Goal: Task Accomplishment & Management: Manage account settings

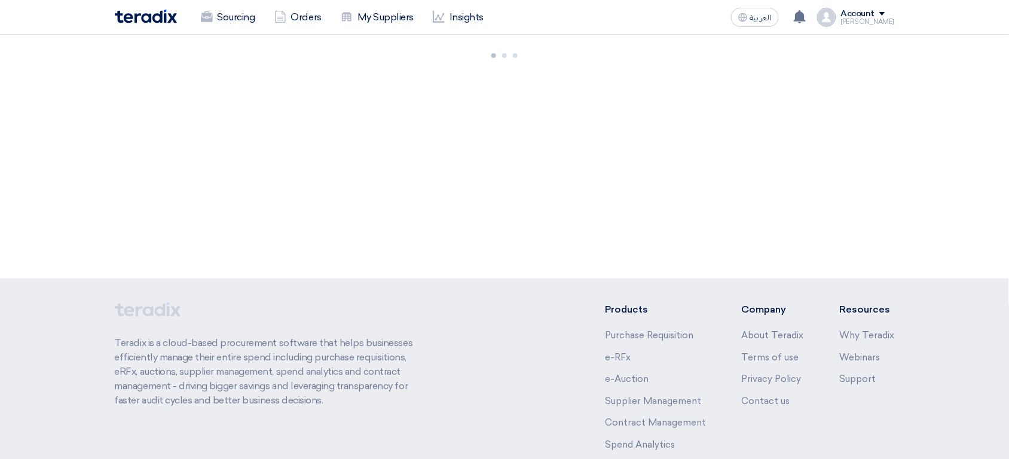
click at [861, 22] on div "Mohammed" at bounding box center [868, 22] width 54 height 7
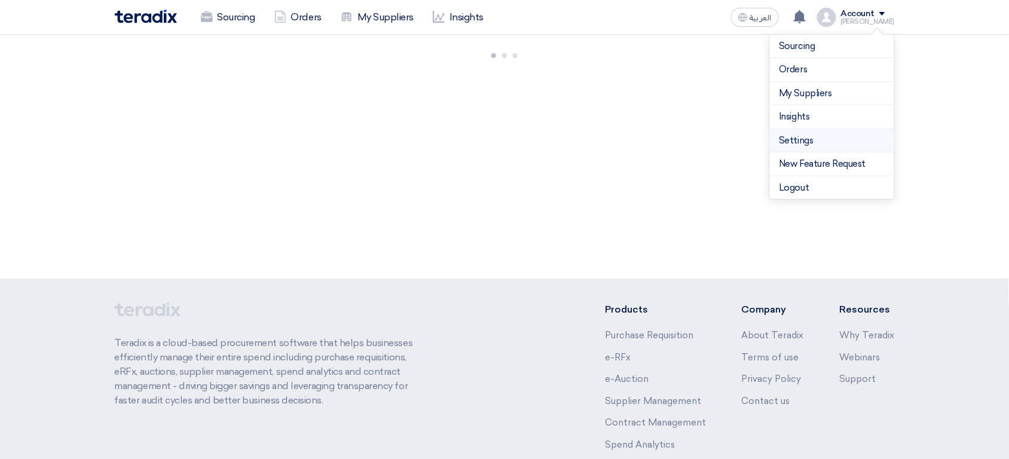
click at [837, 145] on link "Settings" at bounding box center [831, 141] width 105 height 14
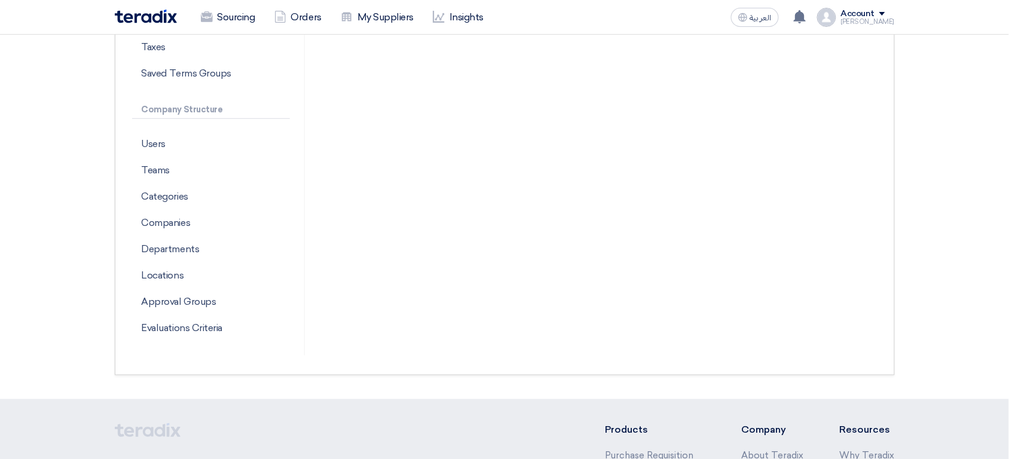
scroll to position [260, 0]
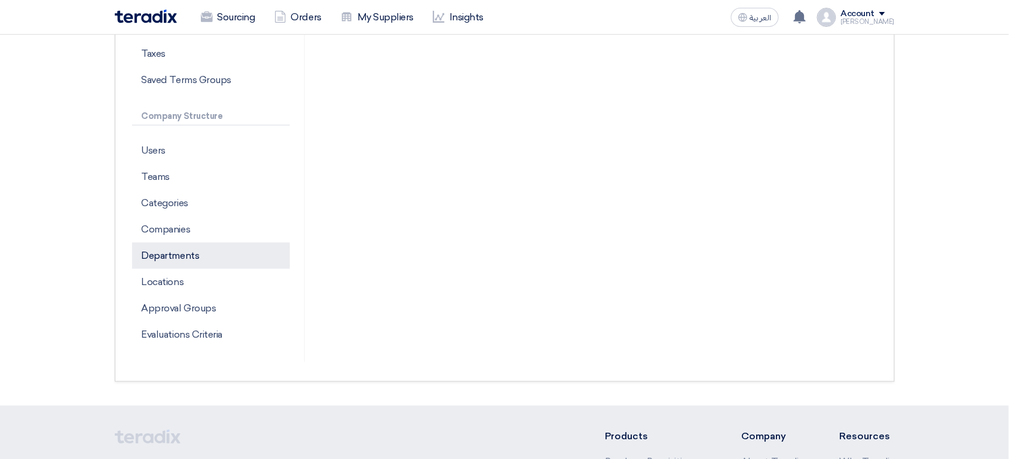
click at [186, 258] on p "Departments" at bounding box center [211, 256] width 158 height 26
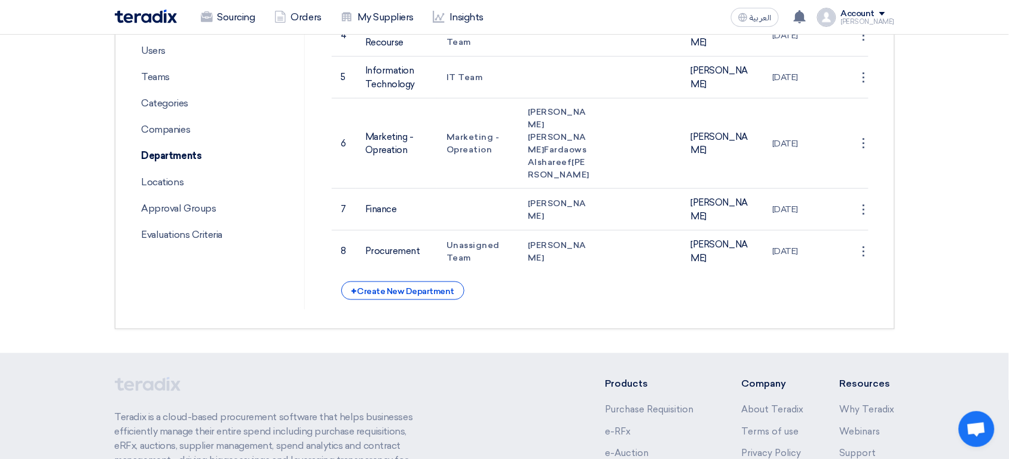
scroll to position [365, 0]
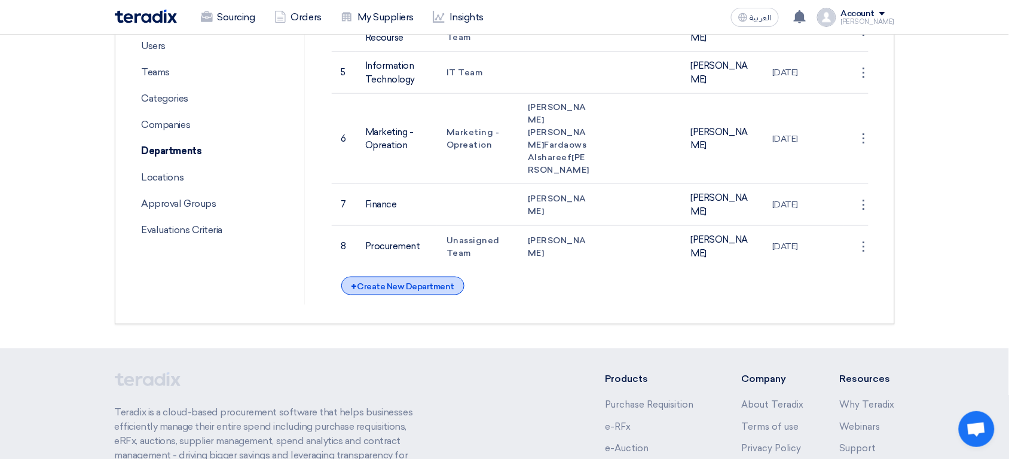
click at [424, 295] on div "+ Create New Department" at bounding box center [402, 286] width 123 height 19
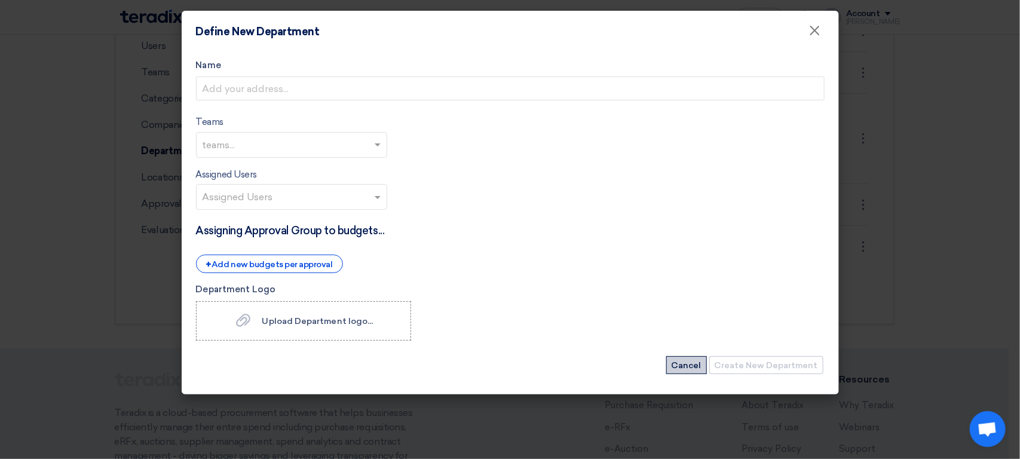
click button "Cancel"
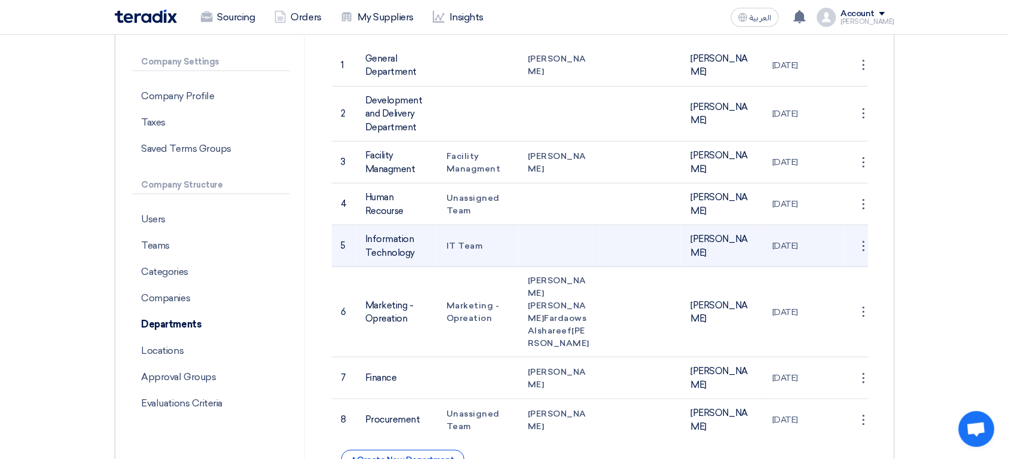
scroll to position [216, 0]
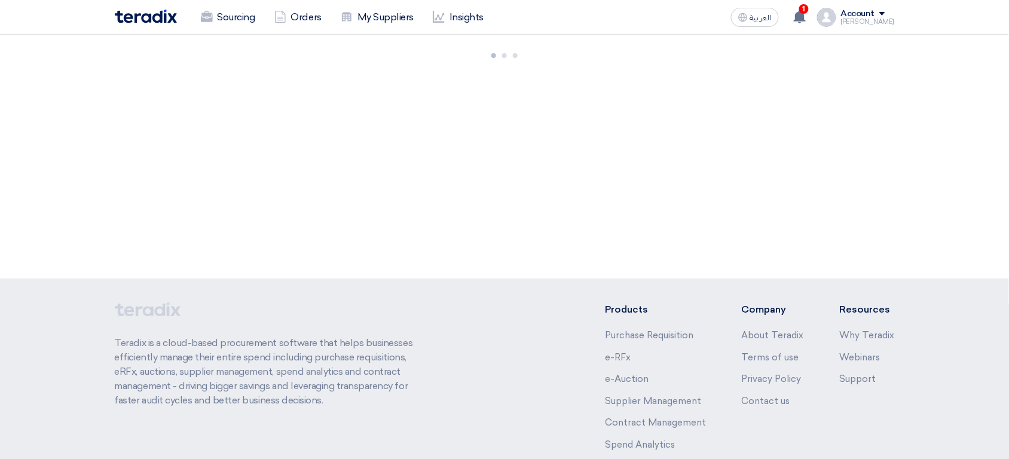
click at [888, 21] on div "Faizan" at bounding box center [868, 22] width 54 height 7
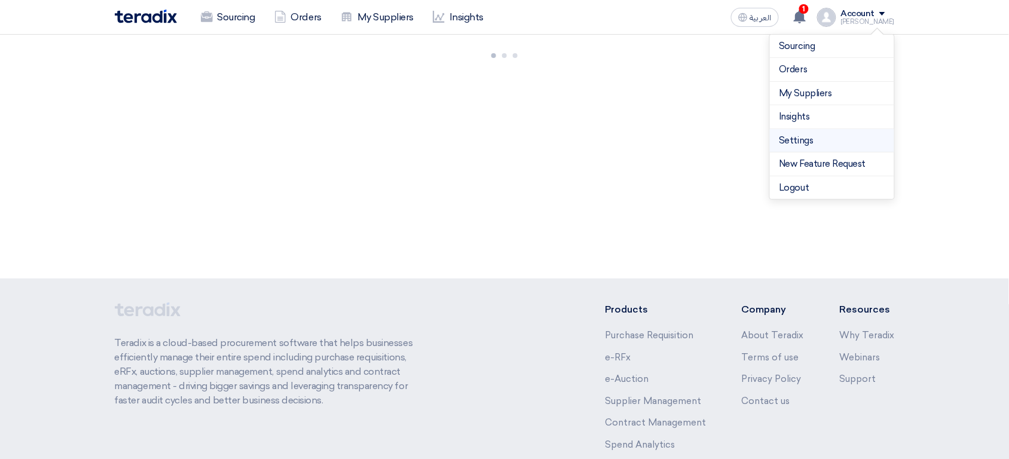
click at [834, 140] on link "Settings" at bounding box center [831, 141] width 105 height 14
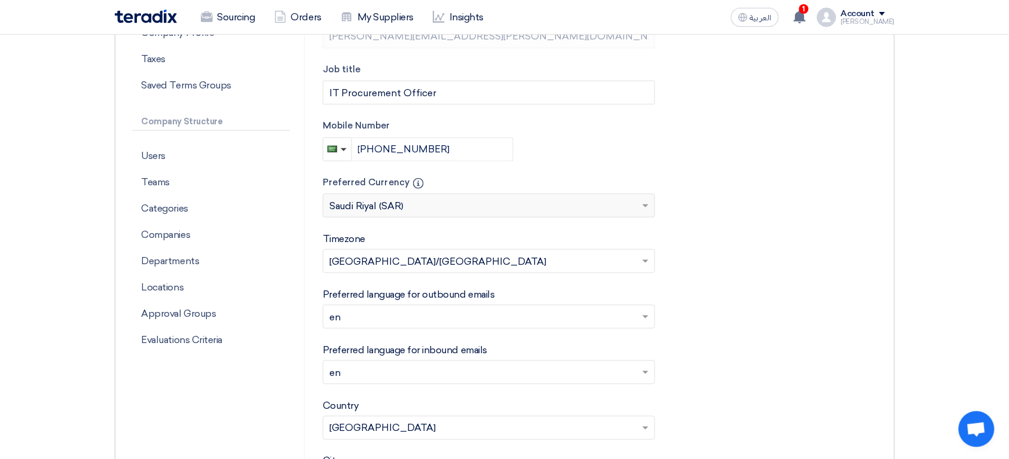
scroll to position [254, 0]
click at [212, 265] on p "Departments" at bounding box center [211, 262] width 158 height 26
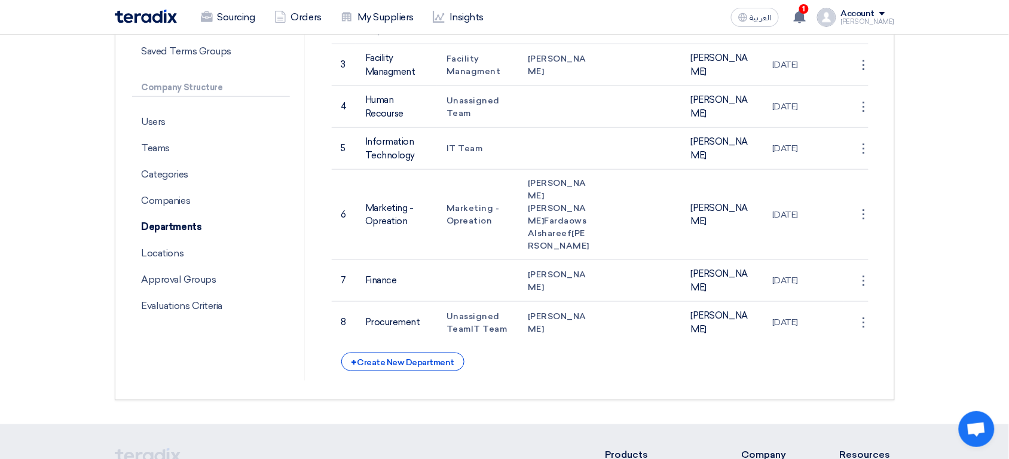
scroll to position [291, 0]
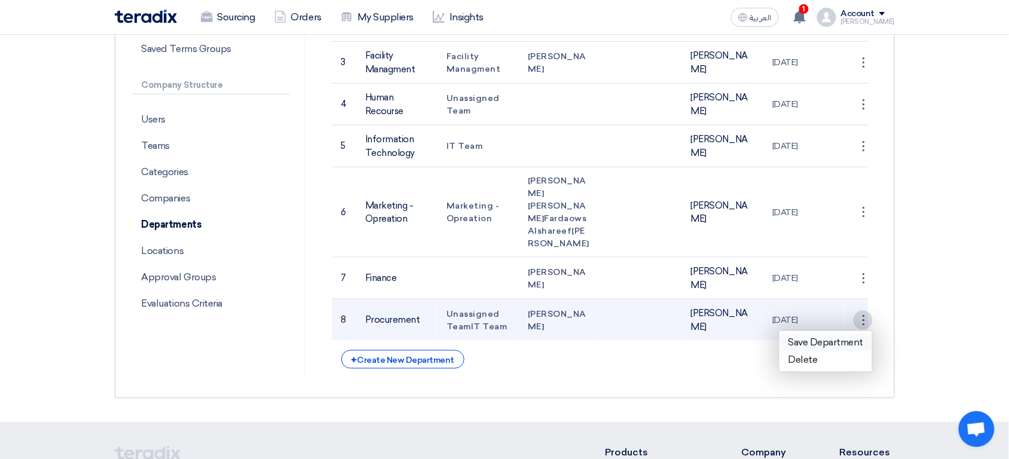
click at [853, 351] on link "Save Department" at bounding box center [825, 342] width 93 height 17
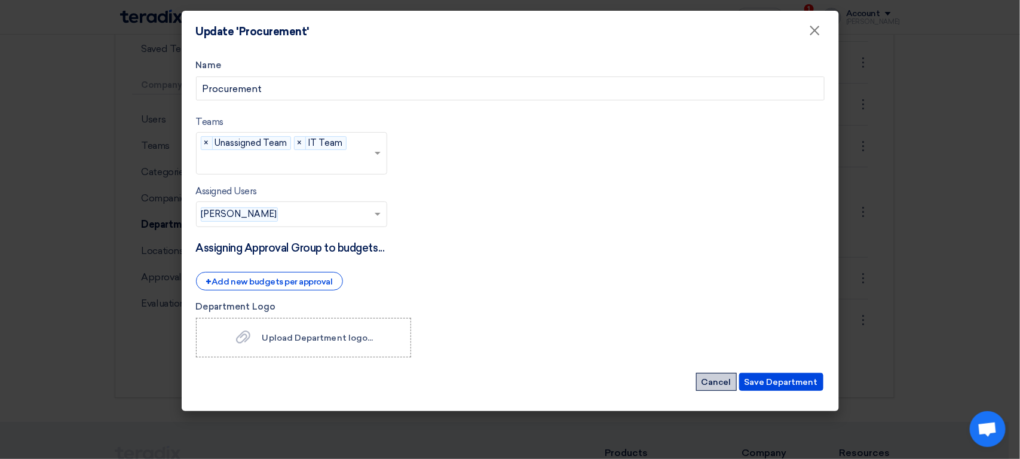
click at [714, 388] on button "Cancel" at bounding box center [716, 382] width 41 height 18
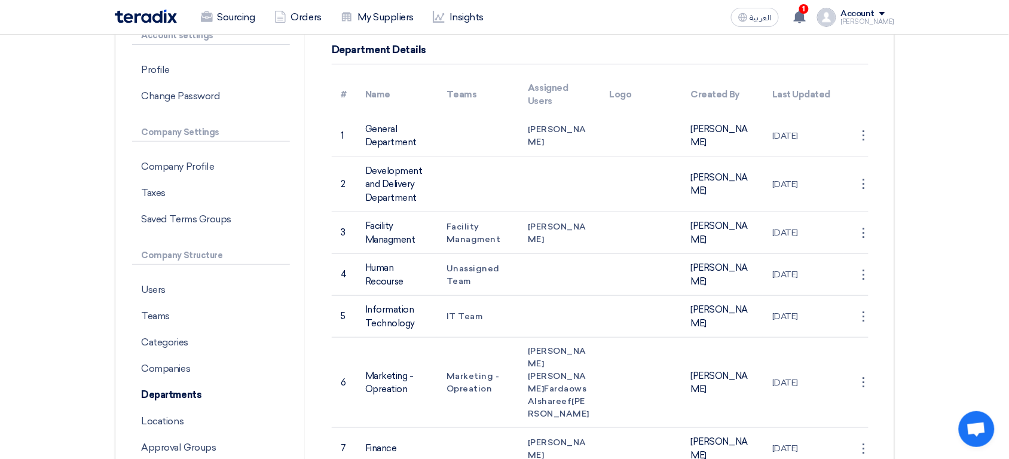
scroll to position [126, 0]
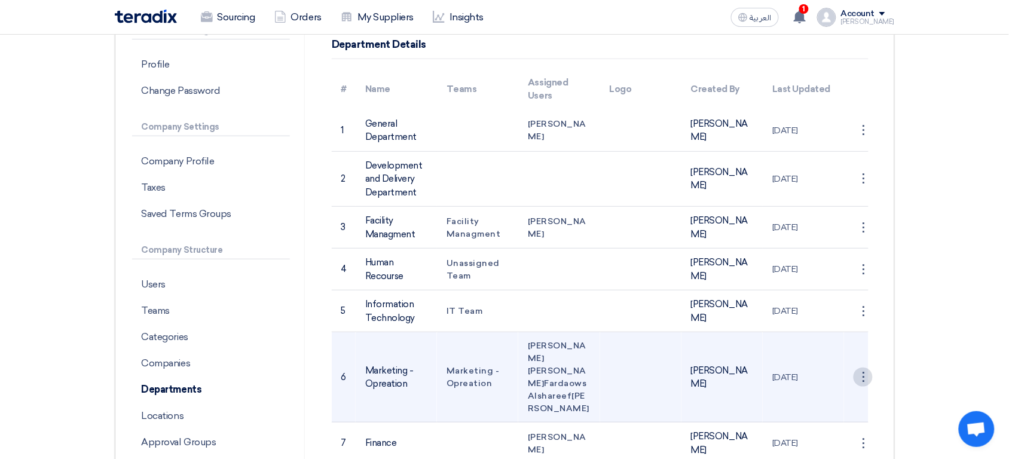
click at [866, 140] on div "⋮" at bounding box center [862, 130] width 19 height 19
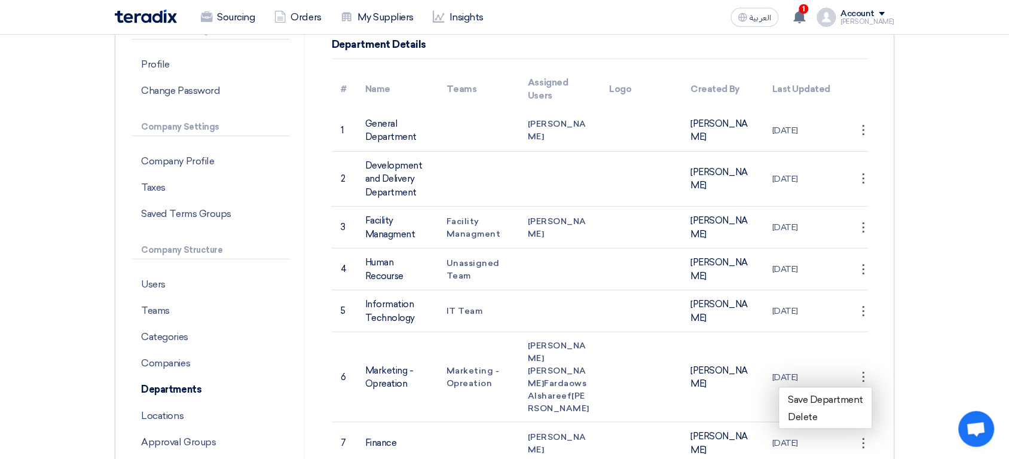
click at [942, 312] on section "Account settings Profile Change Password Company Settings Company Profile Taxes…" at bounding box center [504, 282] width 1009 height 609
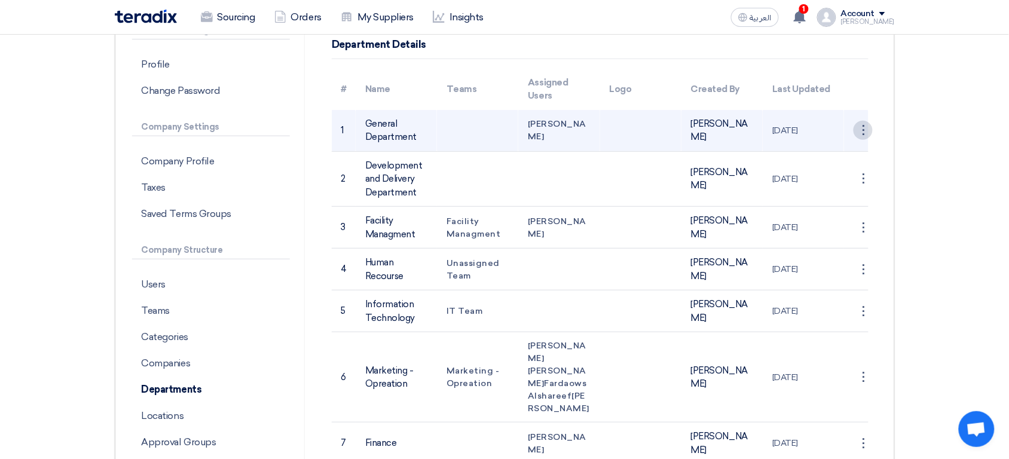
click at [869, 129] on div "⋮" at bounding box center [862, 130] width 19 height 19
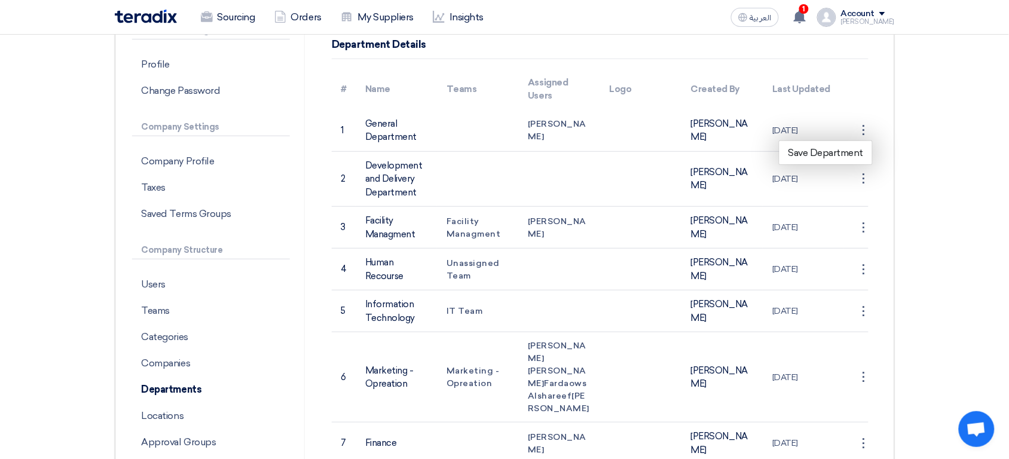
click at [940, 257] on section "Account settings Profile Change Password Company Settings Company Profile Taxes…" at bounding box center [504, 282] width 1009 height 609
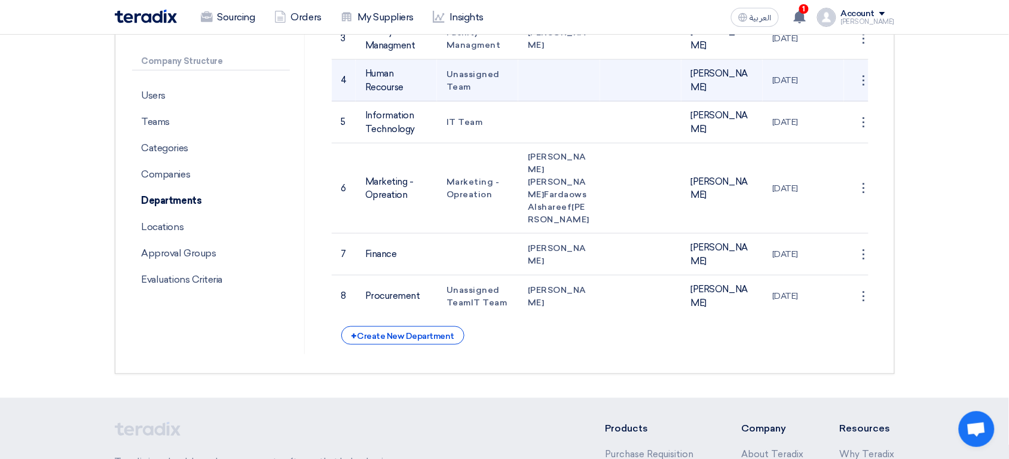
scroll to position [291, 0]
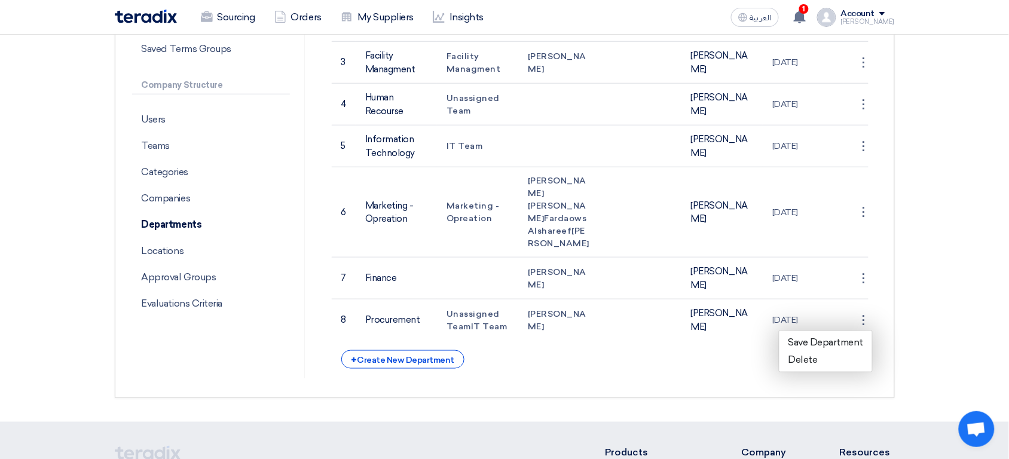
click at [954, 267] on section "Account settings Profile Change Password Company Settings Company Profile Taxes…" at bounding box center [504, 117] width 1009 height 609
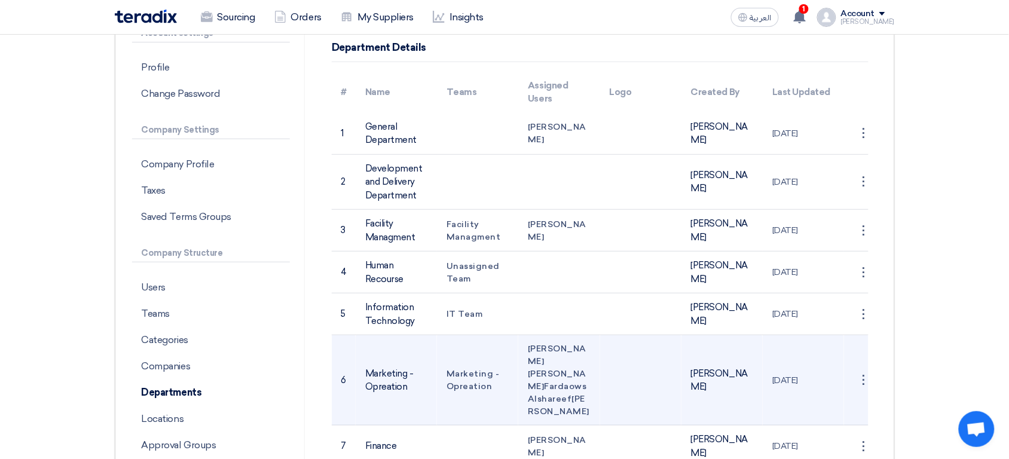
scroll to position [115, 0]
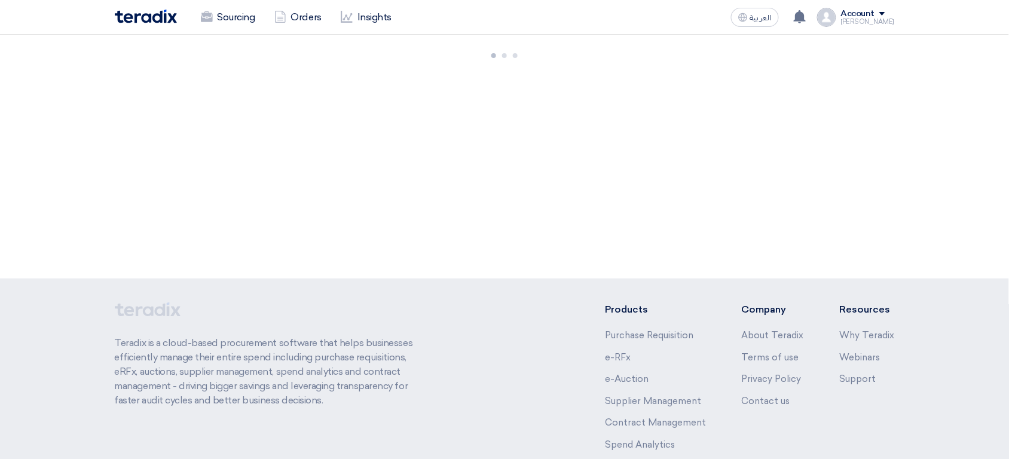
click at [874, 25] on div "Account Faizan Sourcing Orders Insights Settings New Feature Request Logout" at bounding box center [856, 17] width 78 height 19
click at [821, 122] on link "Settings" at bounding box center [831, 117] width 105 height 14
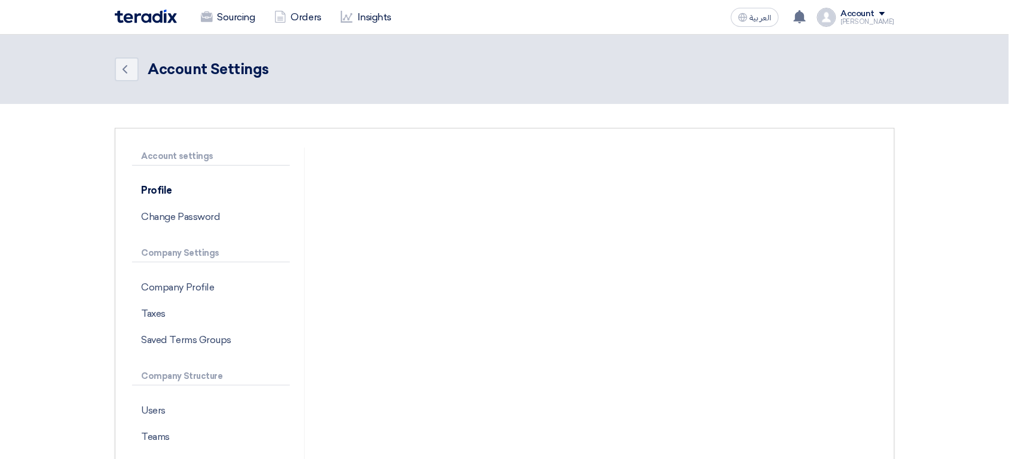
scroll to position [362, 0]
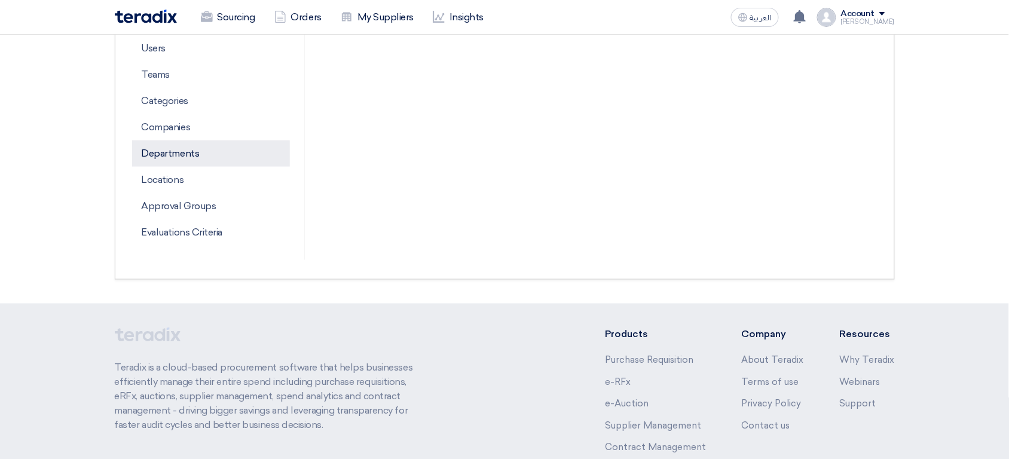
click at [186, 151] on p "Departments" at bounding box center [211, 153] width 158 height 26
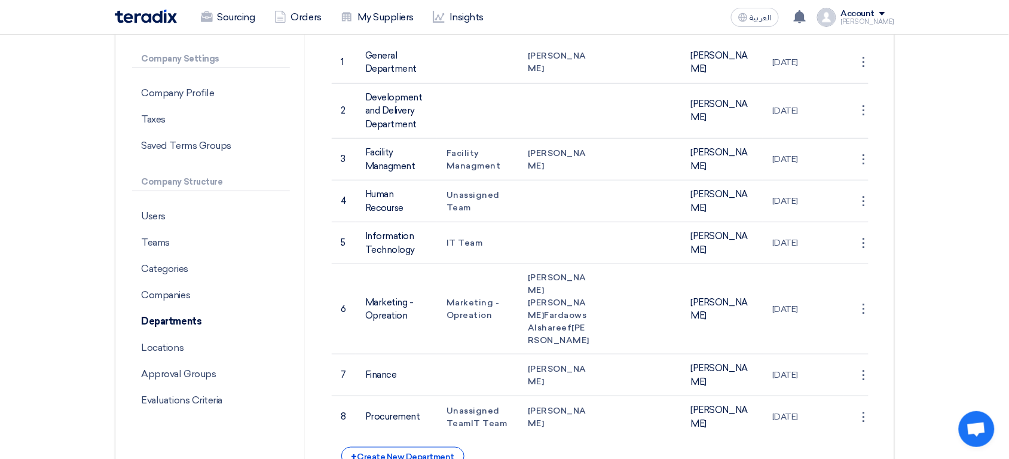
scroll to position [196, 0]
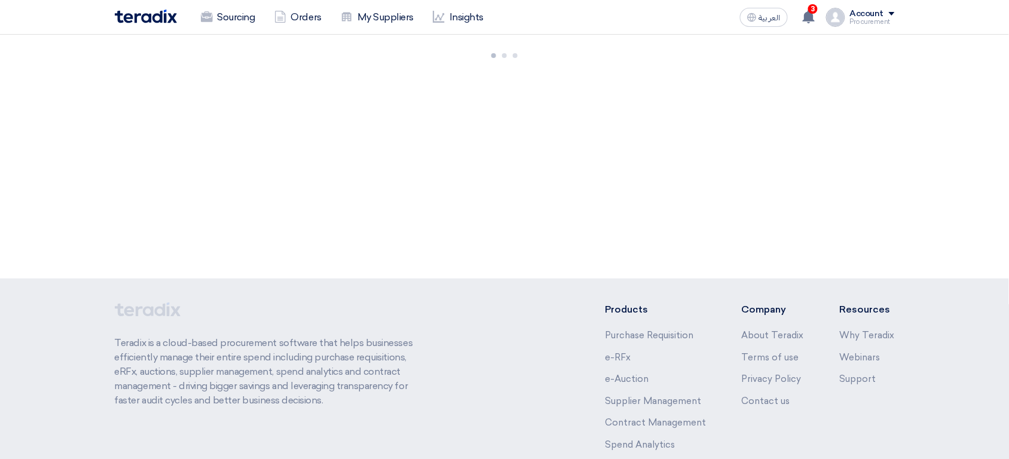
click at [889, 16] on div "Account" at bounding box center [872, 14] width 45 height 10
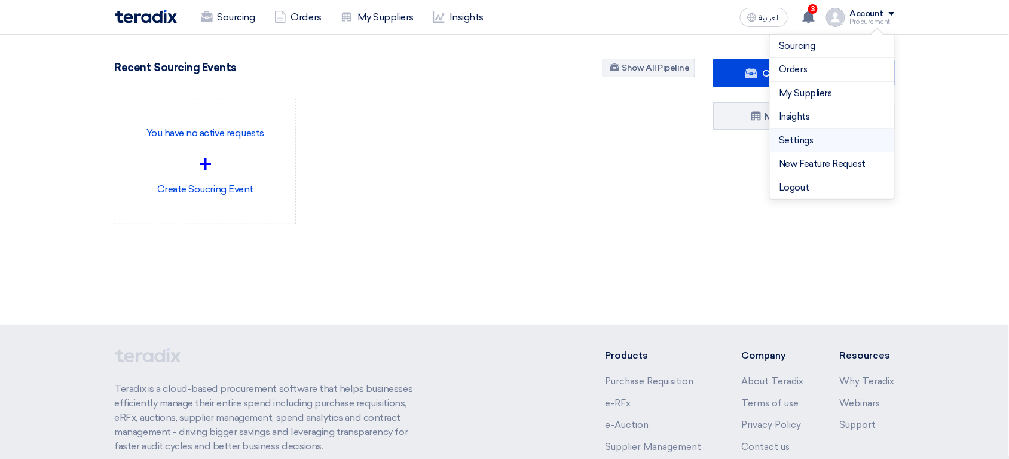
click at [798, 147] on link "Settings" at bounding box center [831, 141] width 105 height 14
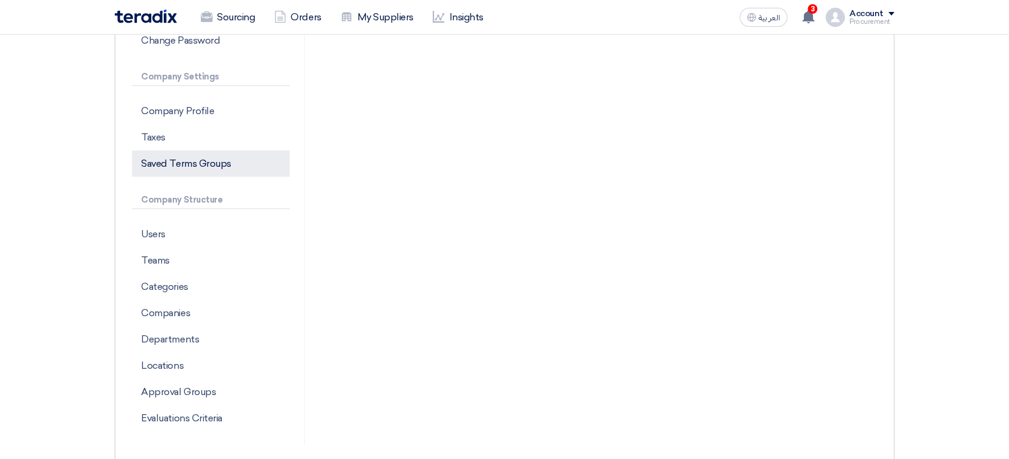
scroll to position [180, 0]
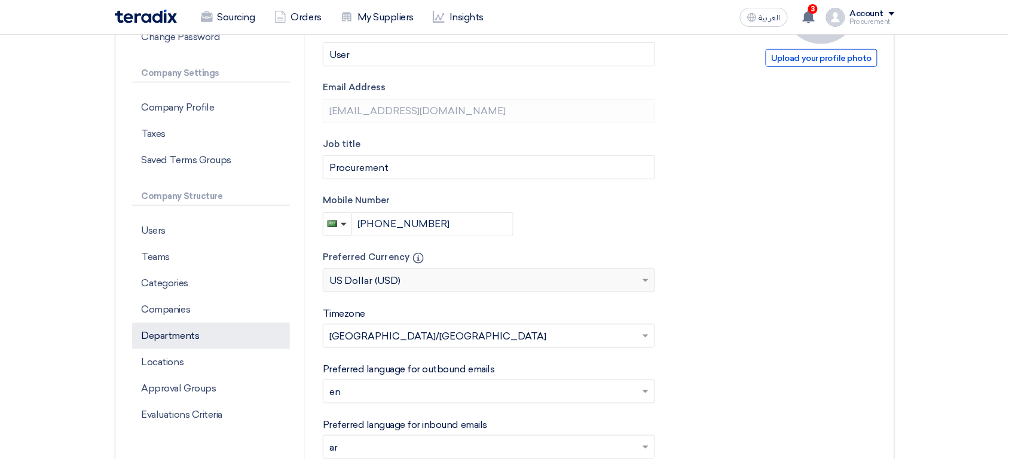
click at [194, 338] on p "Departments" at bounding box center [211, 336] width 158 height 26
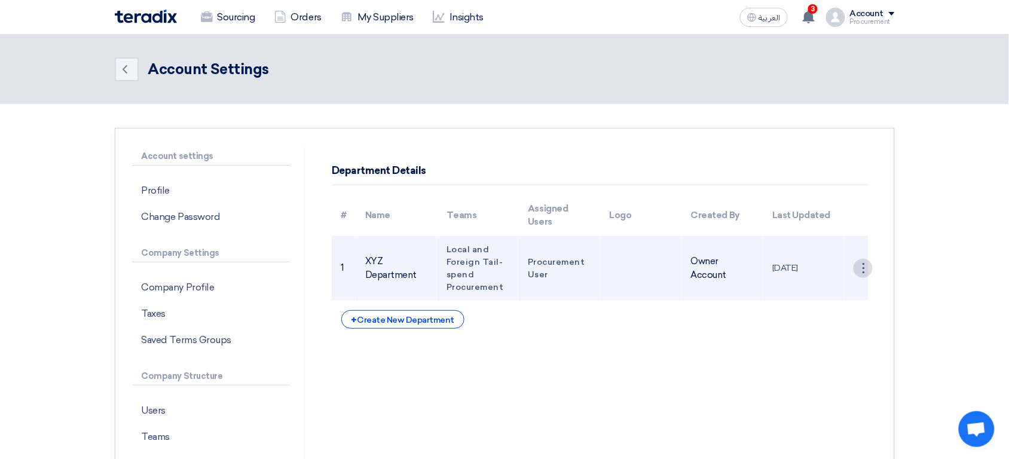
click at [863, 268] on div "⋮" at bounding box center [862, 268] width 19 height 19
click at [834, 289] on link "Save Department" at bounding box center [825, 290] width 93 height 17
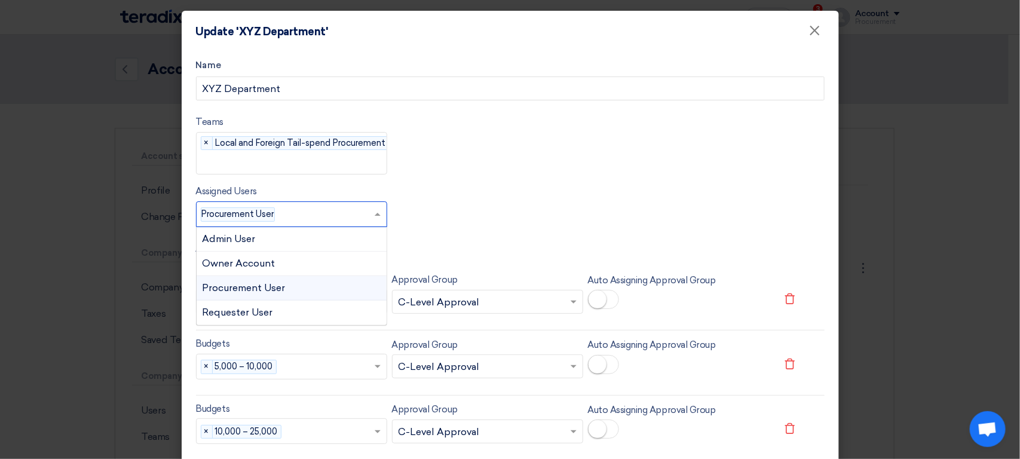
click at [360, 223] on input "text" at bounding box center [327, 216] width 94 height 20
click at [322, 267] on div "Owner Account" at bounding box center [292, 264] width 190 height 25
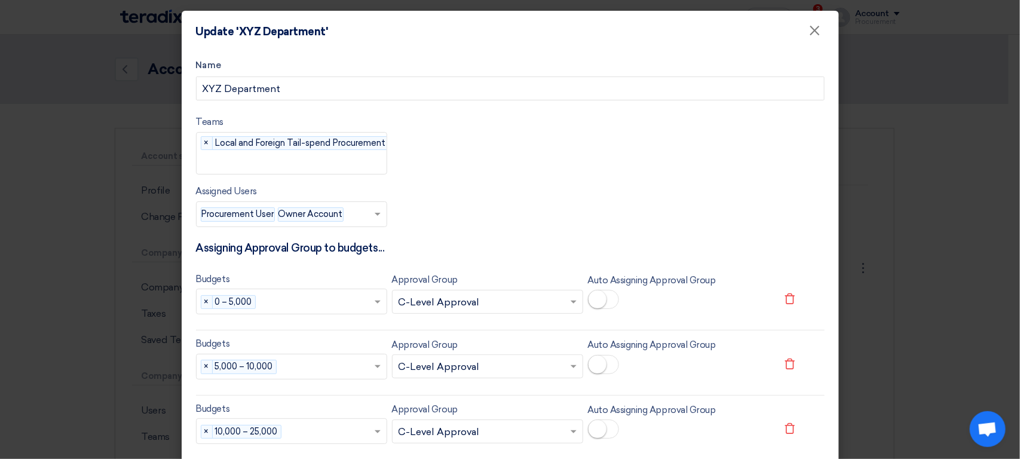
scroll to position [701, 0]
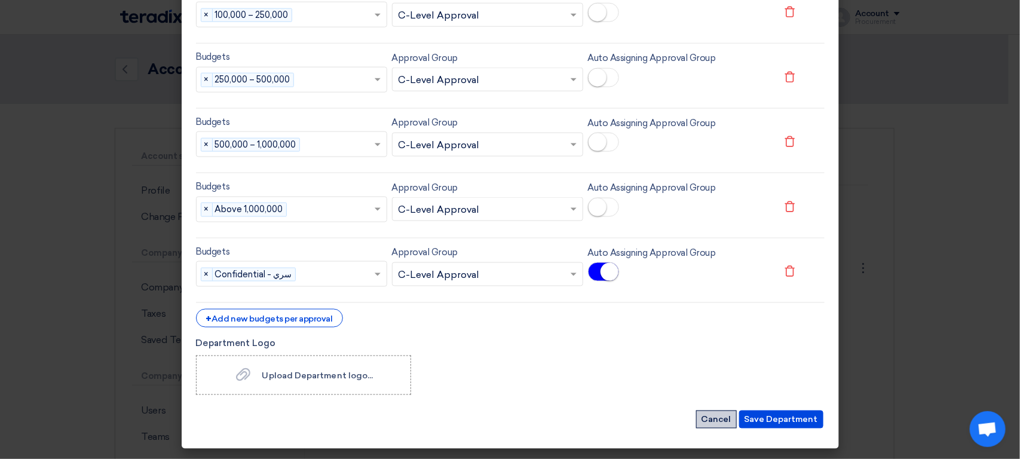
click at [711, 416] on button "Cancel" at bounding box center [716, 420] width 41 height 18
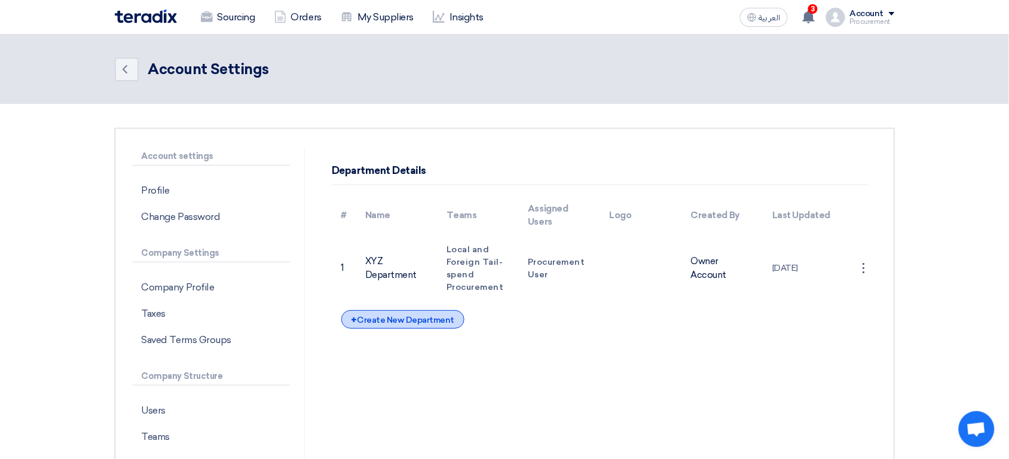
click at [445, 323] on div "+ Create New Department" at bounding box center [402, 319] width 123 height 19
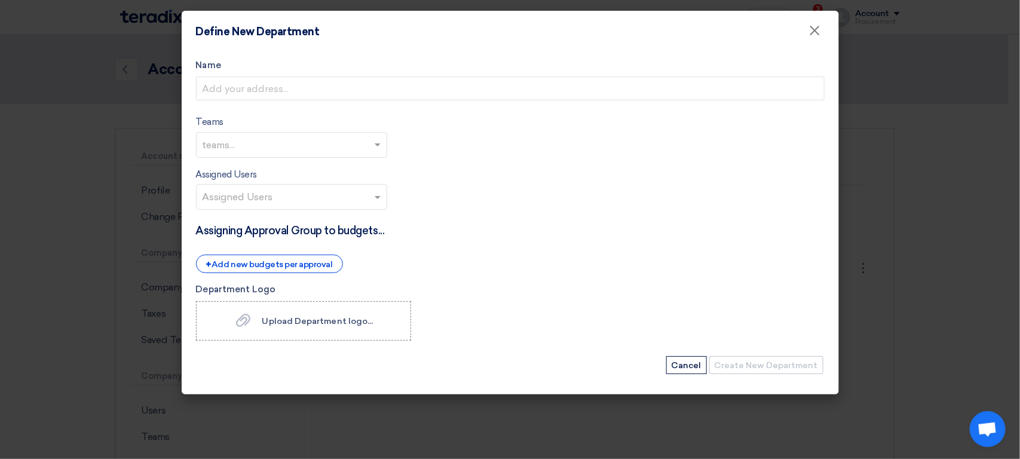
click at [293, 200] on input "text" at bounding box center [293, 198] width 181 height 20
click at [707, 361] on button "Cancel" at bounding box center [686, 365] width 41 height 18
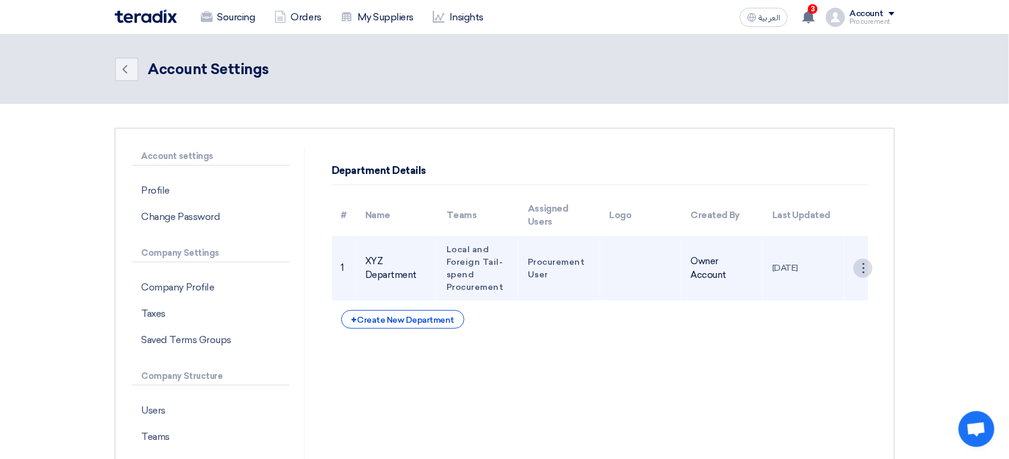
click at [862, 270] on div "⋮" at bounding box center [862, 268] width 19 height 19
click at [815, 284] on link "Save Department" at bounding box center [825, 290] width 93 height 17
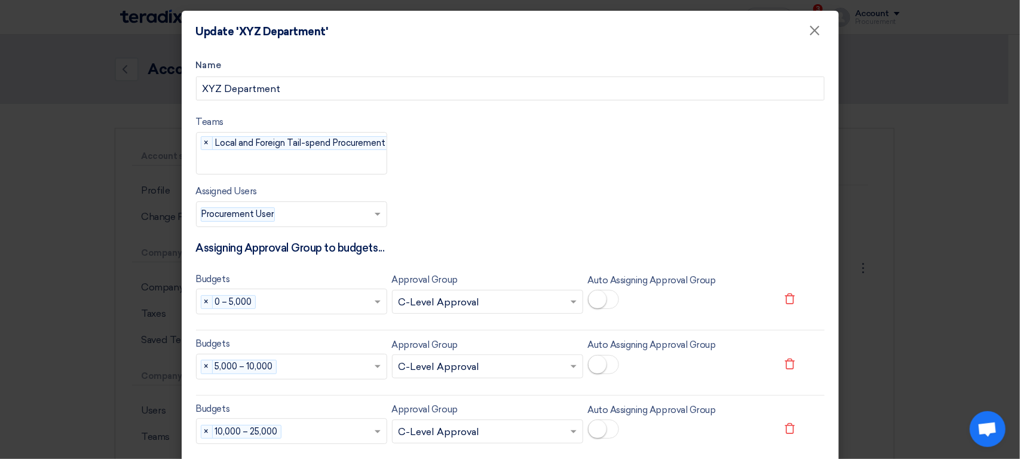
click at [366, 216] on input "text" at bounding box center [327, 216] width 94 height 20
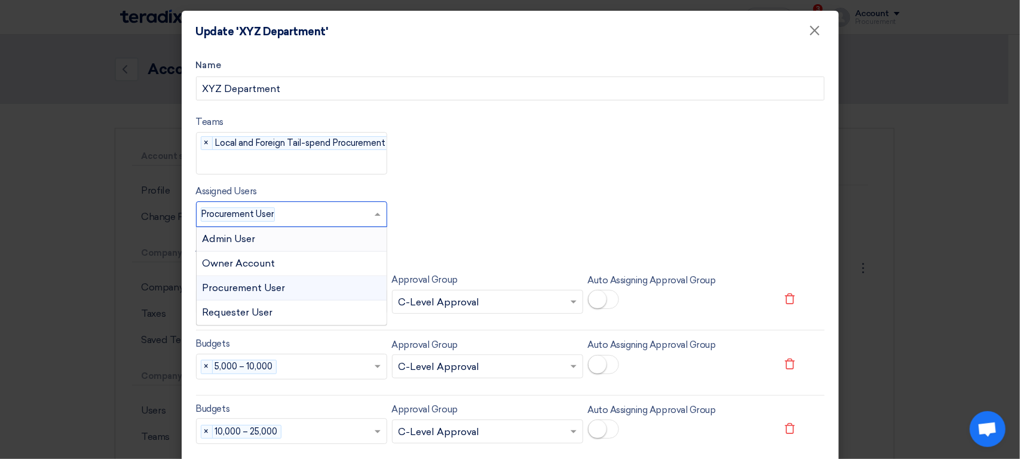
click at [327, 237] on div "Admin User" at bounding box center [292, 239] width 190 height 25
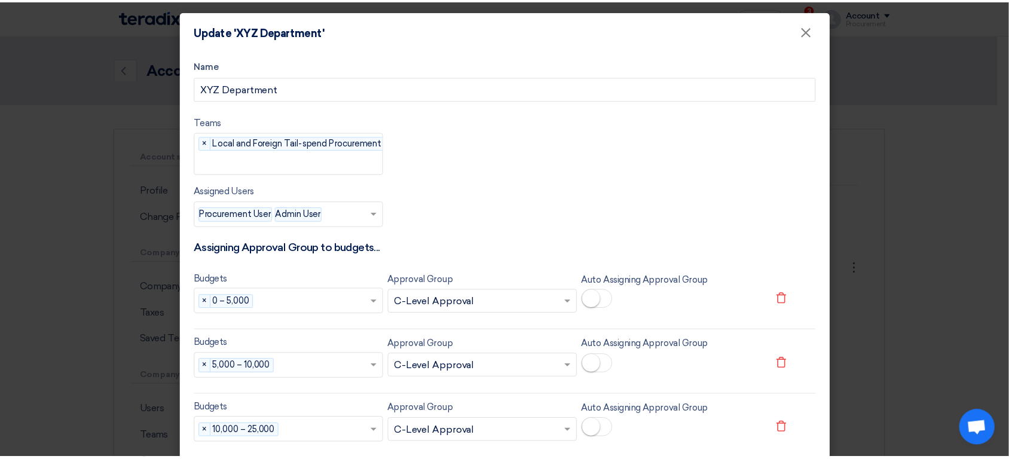
scroll to position [683, 0]
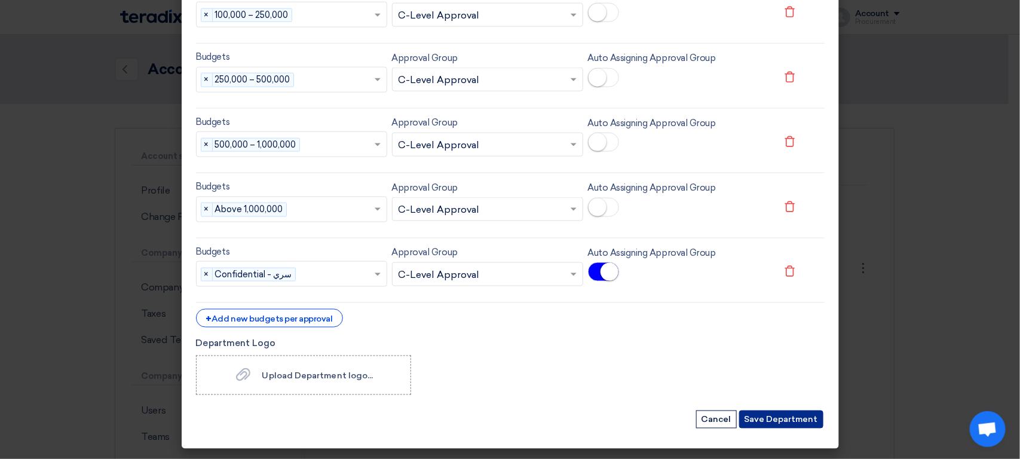
click at [764, 417] on button "Save Department" at bounding box center [781, 420] width 84 height 18
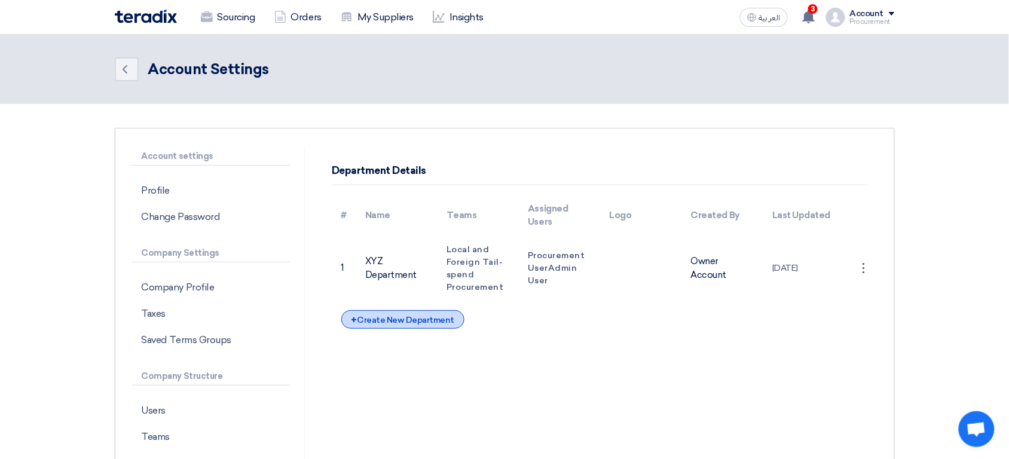
click at [425, 321] on div "+ Create New Department" at bounding box center [402, 319] width 123 height 19
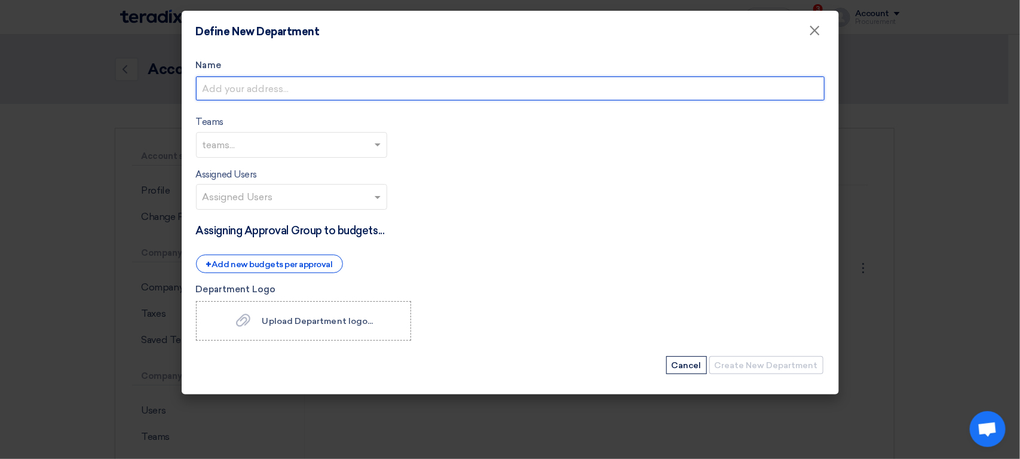
click at [344, 76] on input "Name" at bounding box center [510, 88] width 629 height 24
type input "س"
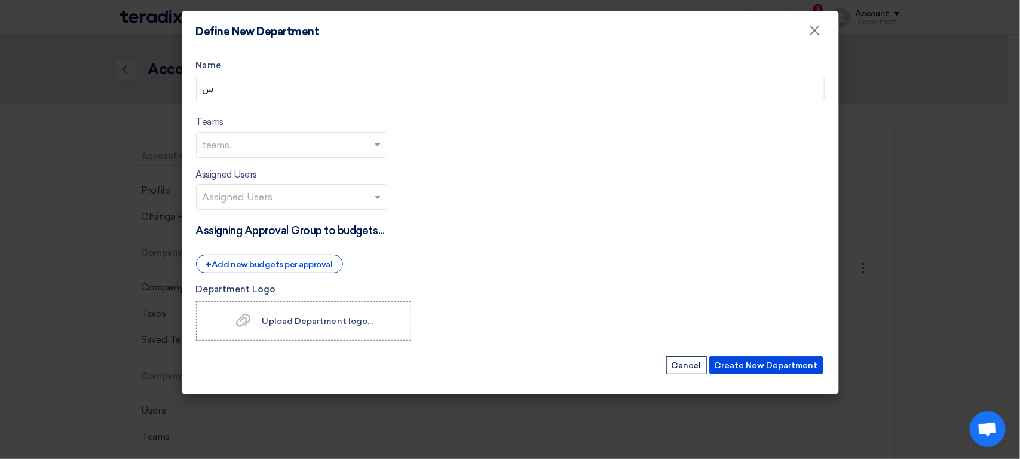
click at [279, 142] on input "text" at bounding box center [293, 146] width 181 height 20
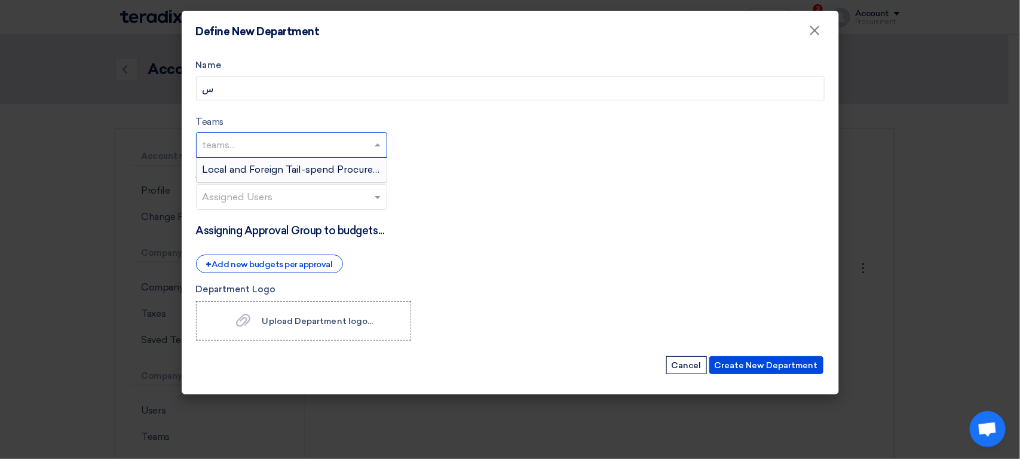
click at [264, 170] on span "Local and Foreign Tail-spend Procurement" at bounding box center [300, 169] width 195 height 11
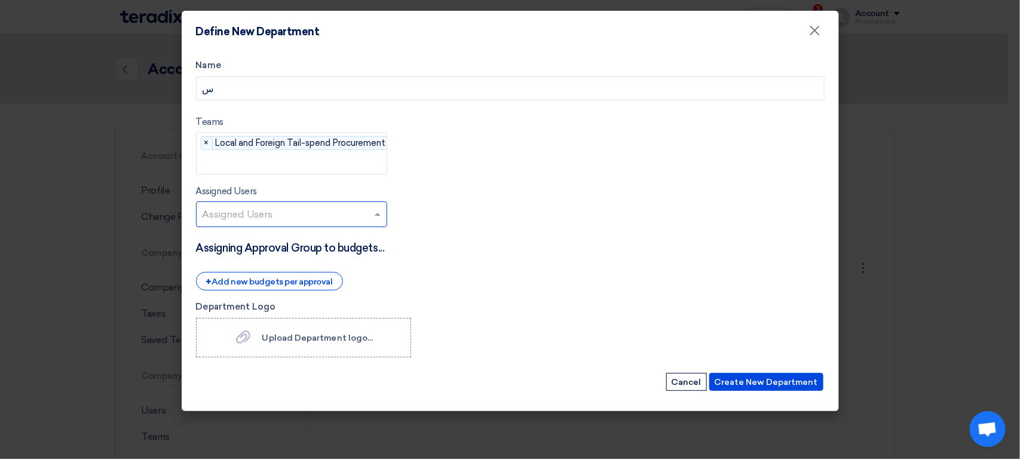
click at [261, 210] on input "text" at bounding box center [293, 216] width 181 height 20
click at [702, 385] on button "Cancel" at bounding box center [686, 382] width 41 height 18
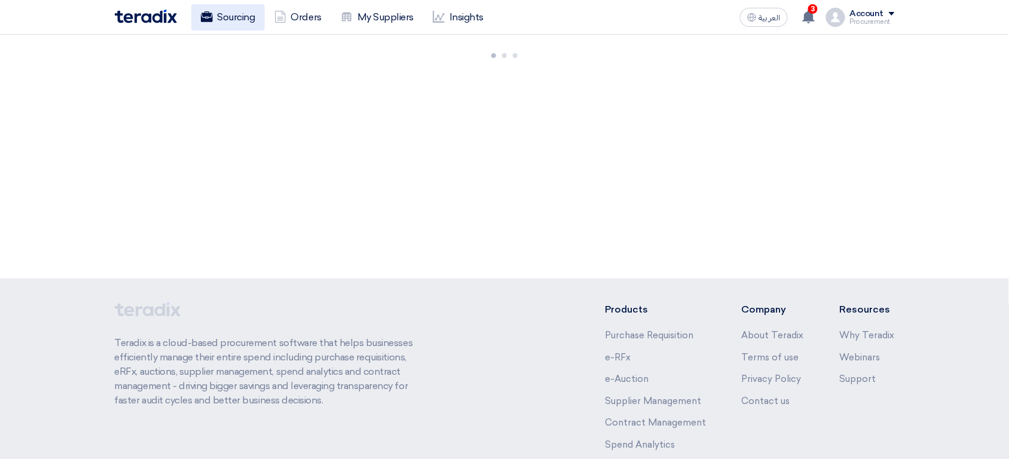
click at [238, 19] on link "Sourcing" at bounding box center [228, 17] width 74 height 26
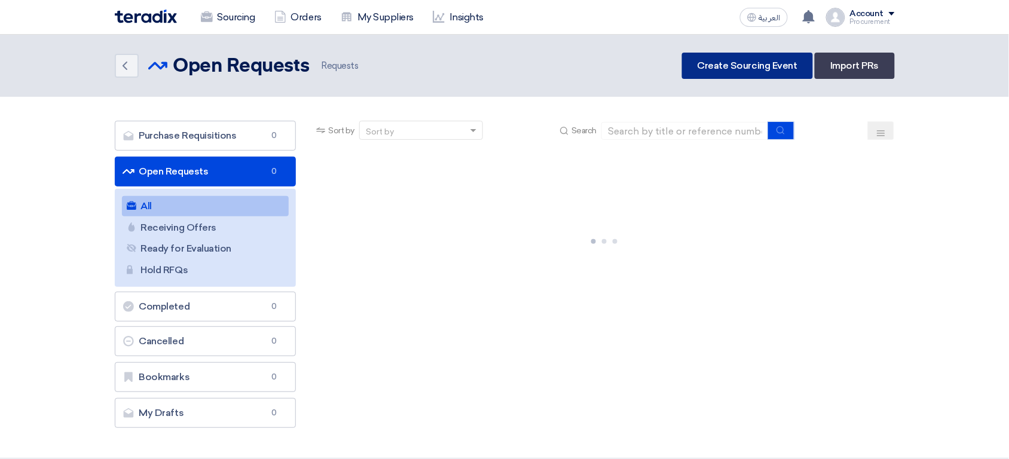
click at [783, 60] on link "Create Sourcing Event" at bounding box center [747, 66] width 131 height 26
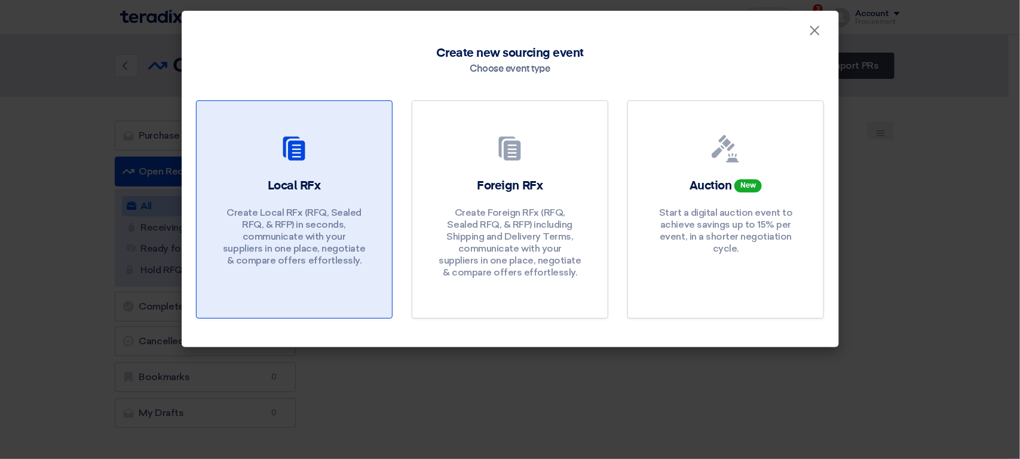
click at [280, 205] on div "Local RFx Create Local RFx (RFQ, Sealed RFQ, & RFP) in seconds, communicate wit…" at bounding box center [294, 224] width 167 height 95
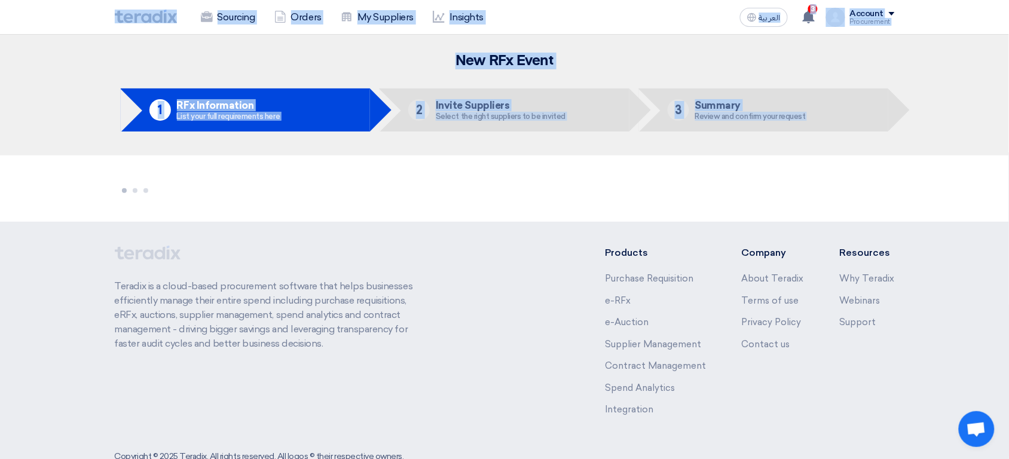
drag, startPoint x: 98, startPoint y: 14, endPoint x: 274, endPoint y: 171, distance: 235.7
click at [274, 171] on app-shell "Sourcing Orders My Suppliers Insights العربية ع 3 a new question for (Duplicate…" at bounding box center [504, 264] width 1009 height 458
click at [87, 77] on header "New RFx Event 1 RFx Information List your full requirements here 2 Invite Suppl…" at bounding box center [504, 95] width 1009 height 121
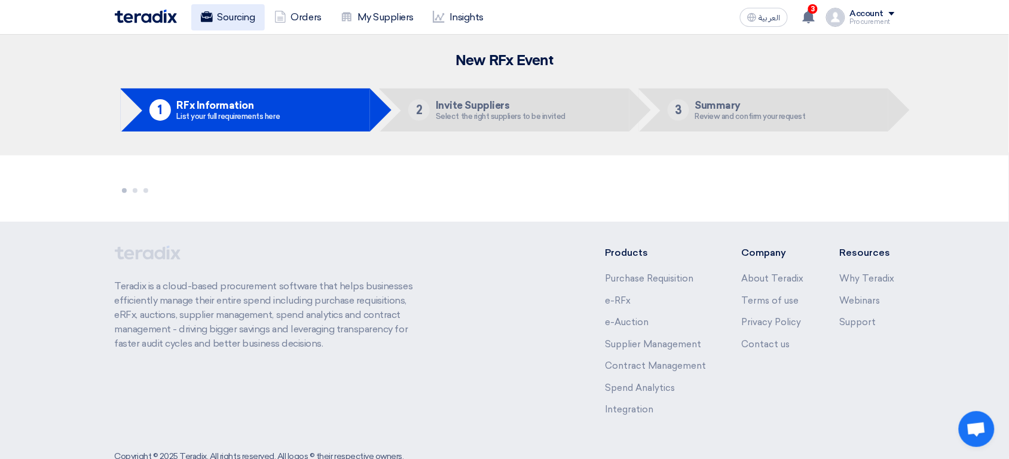
click at [238, 29] on link "Sourcing" at bounding box center [228, 17] width 74 height 26
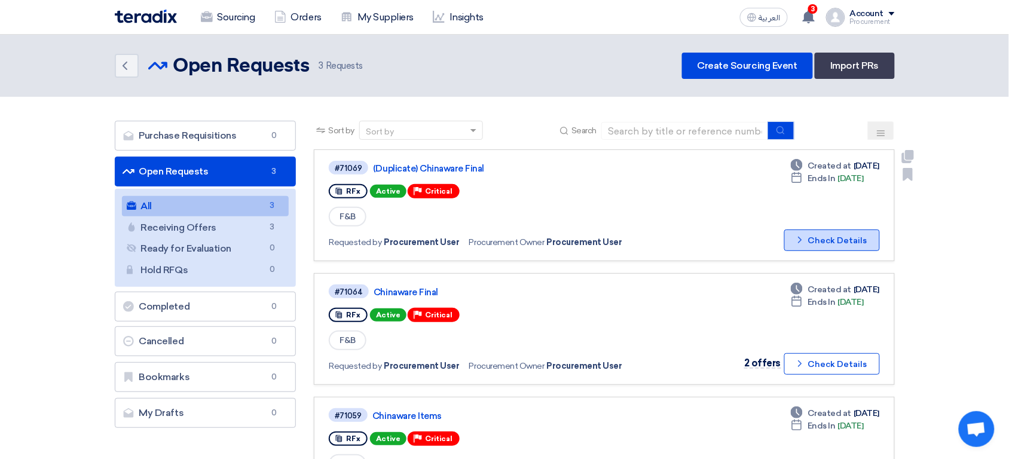
click at [824, 237] on button "Check details Check Details" at bounding box center [832, 240] width 96 height 22
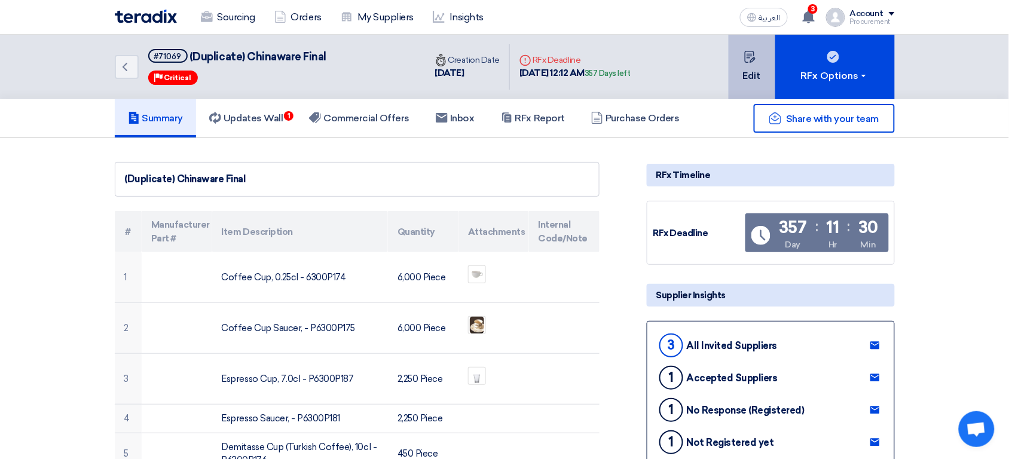
click at [764, 71] on button "Edit" at bounding box center [751, 67] width 47 height 65
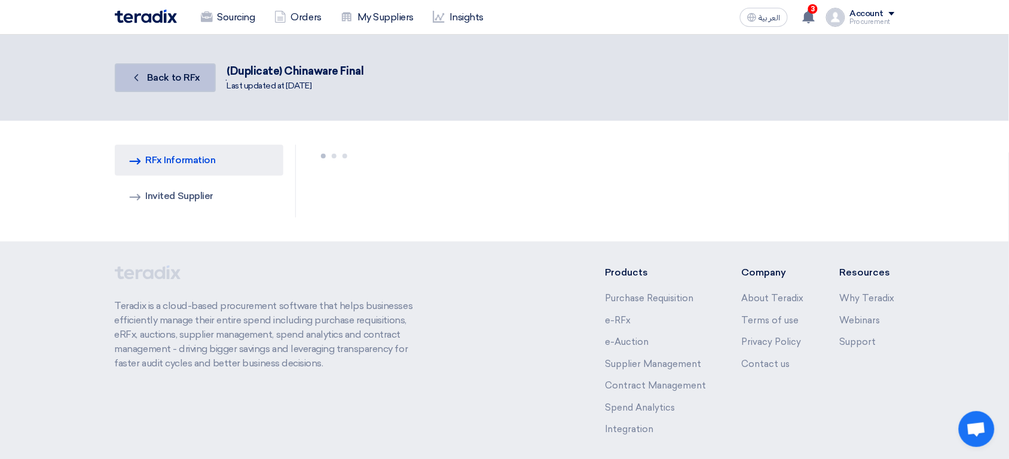
click at [169, 76] on span "Back to RFx" at bounding box center [173, 77] width 53 height 11
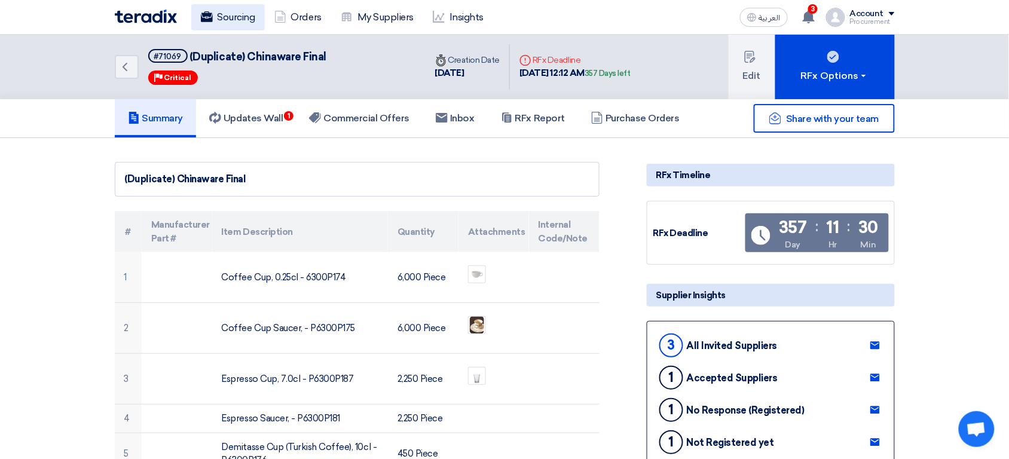
click at [228, 15] on link "Sourcing" at bounding box center [228, 17] width 74 height 26
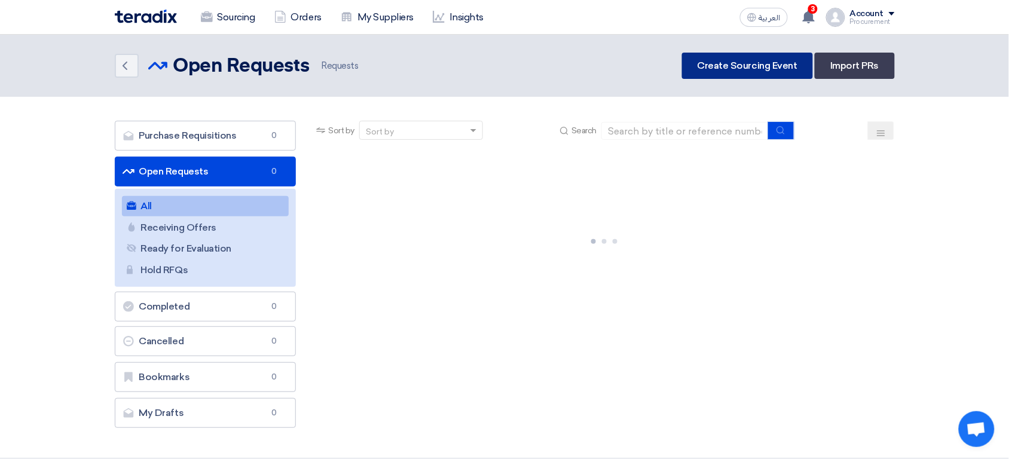
click at [783, 71] on link "Create Sourcing Event" at bounding box center [747, 66] width 131 height 26
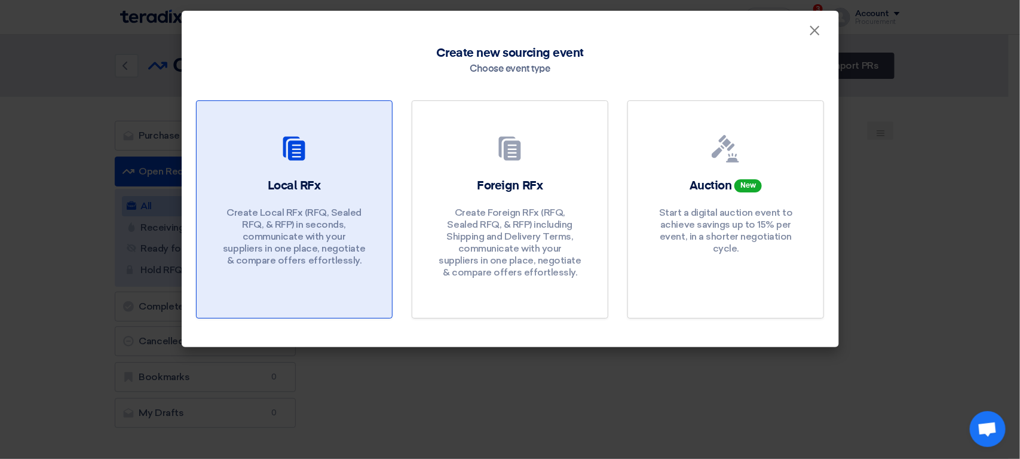
click at [375, 193] on div "Local RFx Create Local RFx (RFQ, Sealed RFQ, & RFP) in seconds, communicate wit…" at bounding box center [294, 224] width 167 height 95
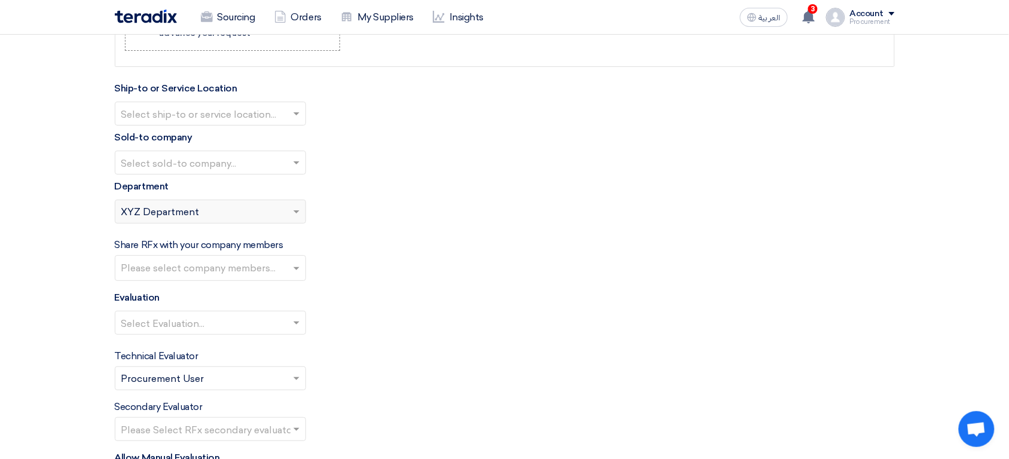
scroll to position [1257, 0]
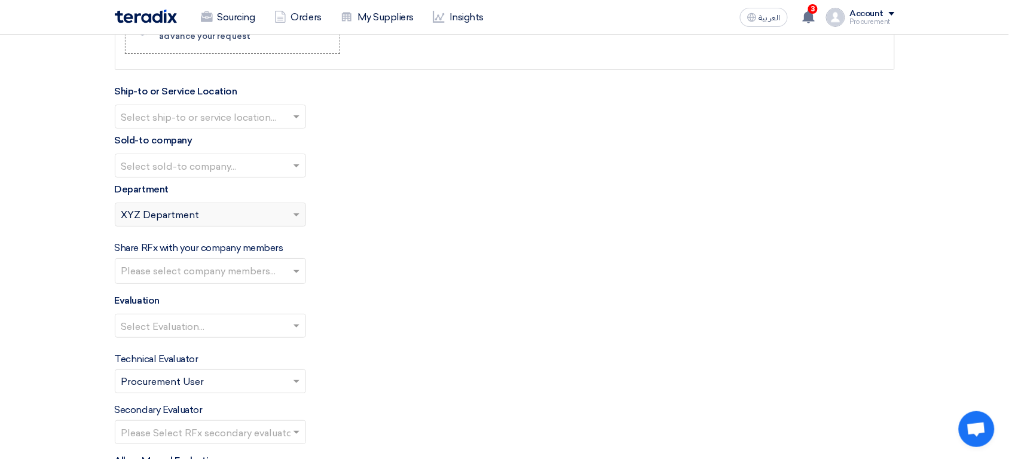
click at [213, 213] on div "Please select department... × XYZ Department" at bounding box center [202, 214] width 175 height 14
click at [277, 222] on div "Please select department... × XYZ Department" at bounding box center [202, 214] width 175 height 14
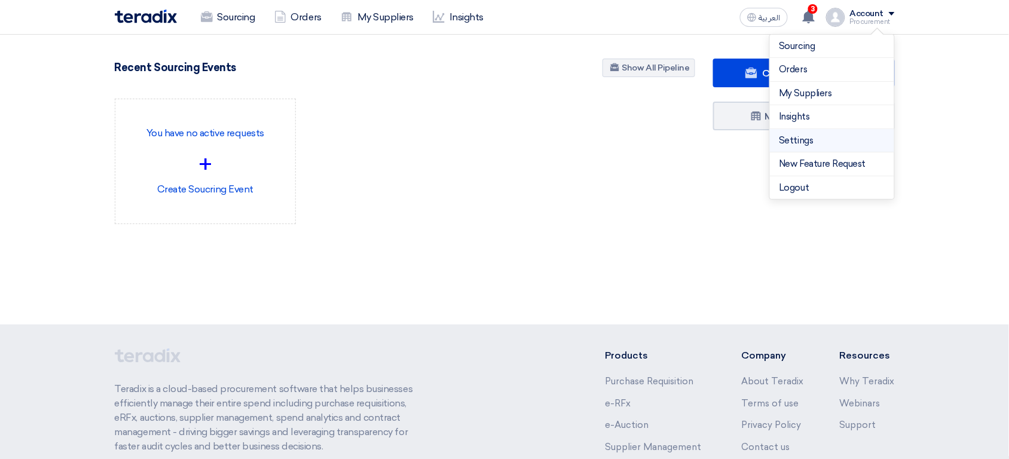
click at [825, 143] on link "Settings" at bounding box center [831, 141] width 105 height 14
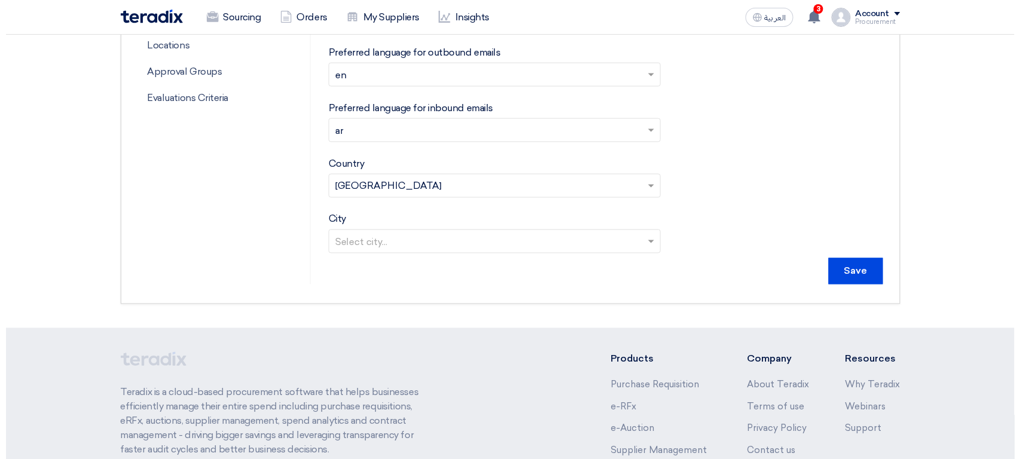
scroll to position [121, 0]
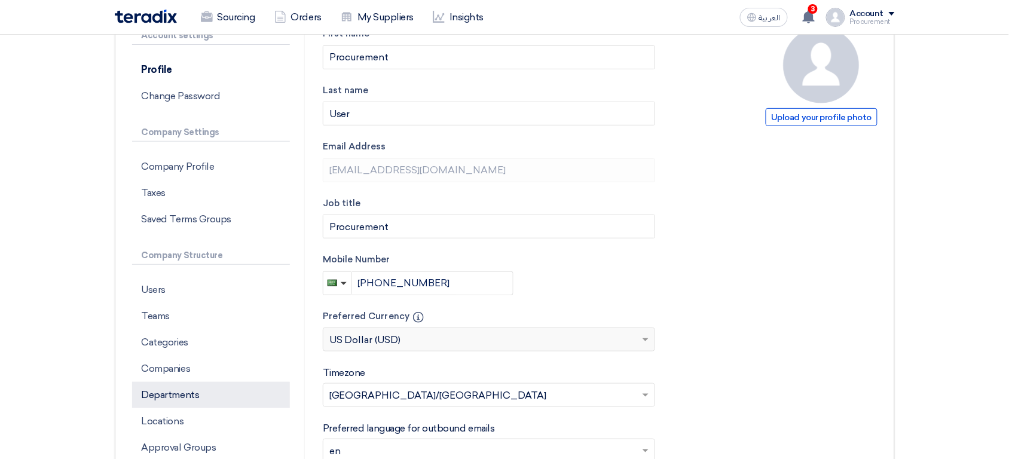
click at [186, 395] on p "Departments" at bounding box center [211, 395] width 158 height 26
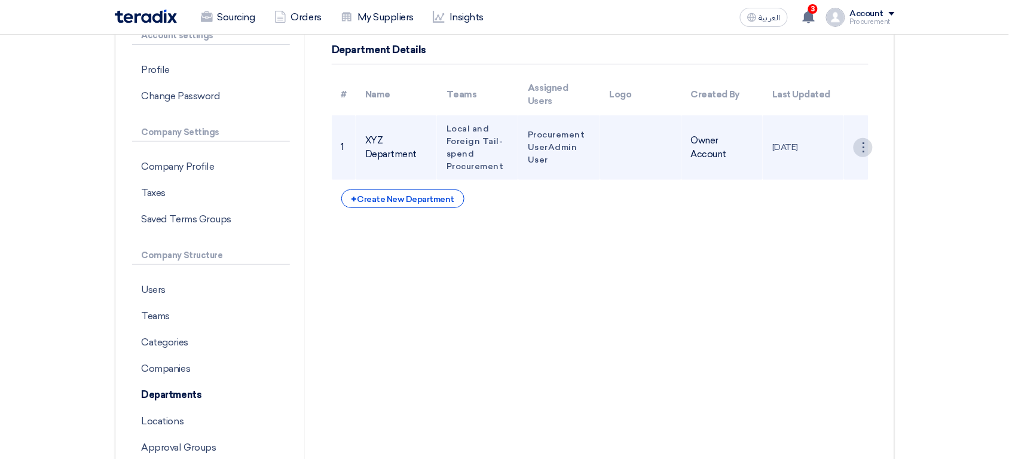
click at [862, 149] on div "⋮" at bounding box center [862, 147] width 19 height 19
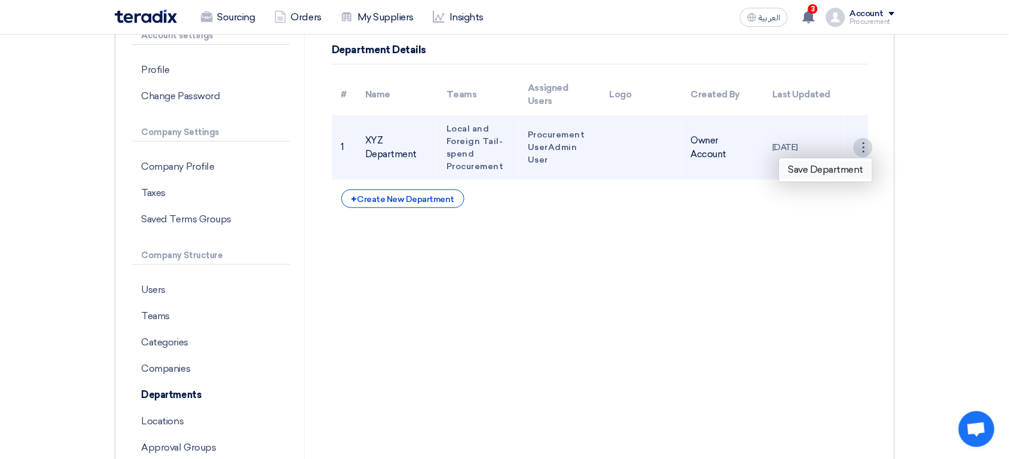
click at [844, 171] on link "Save Department" at bounding box center [825, 169] width 93 height 17
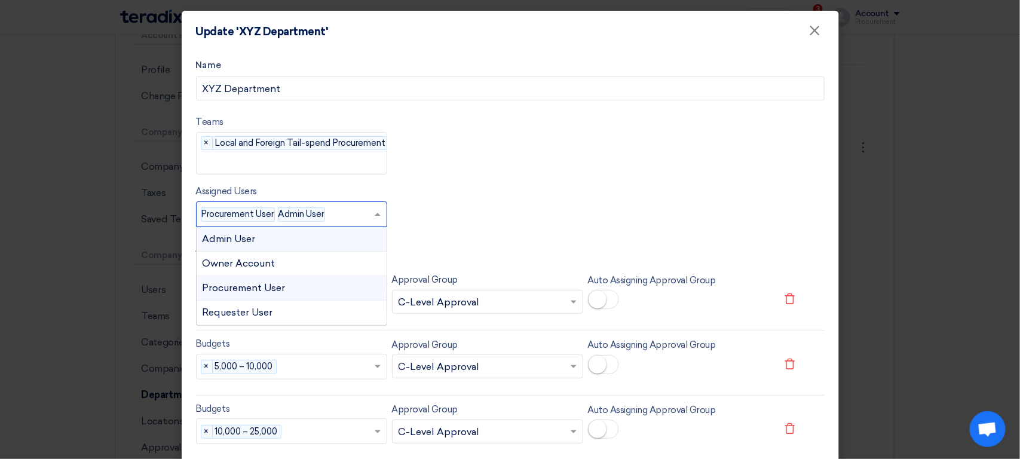
click at [365, 216] on input "text" at bounding box center [352, 216] width 44 height 20
click at [308, 219] on span "Admin User" at bounding box center [301, 214] width 46 height 11
click at [297, 213] on span "Admin User" at bounding box center [301, 214] width 46 height 11
click at [254, 214] on span "Procurement User" at bounding box center [237, 214] width 73 height 11
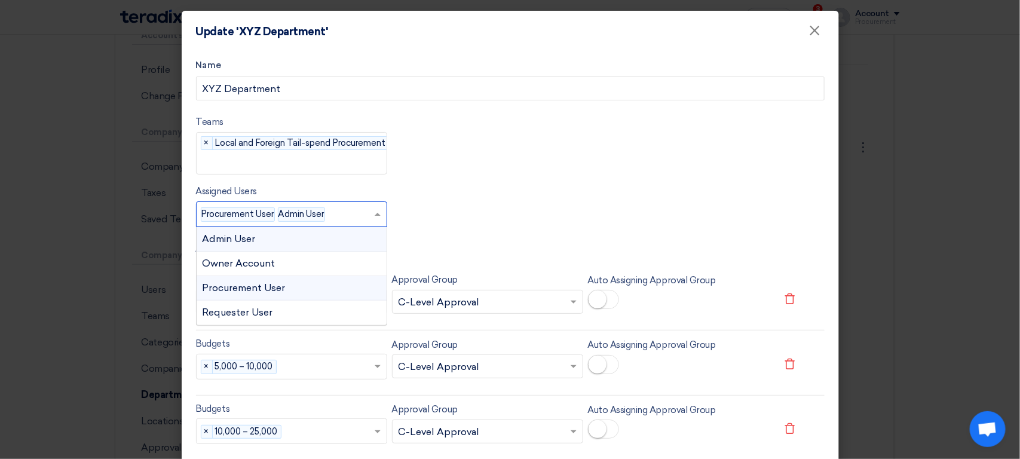
click at [254, 214] on span "Procurement User" at bounding box center [237, 214] width 73 height 11
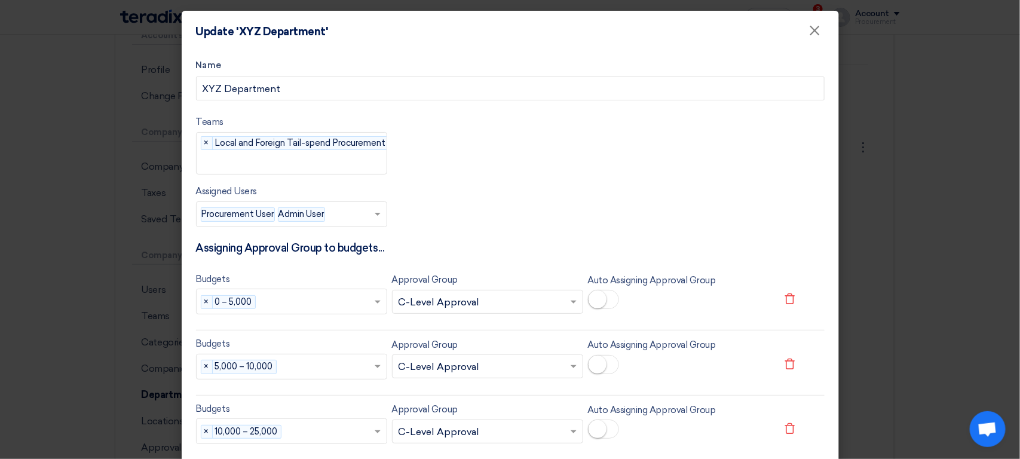
click at [293, 216] on span "Admin User" at bounding box center [301, 214] width 46 height 11
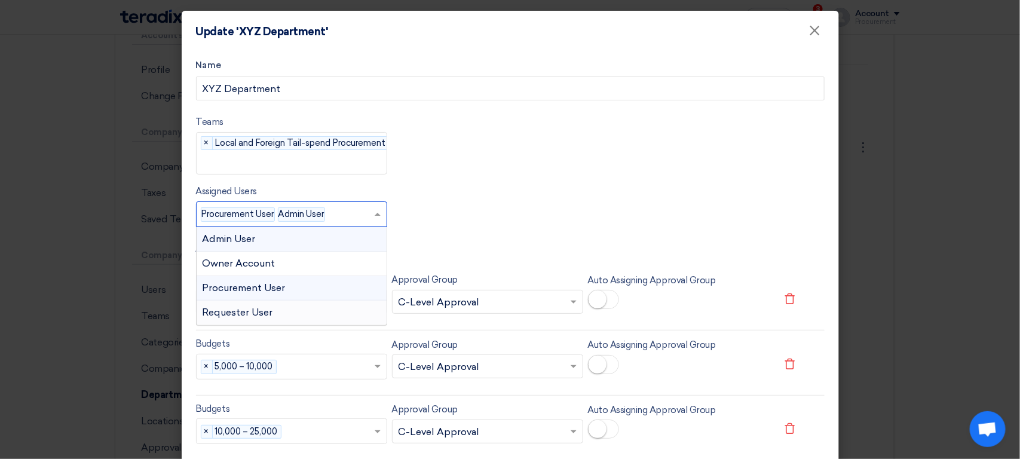
click at [230, 318] on span "Requester User" at bounding box center [238, 312] width 71 height 11
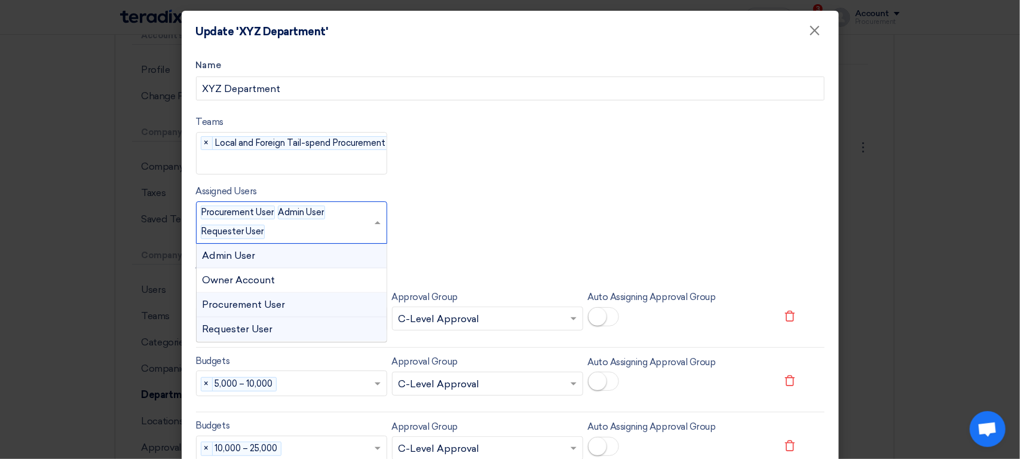
click at [250, 223] on div "Assigned Users Procurement User Admin User Requester User" at bounding box center [279, 223] width 165 height 42
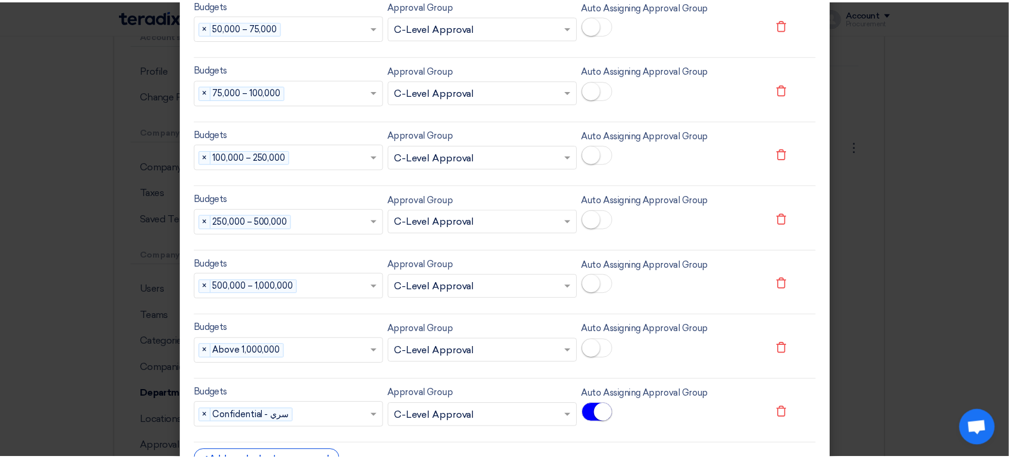
scroll to position [683, 0]
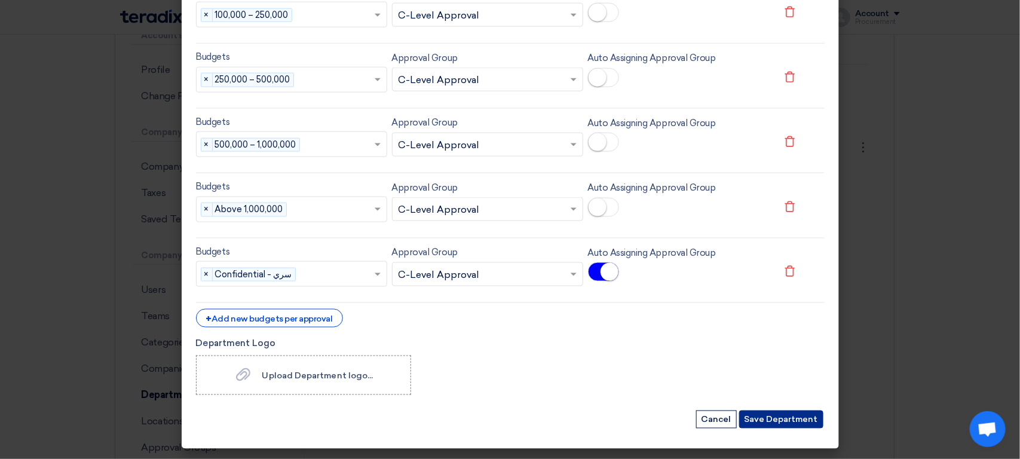
click at [760, 418] on button "Save Department" at bounding box center [781, 420] width 84 height 18
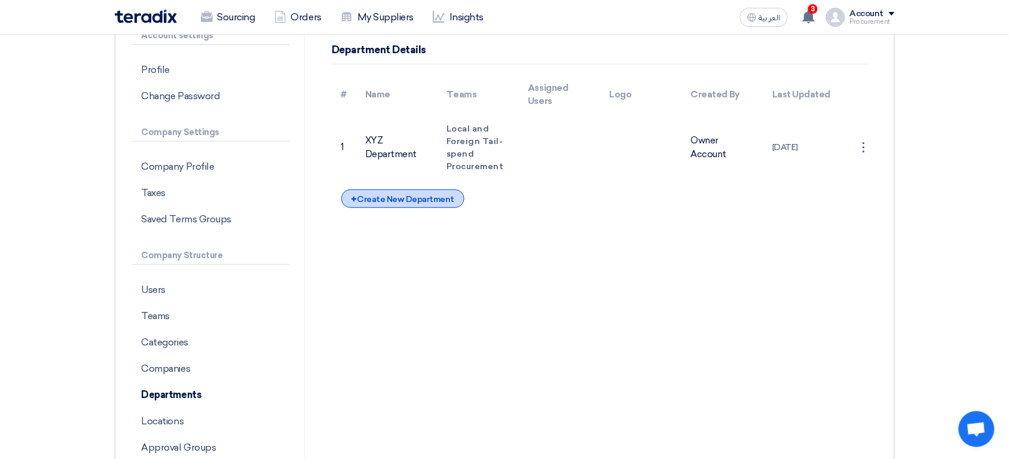
click at [430, 201] on div "+ Create New Department" at bounding box center [402, 198] width 123 height 19
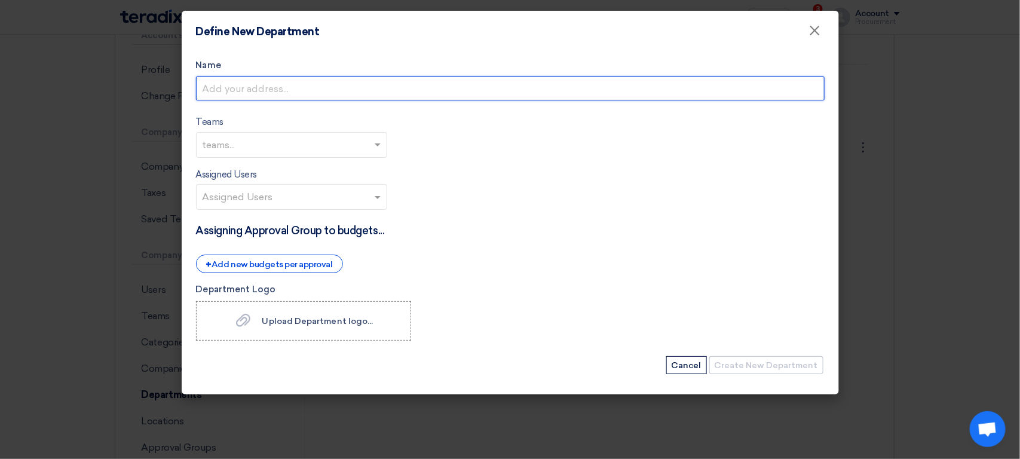
click at [313, 84] on input "Name" at bounding box center [510, 88] width 629 height 24
type input "xyz2"
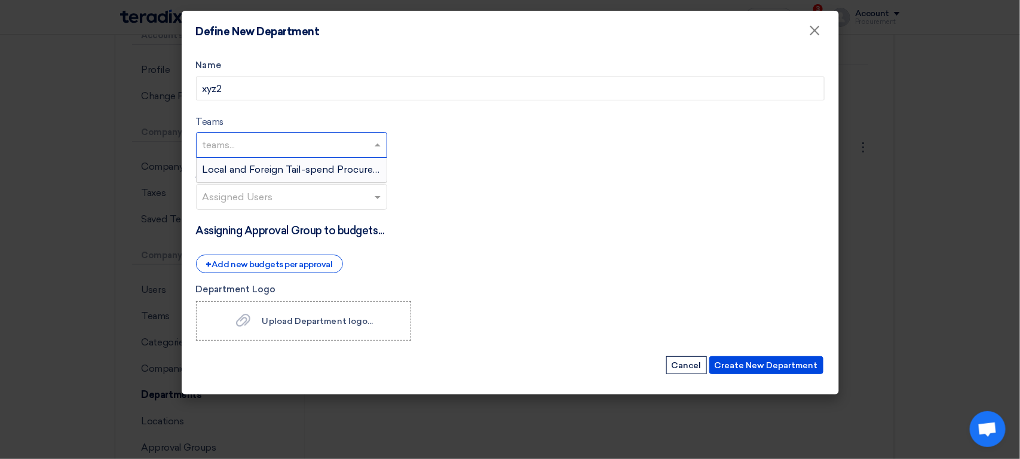
drag, startPoint x: 321, startPoint y: 147, endPoint x: 286, endPoint y: 172, distance: 43.3
click at [286, 158] on ng-select "teams... Local and Foreign Tail-spend Procurement" at bounding box center [291, 145] width 191 height 26
click at [286, 172] on span "Local and Foreign Tail-spend Procurement" at bounding box center [300, 169] width 195 height 11
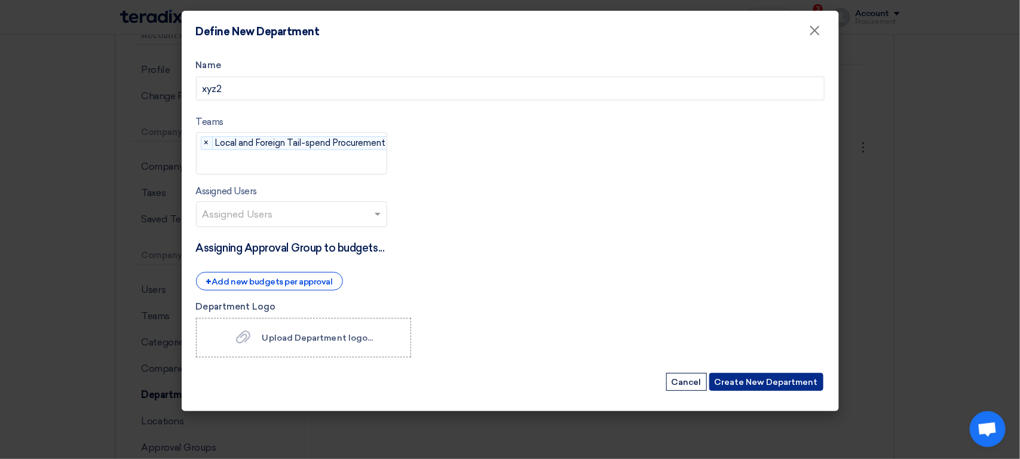
click at [762, 390] on button "Create New Department" at bounding box center [766, 382] width 114 height 18
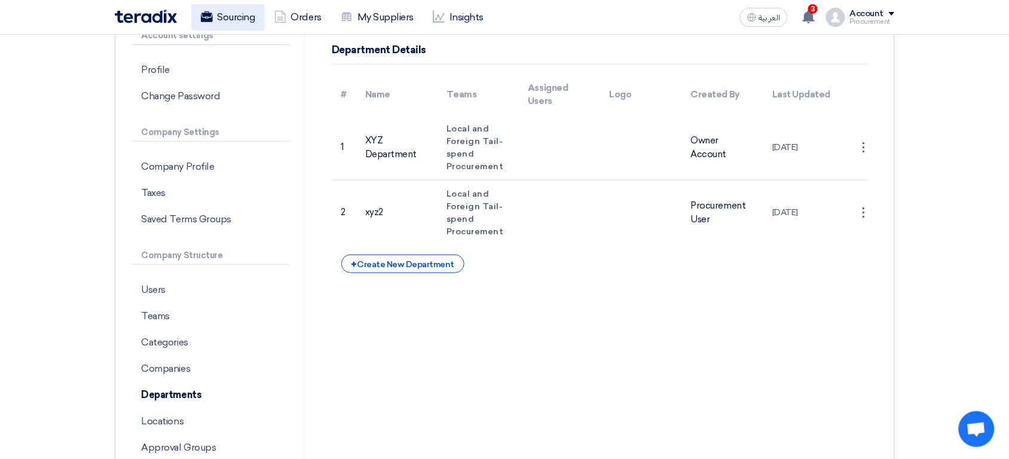
click at [241, 19] on link "Sourcing" at bounding box center [228, 17] width 74 height 26
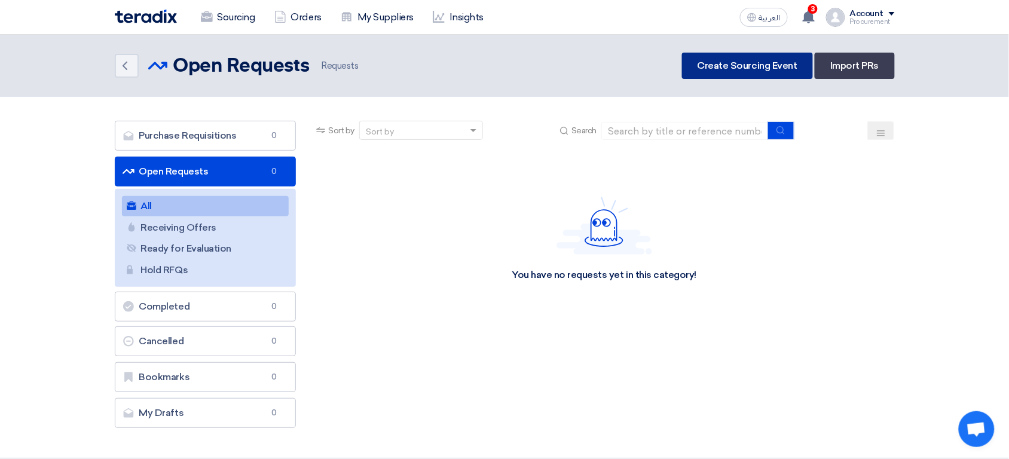
click at [801, 75] on link "Create Sourcing Event" at bounding box center [747, 66] width 131 height 26
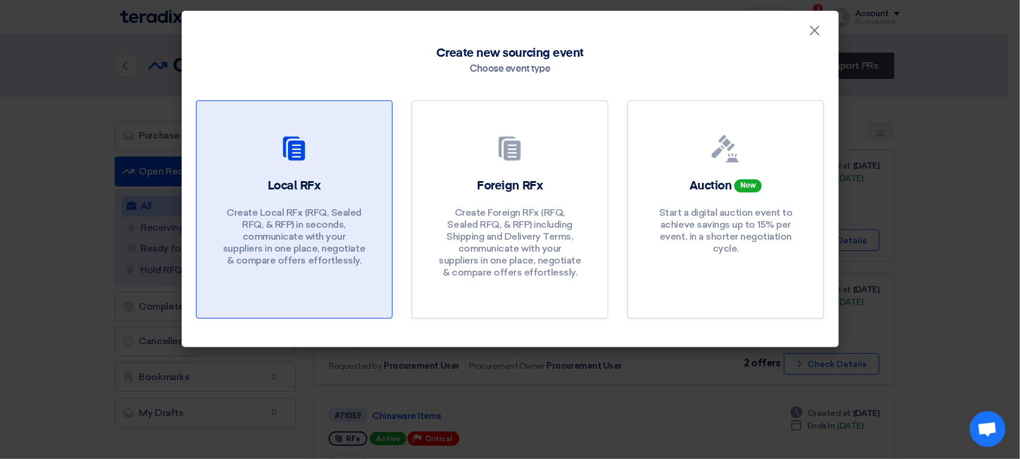
click at [335, 186] on div "Local RFx Create Local RFx (RFQ, Sealed RFQ, & RFP) in seconds, communicate wit…" at bounding box center [294, 224] width 167 height 95
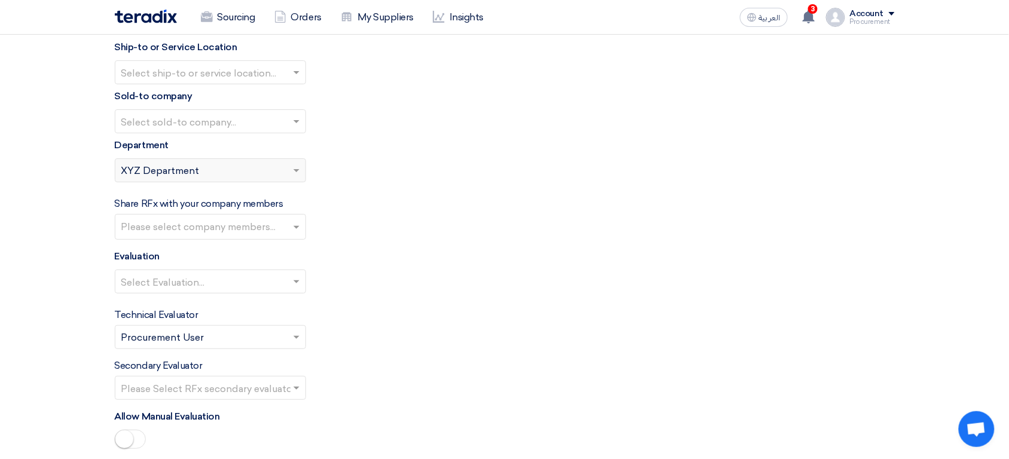
scroll to position [1304, 0]
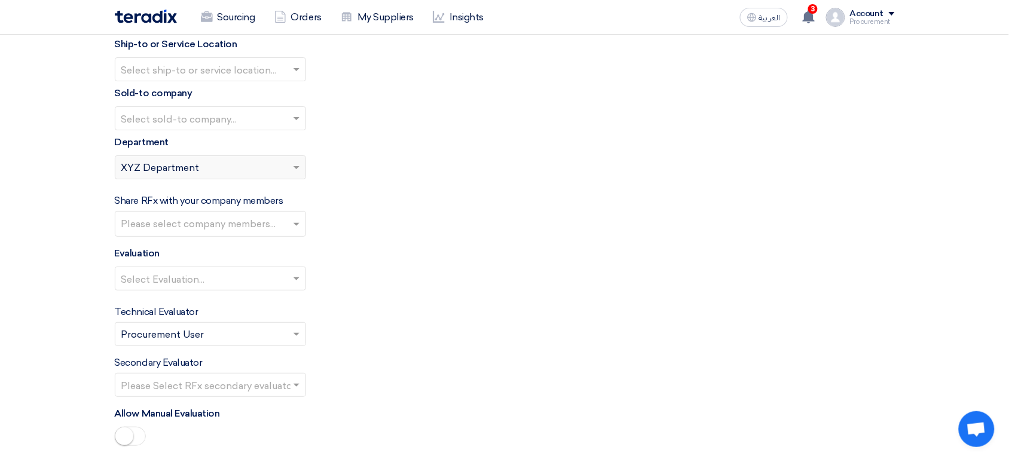
click at [250, 164] on div "Please select department... × XYZ Department" at bounding box center [202, 167] width 175 height 14
click at [293, 167] on span at bounding box center [297, 167] width 15 height 14
click at [288, 167] on div "Please select department... × XYZ Department" at bounding box center [202, 167] width 175 height 14
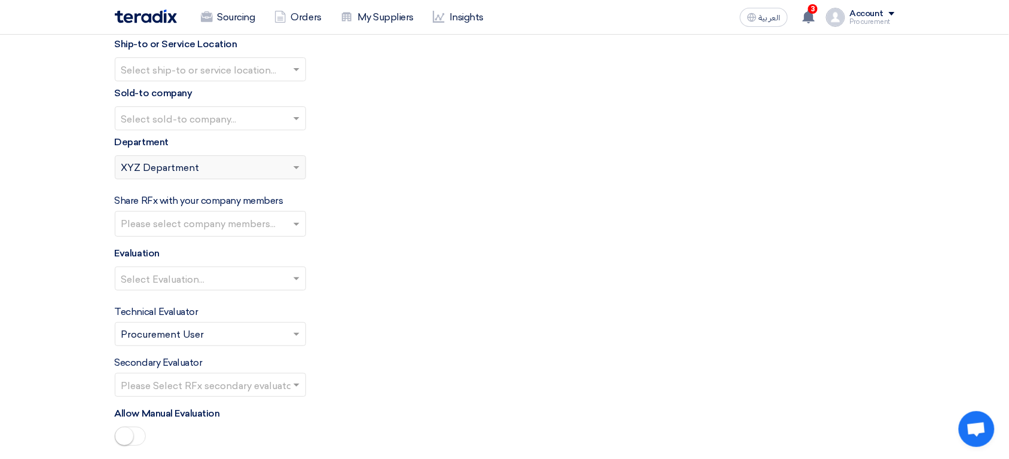
click at [288, 167] on div "Please select department... × XYZ Department" at bounding box center [202, 167] width 175 height 14
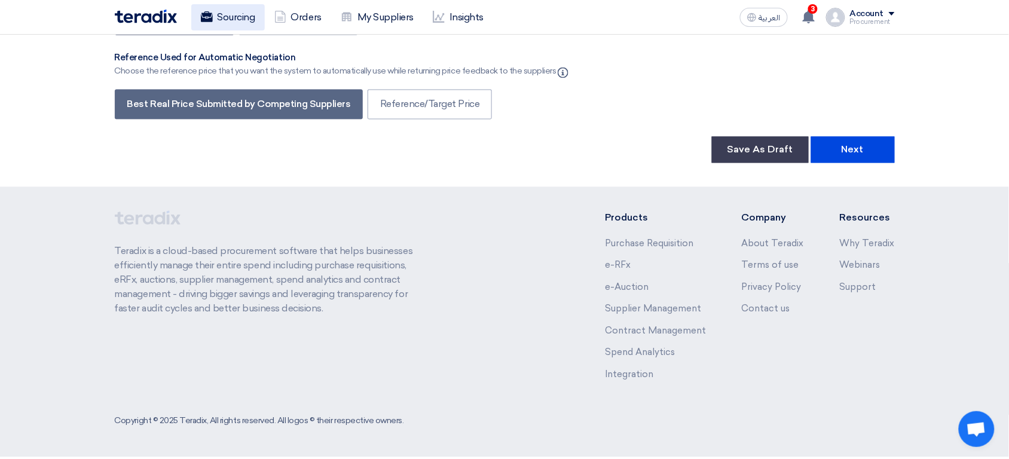
click at [252, 24] on link "Sourcing" at bounding box center [228, 17] width 74 height 26
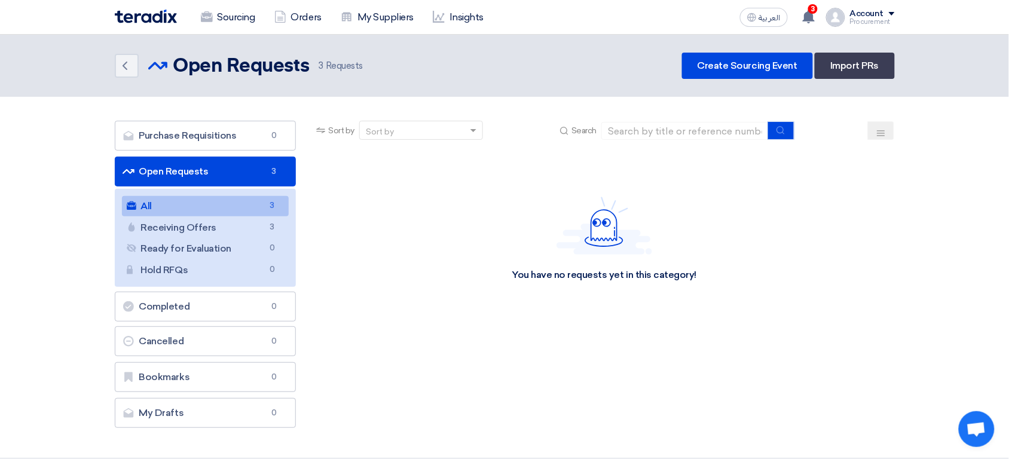
click at [868, 16] on div "Account" at bounding box center [867, 14] width 34 height 10
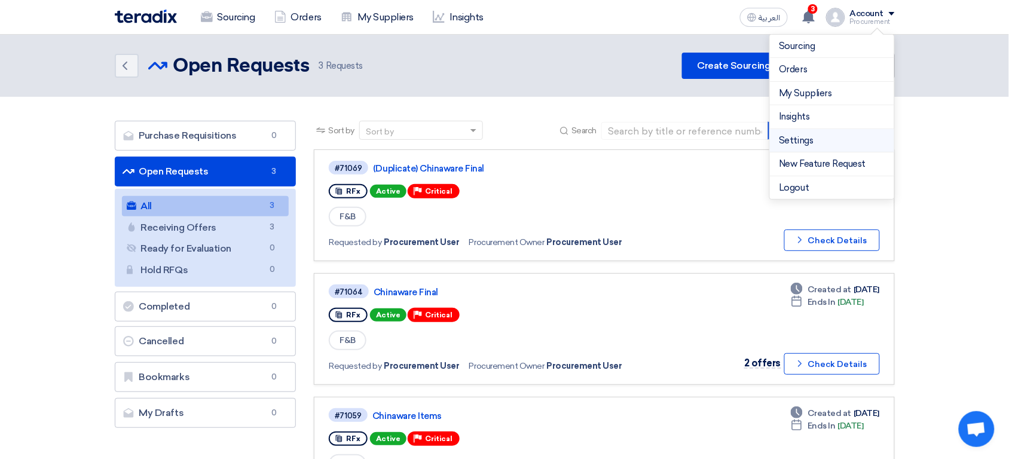
click at [835, 146] on link "Settings" at bounding box center [831, 141] width 105 height 14
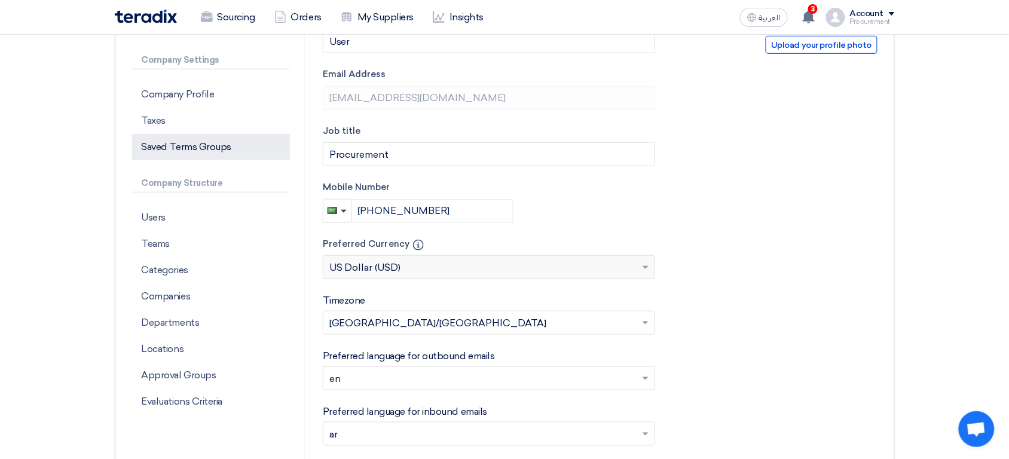
scroll to position [192, 0]
click at [200, 323] on p "Departments" at bounding box center [211, 323] width 158 height 26
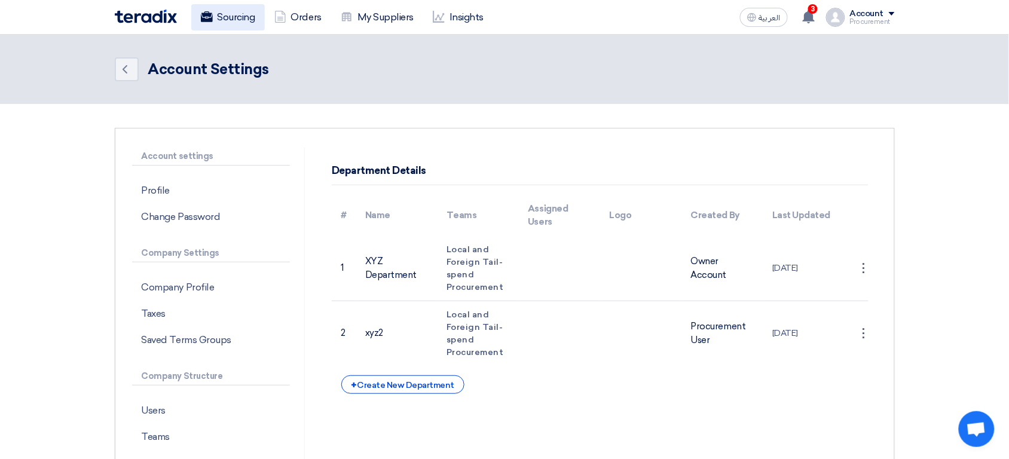
click at [225, 19] on link "Sourcing" at bounding box center [228, 17] width 74 height 26
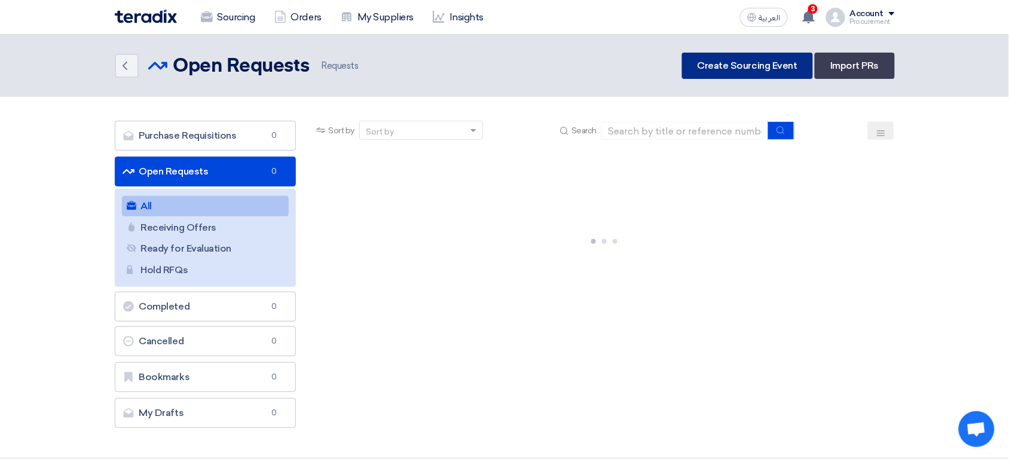
click at [746, 77] on link "Create Sourcing Event" at bounding box center [747, 66] width 131 height 26
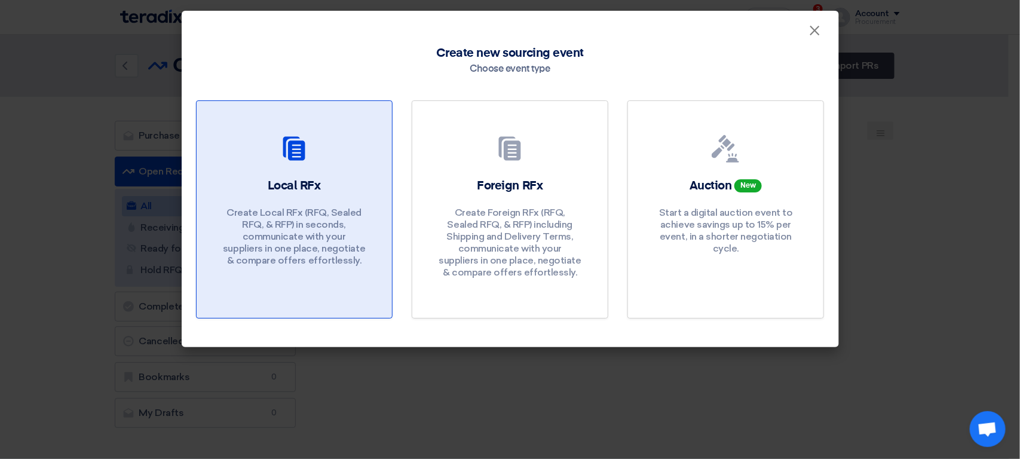
click at [356, 206] on div "Local RFx Create Local RFx (RFQ, Sealed RFQ, & RFP) in seconds, communicate wit…" at bounding box center [294, 224] width 167 height 95
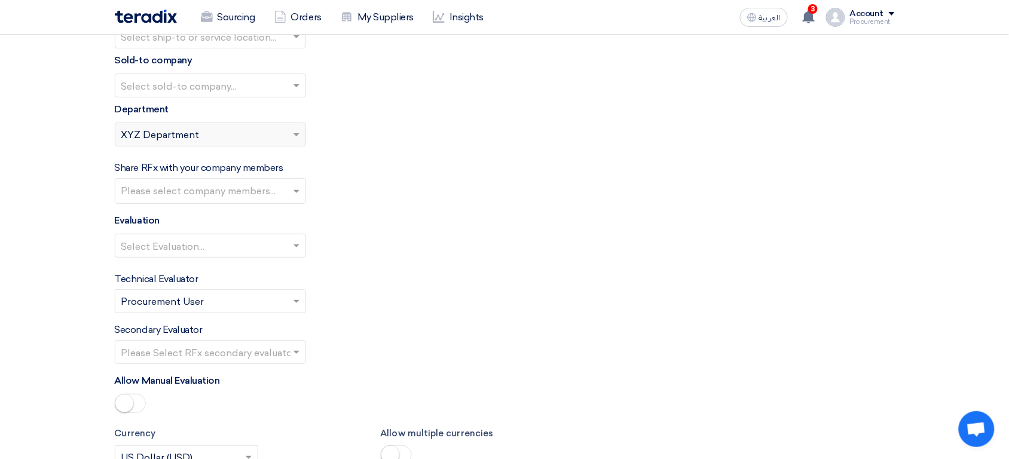
scroll to position [1328, 0]
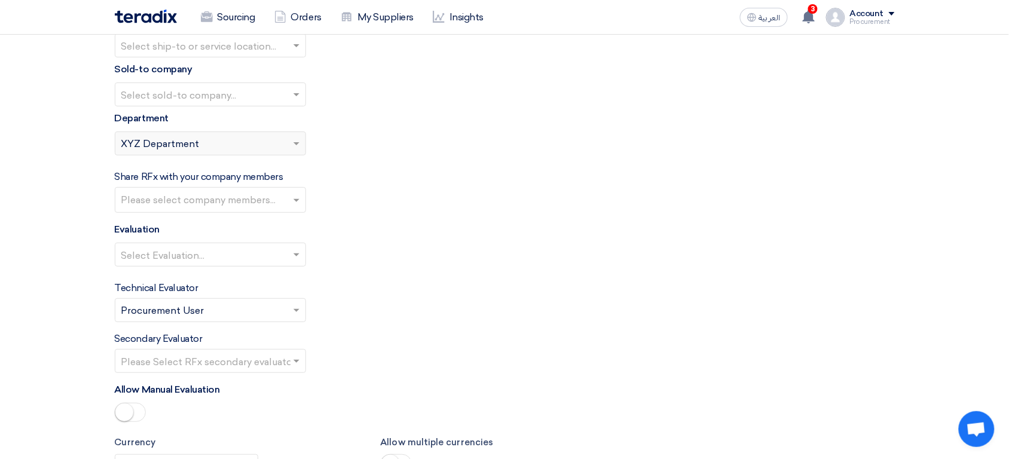
click at [258, 143] on div "Please select department... × XYZ Department" at bounding box center [202, 143] width 175 height 14
click at [244, 151] on div "Please select department... × XYZ Department" at bounding box center [202, 143] width 175 height 14
click at [843, 21] on img at bounding box center [835, 17] width 19 height 19
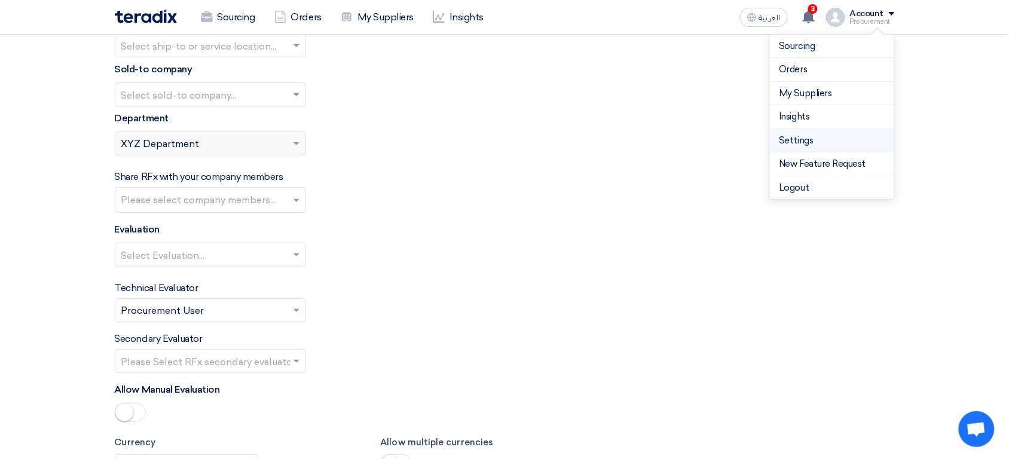
click at [810, 133] on li "Settings" at bounding box center [832, 141] width 124 height 24
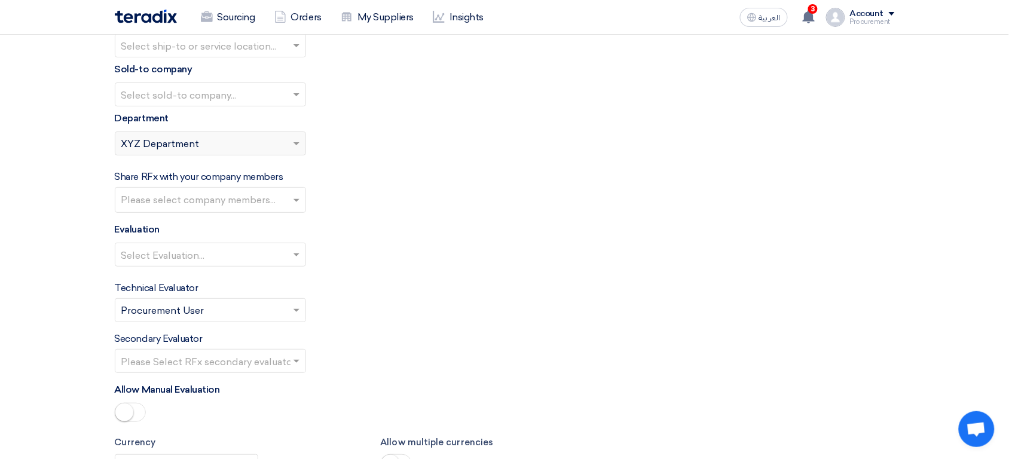
click at [895, 10] on div "Sourcing Orders My Suppliers Insights العربية ع 3 a new question for (Duplicate…" at bounding box center [505, 17] width 798 height 34
click at [863, 13] on div "Account" at bounding box center [867, 14] width 34 height 10
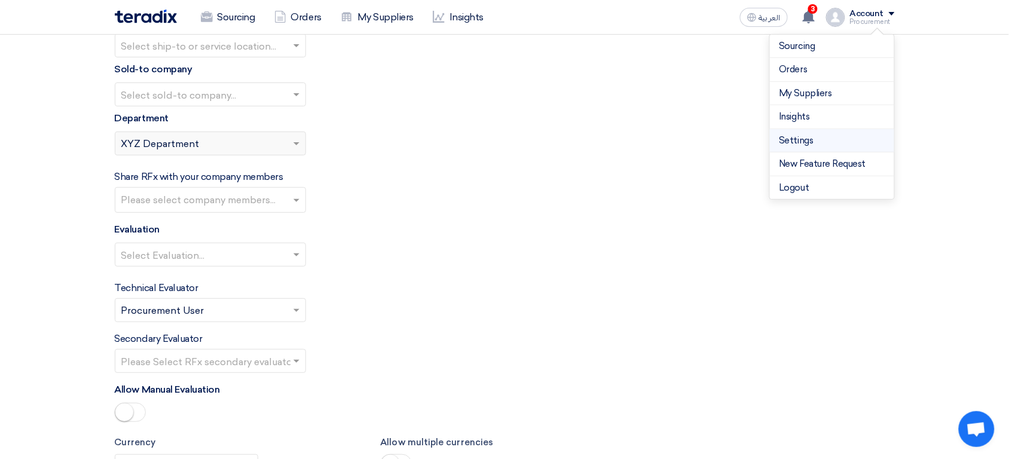
click at [820, 142] on link "Settings" at bounding box center [831, 141] width 105 height 14
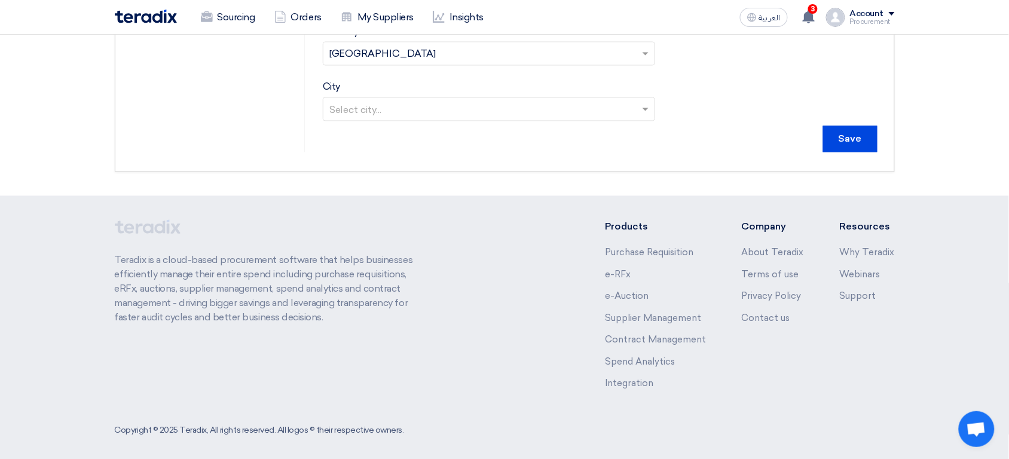
scroll to position [284, 0]
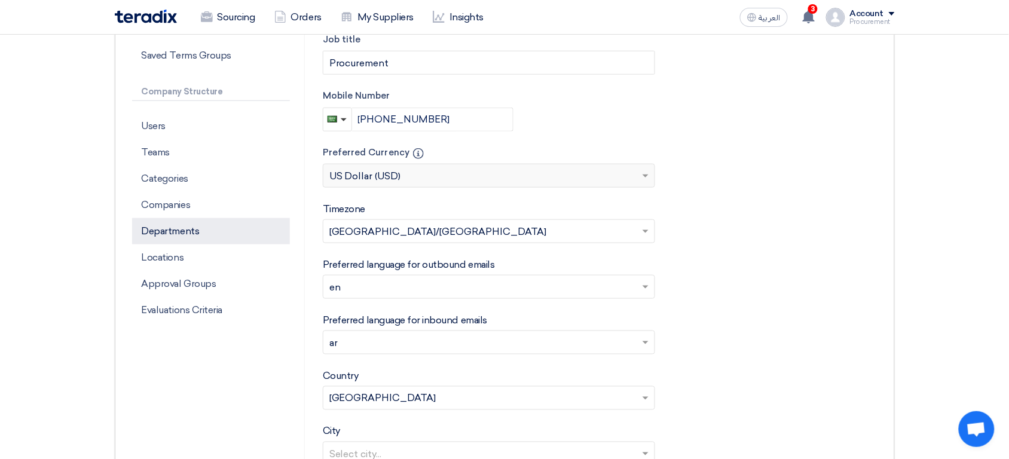
click at [197, 229] on p "Departments" at bounding box center [211, 231] width 158 height 26
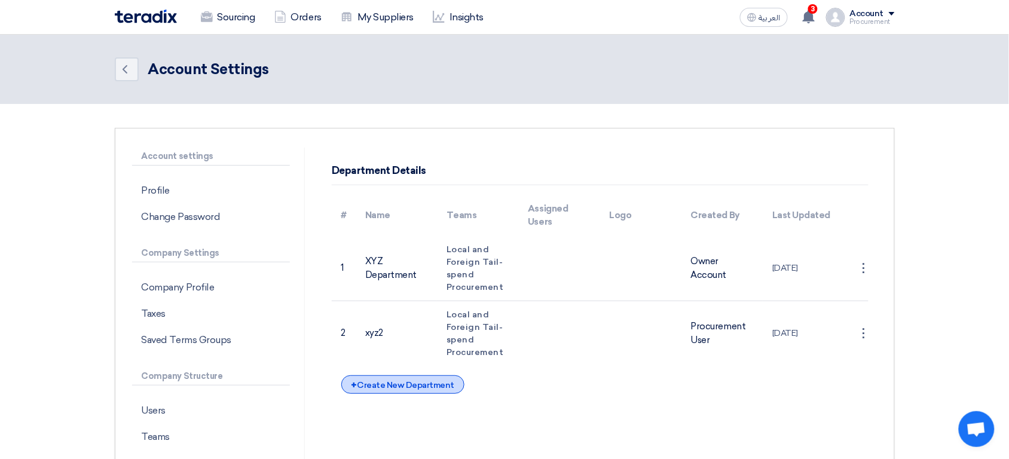
click at [421, 378] on div "+ Create New Department" at bounding box center [402, 384] width 123 height 19
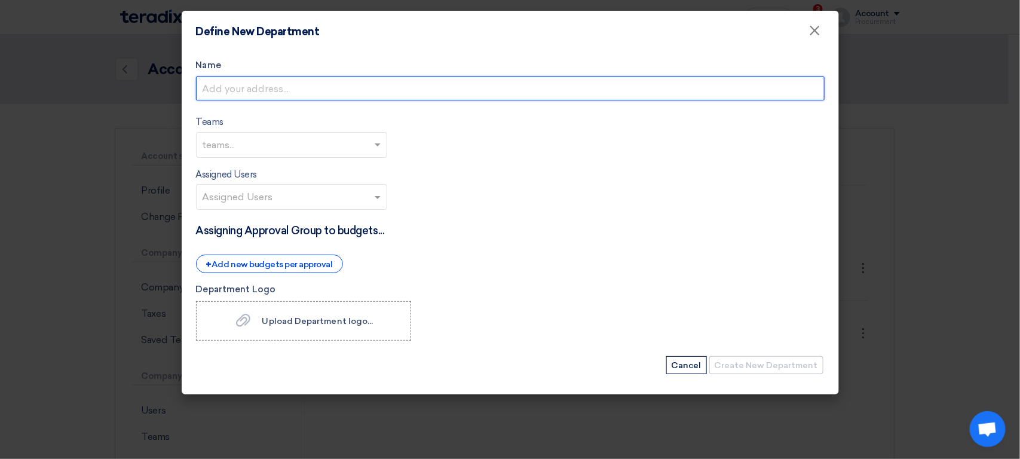
click at [345, 94] on input "Name" at bounding box center [510, 88] width 629 height 24
type input "xyz3"
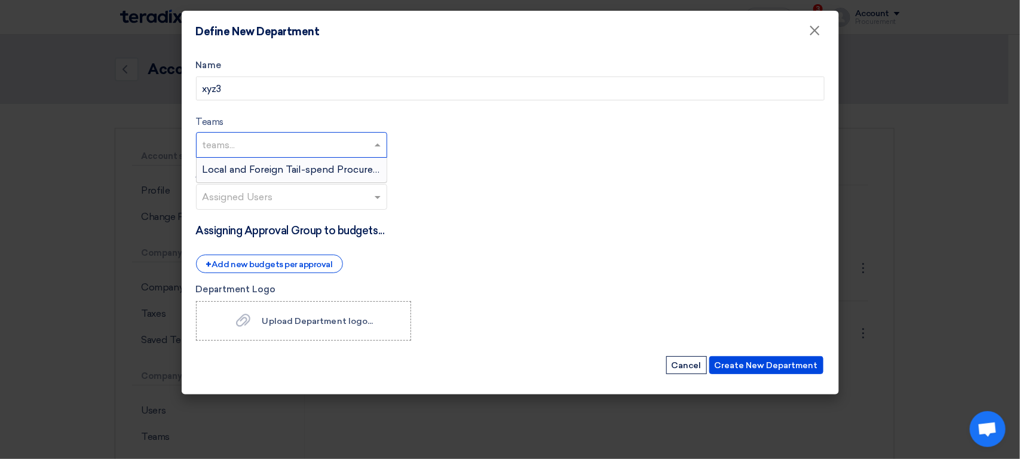
click at [353, 144] on input "text" at bounding box center [293, 146] width 181 height 20
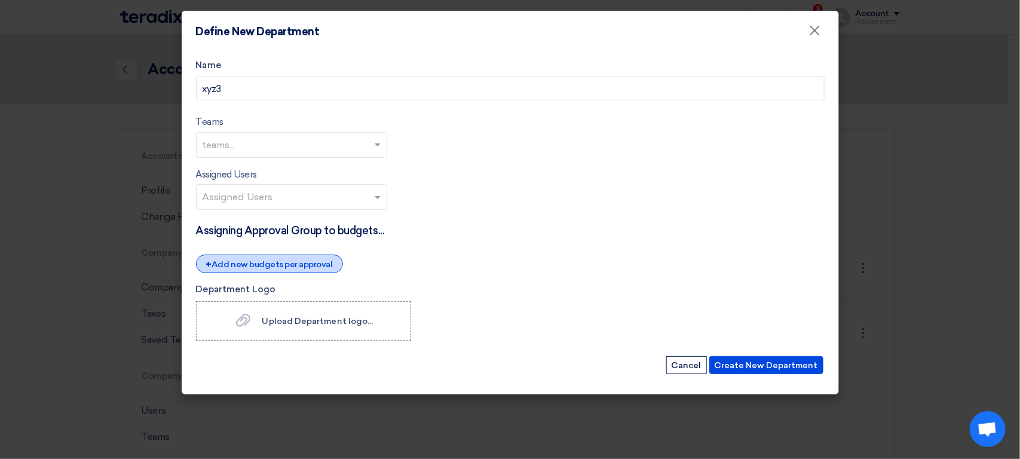
click at [314, 267] on div "+ Add new budgets per approval" at bounding box center [269, 264] width 147 height 19
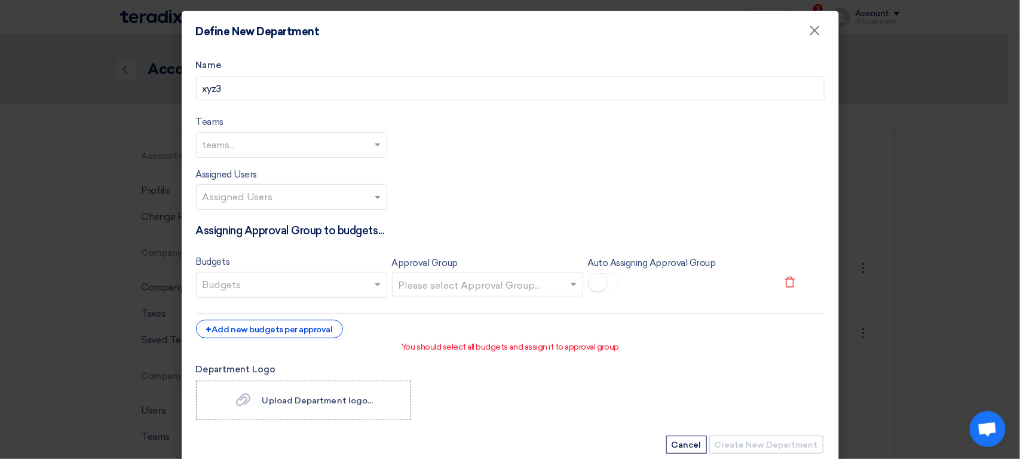
click at [785, 280] on use at bounding box center [790, 282] width 10 height 11
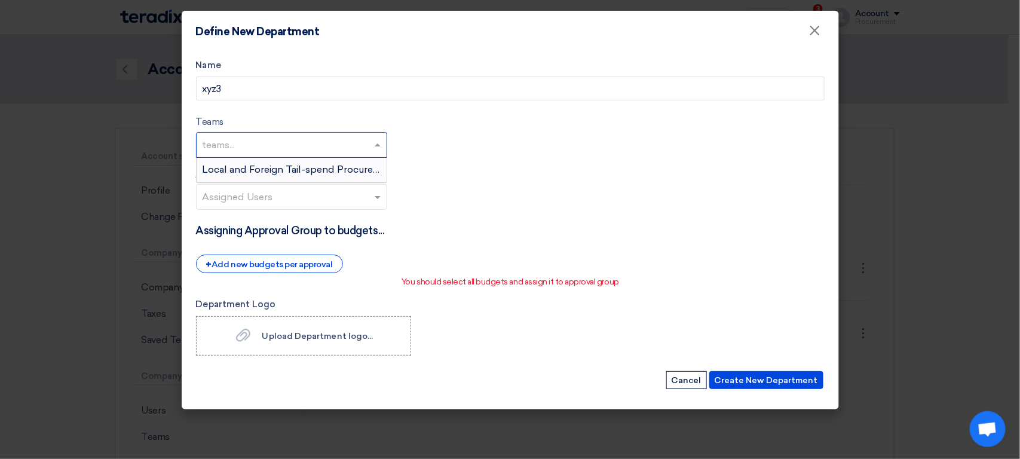
click at [342, 146] on input "text" at bounding box center [293, 146] width 181 height 20
click at [314, 173] on span "Local and Foreign Tail-spend Procurement" at bounding box center [300, 169] width 195 height 11
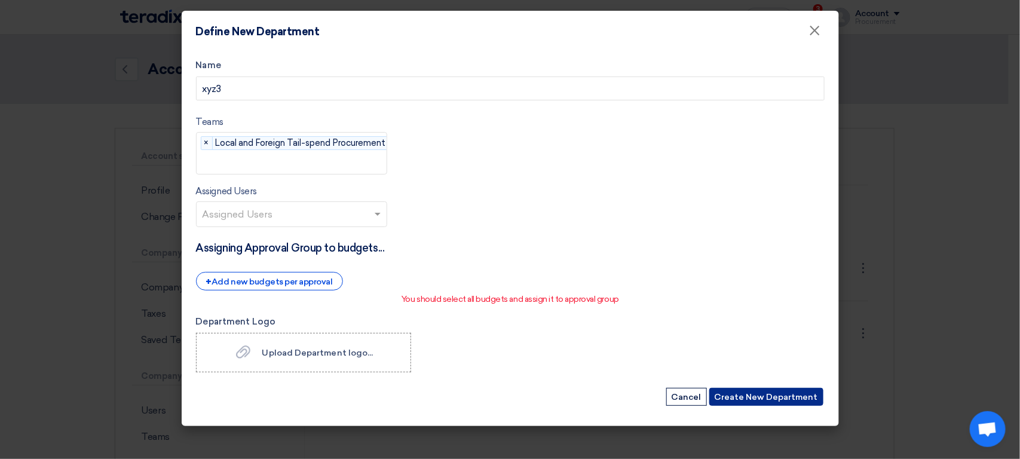
click at [752, 406] on button "Create New Department" at bounding box center [766, 397] width 114 height 18
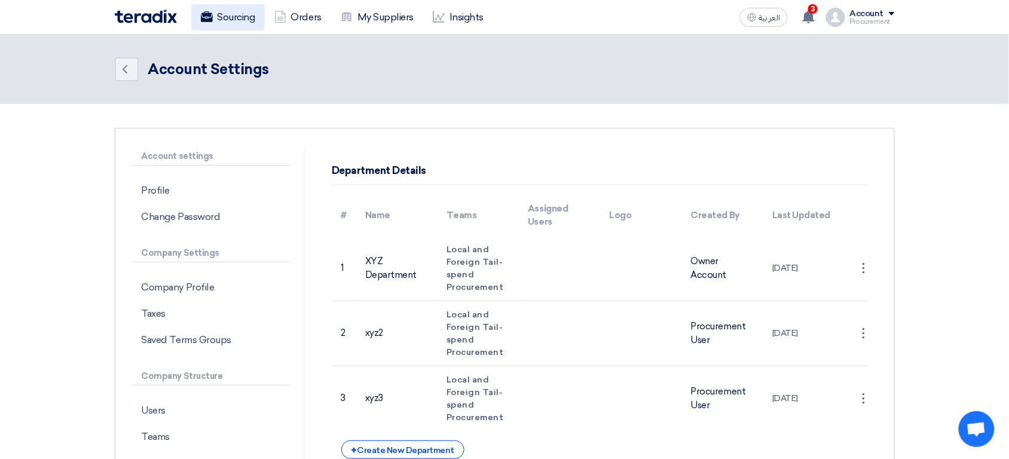
click at [212, 16] on link "Sourcing" at bounding box center [228, 17] width 74 height 26
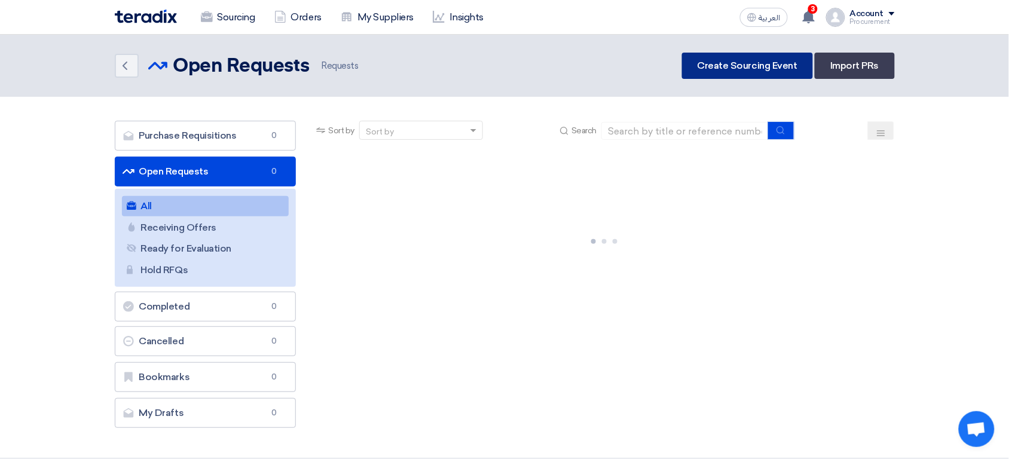
click at [746, 76] on link "Create Sourcing Event" at bounding box center [747, 66] width 131 height 26
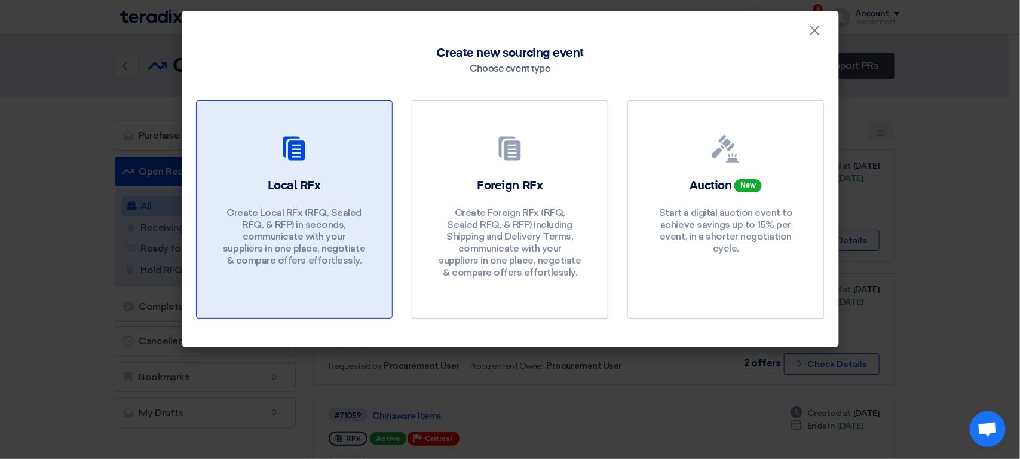
click at [368, 183] on div "Local RFx Create Local RFx (RFQ, Sealed RFQ, & RFP) in seconds, communicate wit…" at bounding box center [294, 224] width 167 height 95
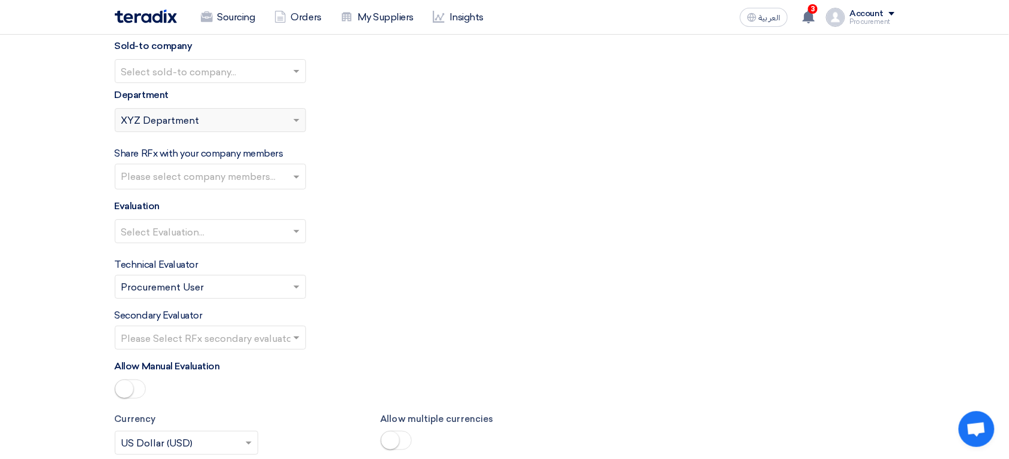
scroll to position [1330, 0]
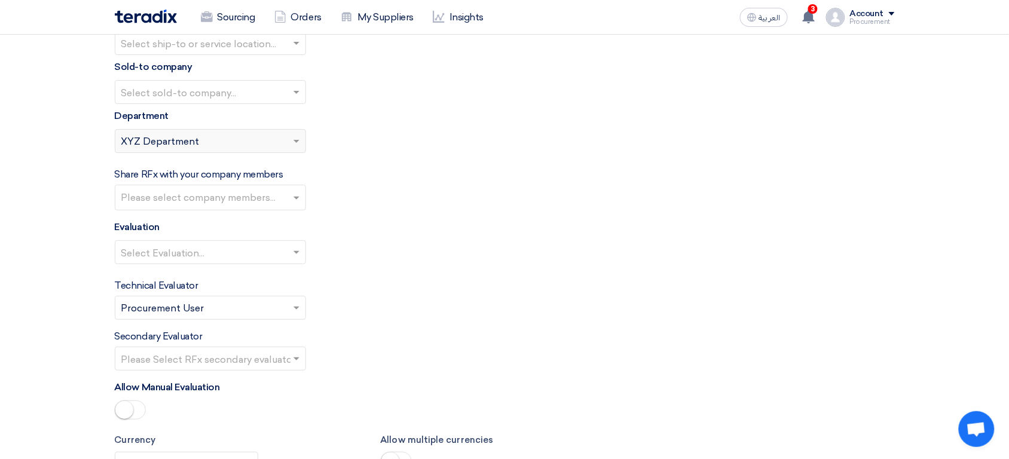
click at [264, 146] on div "Please select department... × XYZ Department" at bounding box center [202, 141] width 175 height 14
click at [299, 138] on span at bounding box center [297, 141] width 15 height 14
click at [239, 24] on link "Sourcing" at bounding box center [228, 17] width 74 height 26
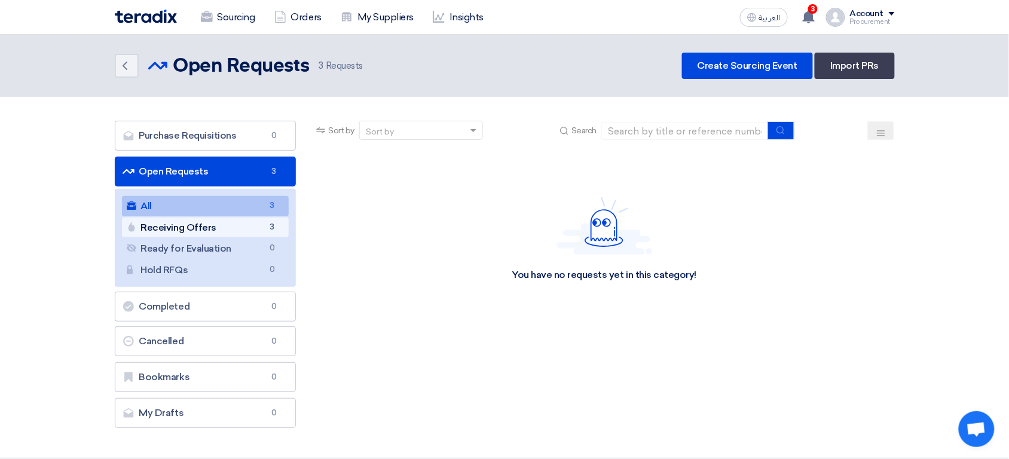
click at [235, 232] on link "Receiving Offers Receiving Offers 3" at bounding box center [205, 228] width 167 height 20
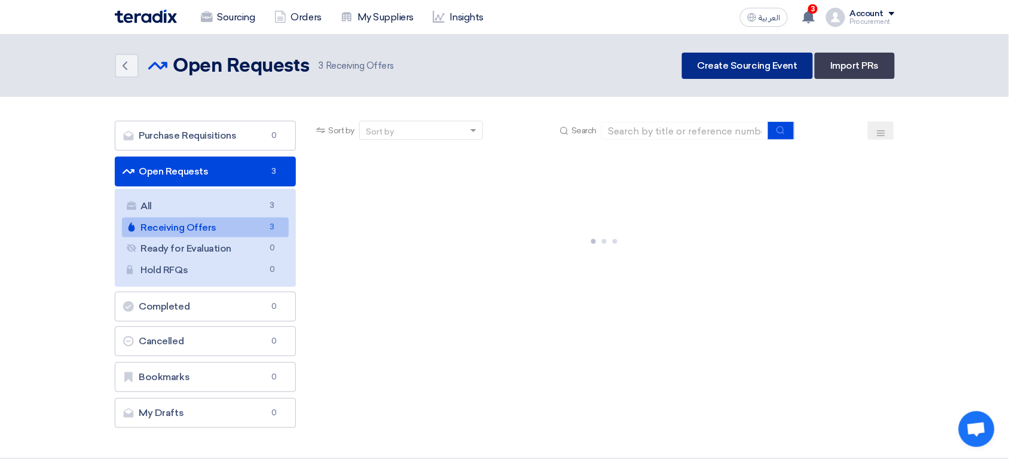
click at [759, 64] on link "Create Sourcing Event" at bounding box center [747, 66] width 131 height 26
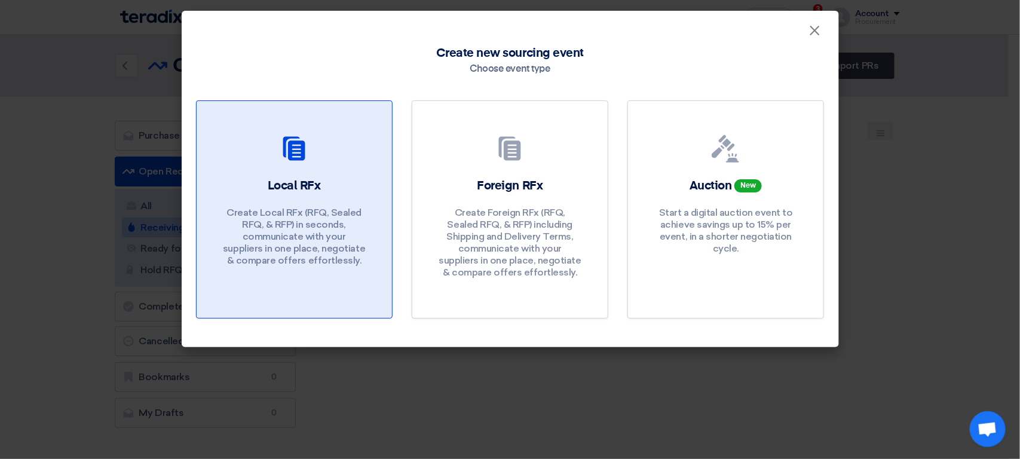
click at [335, 260] on div "Local RFx Create Local RFx (RFQ, Sealed RFQ, & RFP) in seconds, communicate wit…" at bounding box center [294, 224] width 167 height 95
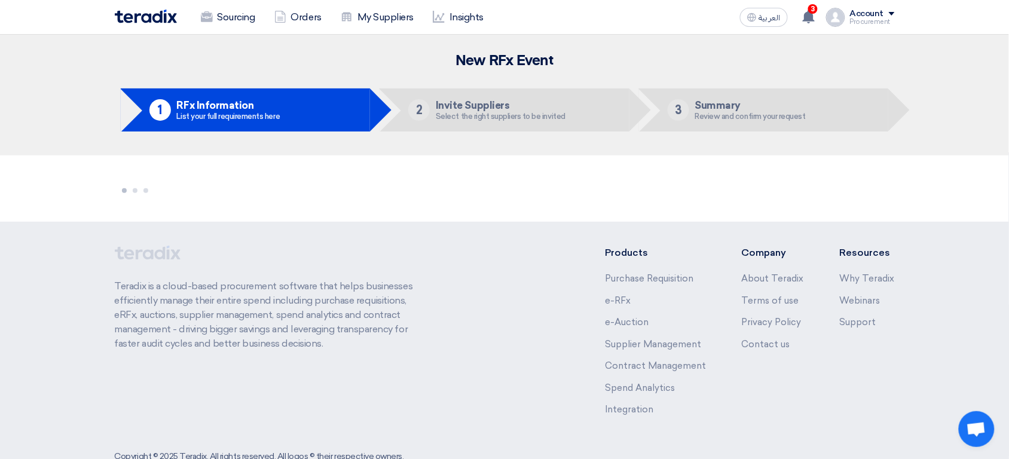
click at [115, 85] on div "New RFx Event 1 RFx Information List your full requirements here 2 Invite Suppl…" at bounding box center [505, 95] width 798 height 85
drag, startPoint x: 115, startPoint y: 85, endPoint x: 785, endPoint y: 123, distance: 670.9
click at [785, 123] on div "New RFx Event 1 RFx Information List your full requirements here 2 Invite Suppl…" at bounding box center [505, 95] width 798 height 85
click at [321, 65] on h2 "New RFx Event" at bounding box center [505, 61] width 780 height 17
click at [239, 10] on link "Sourcing" at bounding box center [228, 17] width 74 height 26
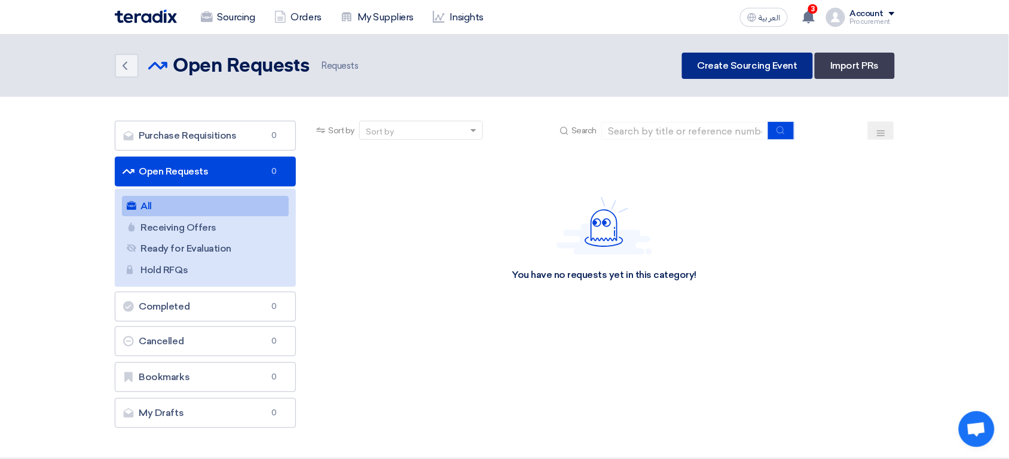
click at [746, 65] on link "Create Sourcing Event" at bounding box center [747, 66] width 131 height 26
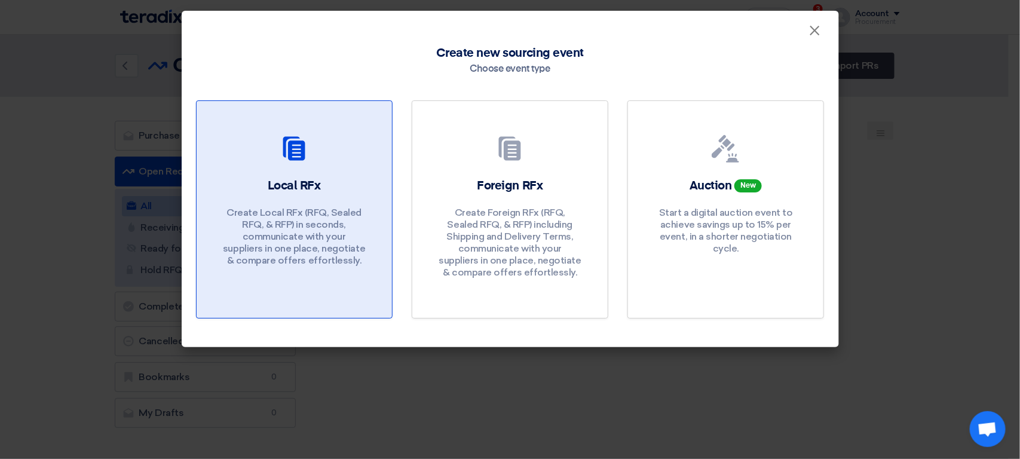
click at [363, 210] on p "Create Local RFx (RFQ, Sealed RFQ, & RFP) in seconds, communicate with your sup…" at bounding box center [293, 237] width 143 height 60
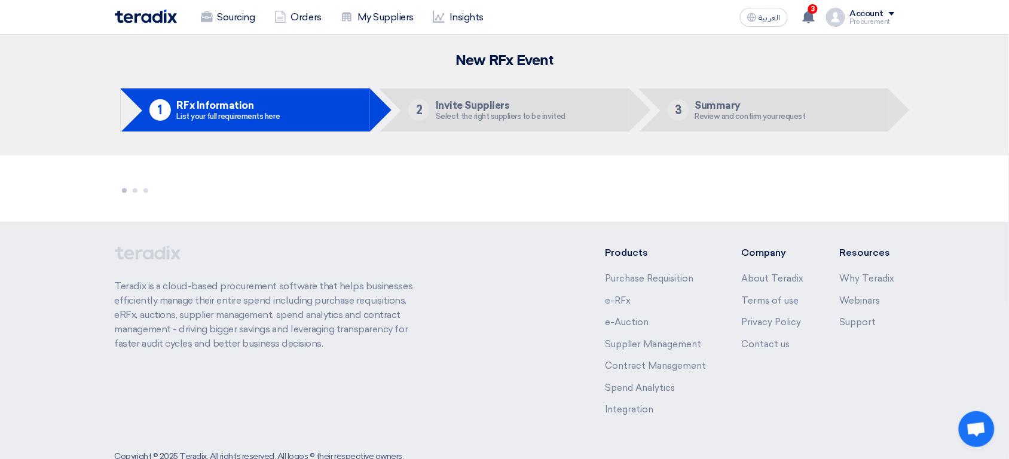
click at [223, 59] on h2 "New RFx Event" at bounding box center [505, 61] width 780 height 17
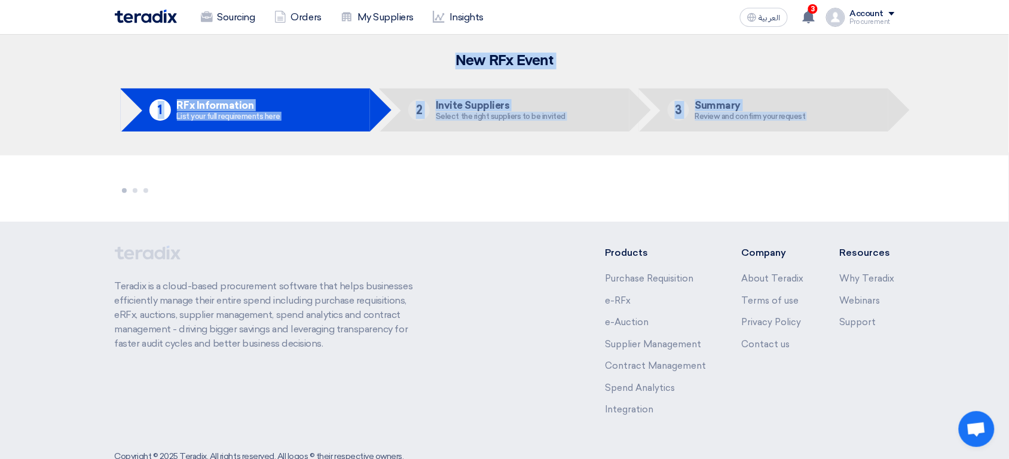
drag, startPoint x: 223, startPoint y: 59, endPoint x: 305, endPoint y: 159, distance: 129.9
click at [305, 159] on app-post-project "New RFx Event 1 RFx Information List your full requirements here 2 Invite Suppl…" at bounding box center [504, 128] width 1009 height 187
click at [326, 94] on li "1 RFx Information List your full requirements here" at bounding box center [246, 109] width 250 height 43
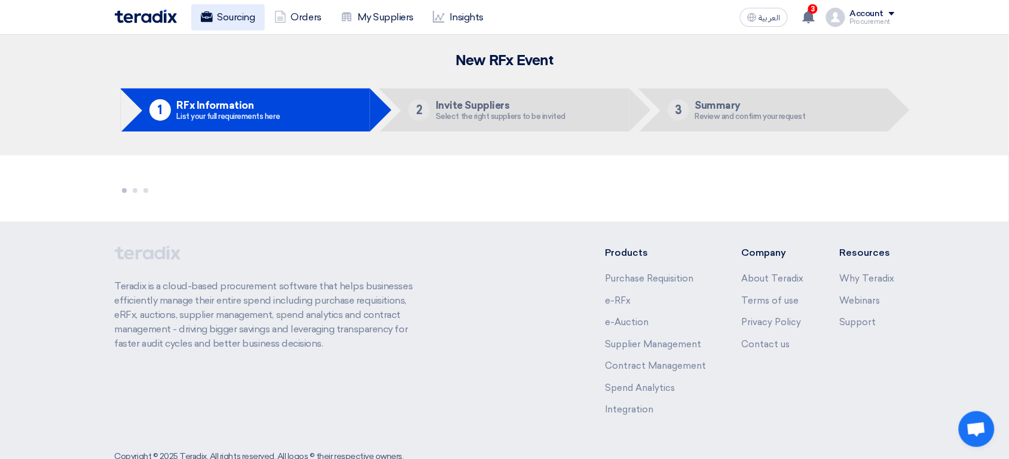
click at [239, 25] on link "Sourcing" at bounding box center [228, 17] width 74 height 26
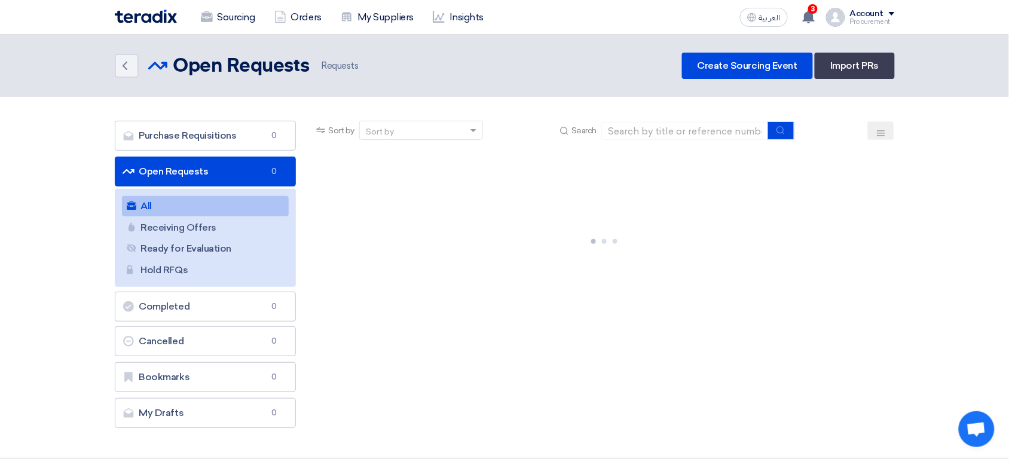
click at [239, 25] on link "Sourcing" at bounding box center [228, 17] width 74 height 26
click at [710, 66] on link "Create Sourcing Event" at bounding box center [747, 66] width 131 height 26
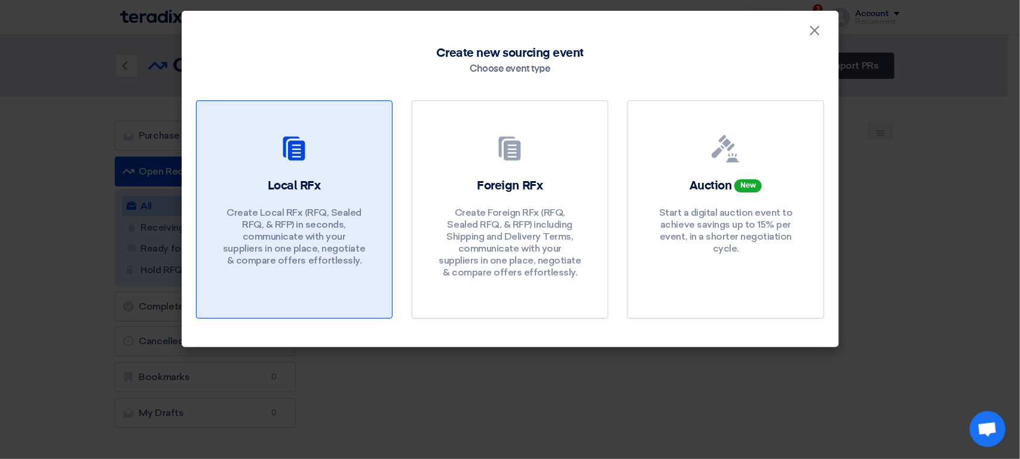
click at [360, 195] on div "Local RFx Create Local RFx (RFQ, Sealed RFQ, & RFP) in seconds, communicate wit…" at bounding box center [294, 224] width 167 height 95
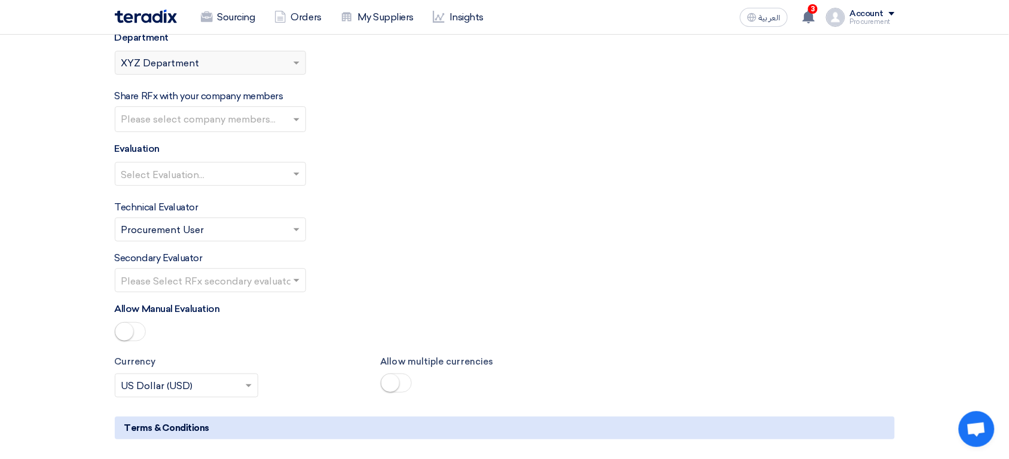
scroll to position [1400, 0]
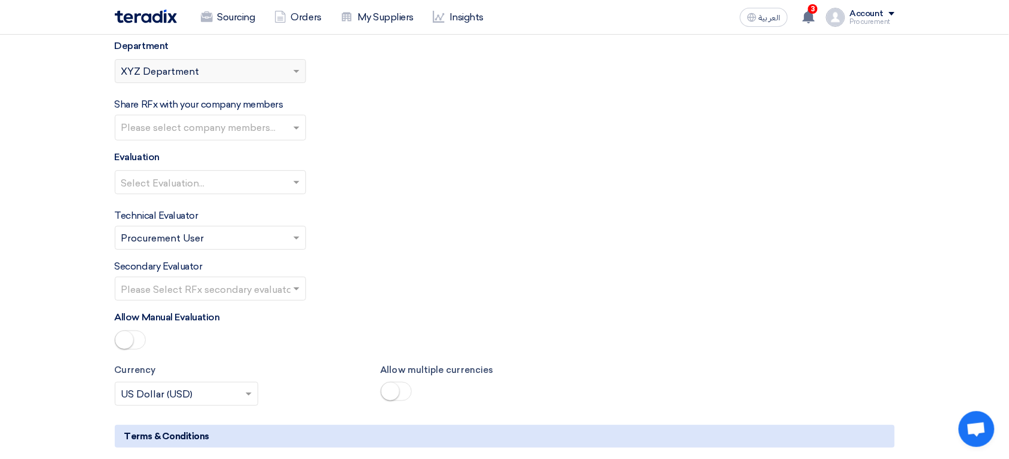
click at [195, 77] on span "XYZ Department" at bounding box center [160, 72] width 78 height 14
click at [294, 69] on span at bounding box center [297, 71] width 15 height 14
click at [882, 20] on div "Procurement" at bounding box center [872, 22] width 45 height 7
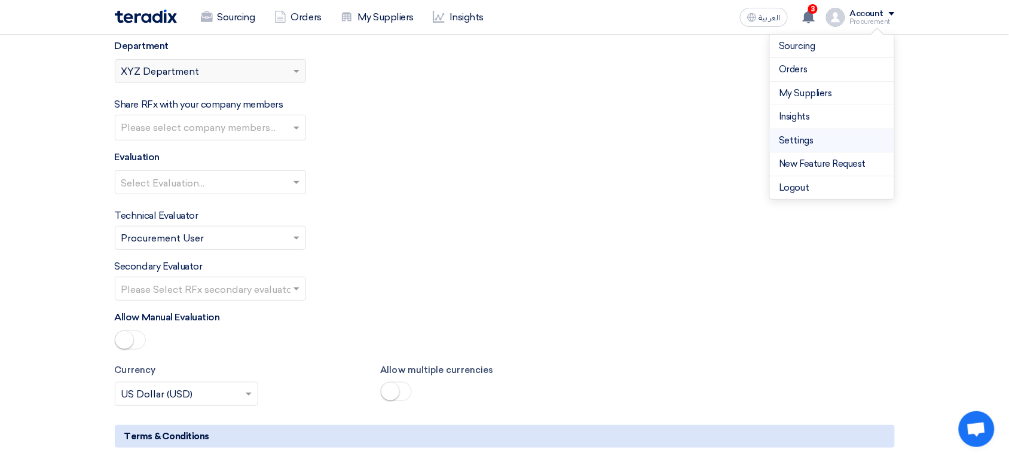
click at [807, 146] on link "Settings" at bounding box center [831, 141] width 105 height 14
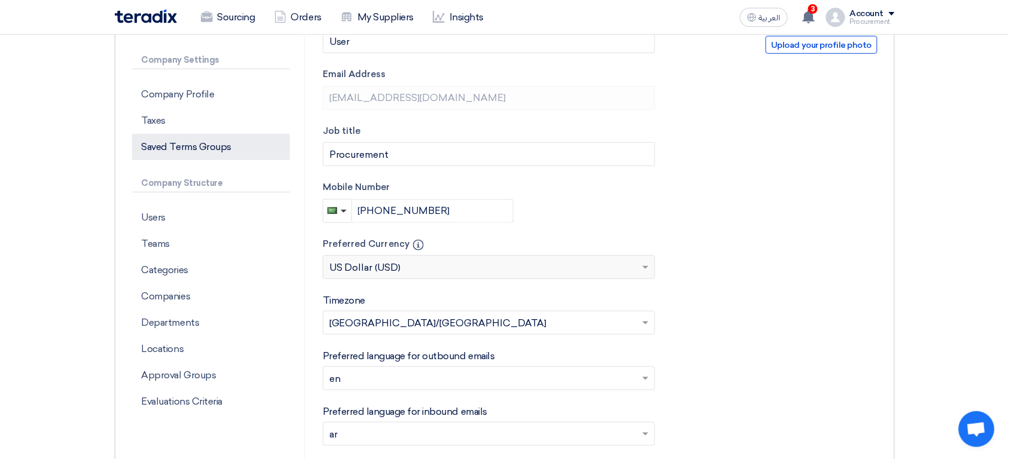
scroll to position [201, 0]
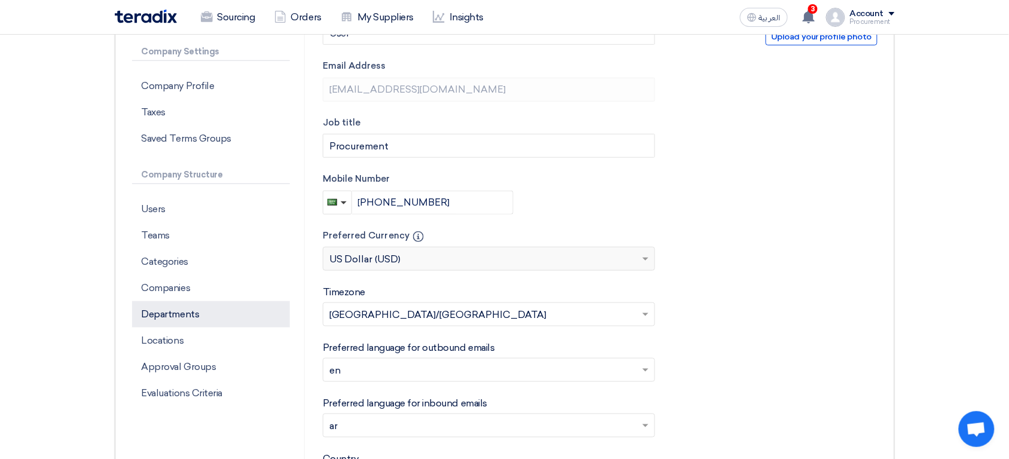
click at [218, 315] on p "Departments" at bounding box center [211, 314] width 158 height 26
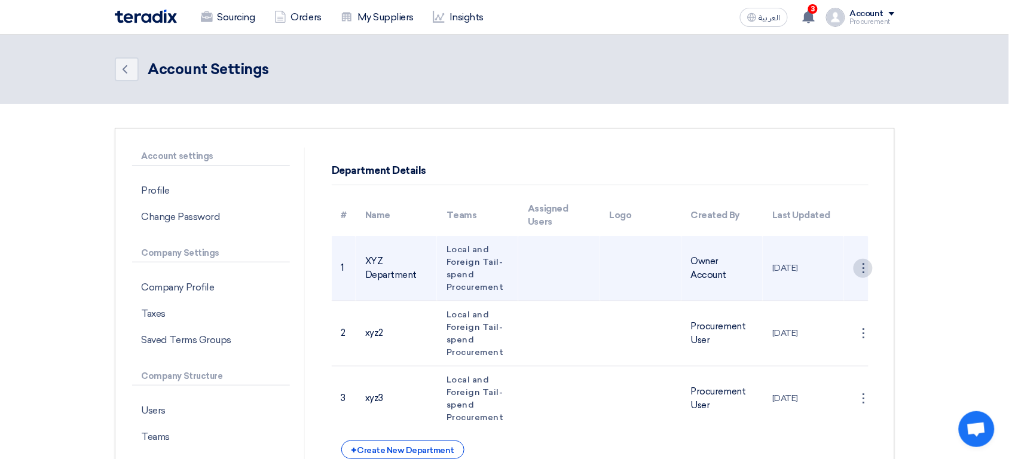
click at [859, 264] on div "⋮" at bounding box center [862, 268] width 19 height 19
click at [819, 295] on link "Save Department" at bounding box center [825, 290] width 93 height 17
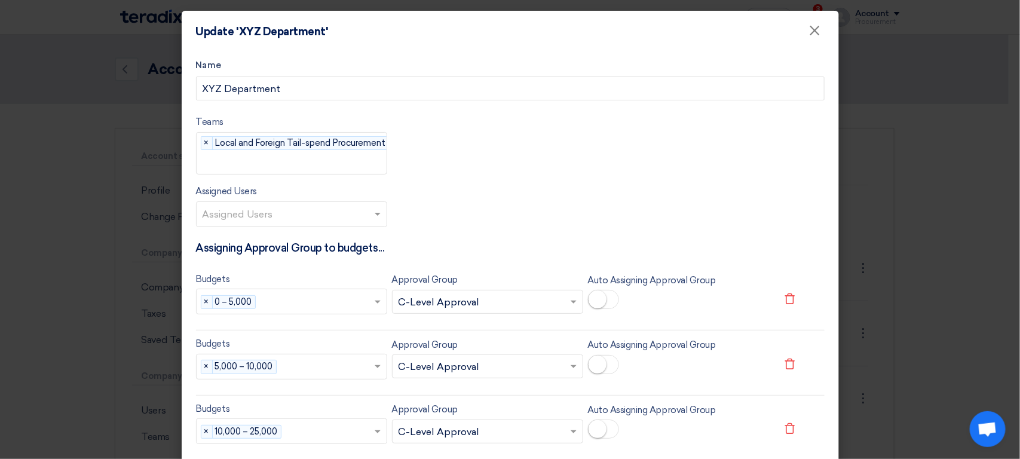
click at [326, 219] on input "text" at bounding box center [293, 216] width 181 height 20
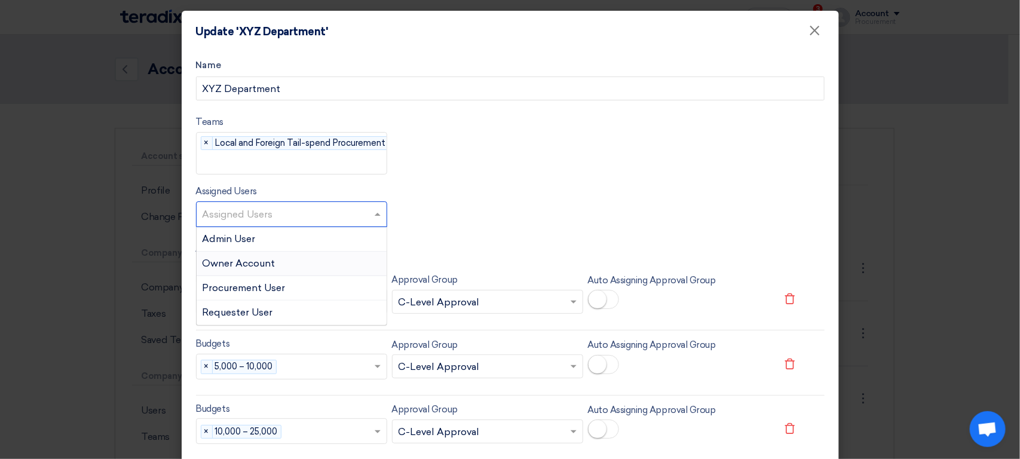
click at [281, 268] on div "Owner Account" at bounding box center [292, 264] width 190 height 25
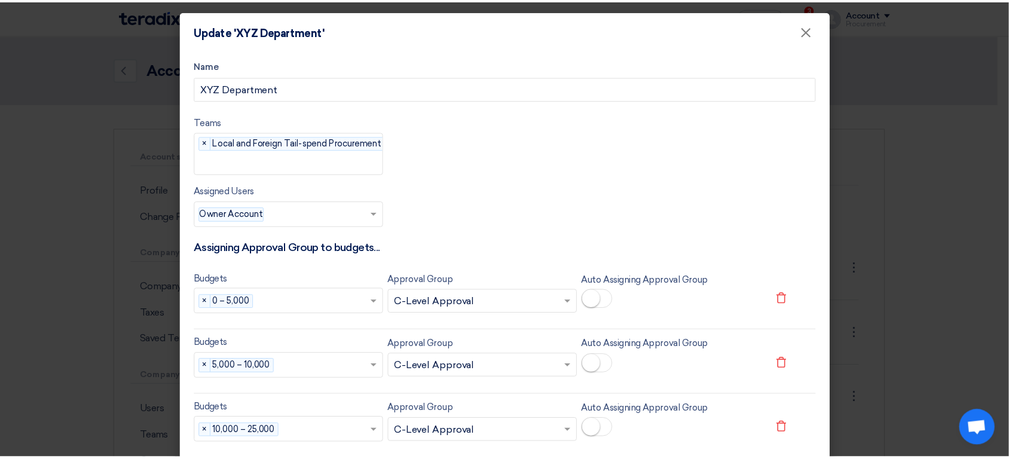
scroll to position [683, 0]
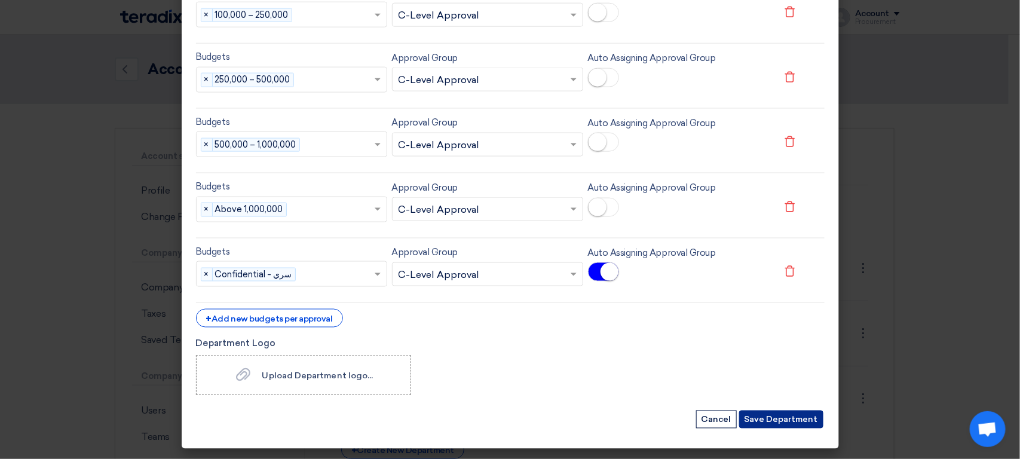
click at [782, 417] on button "Save Department" at bounding box center [781, 420] width 84 height 18
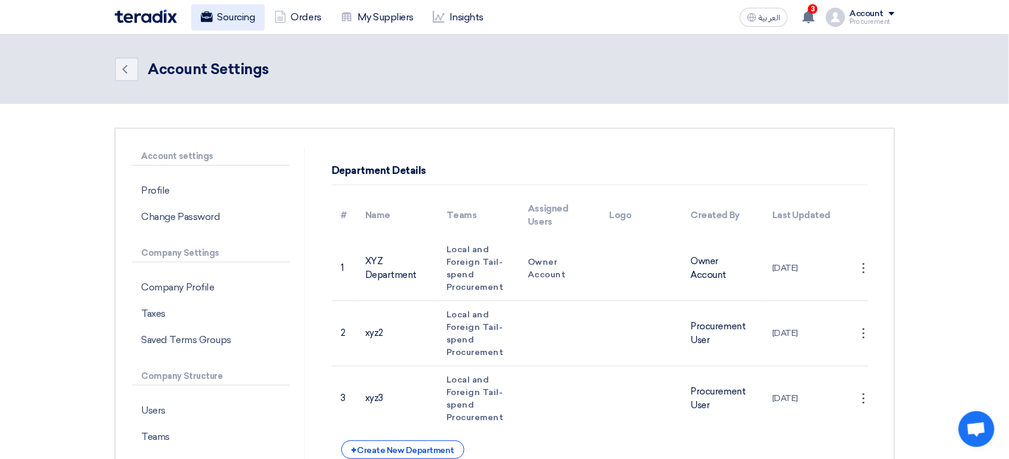
click at [240, 14] on link "Sourcing" at bounding box center [228, 17] width 74 height 26
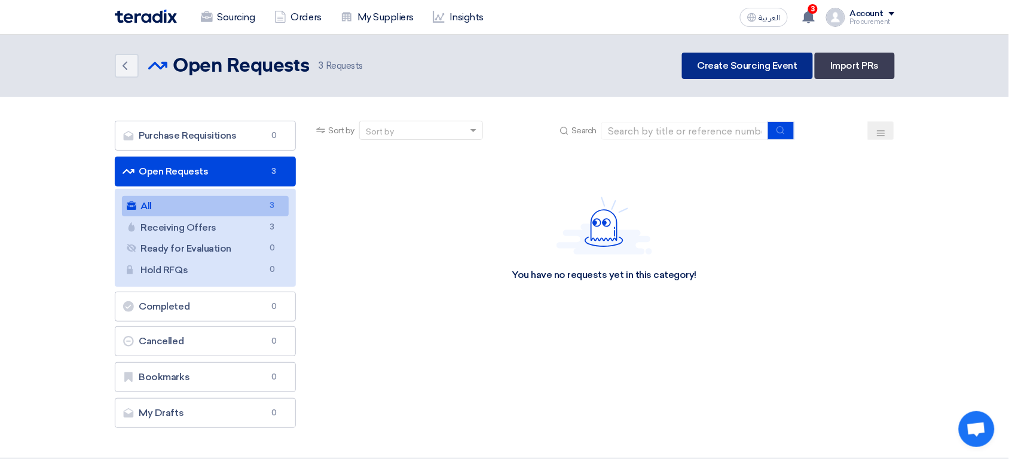
click at [766, 62] on link "Create Sourcing Event" at bounding box center [747, 66] width 131 height 26
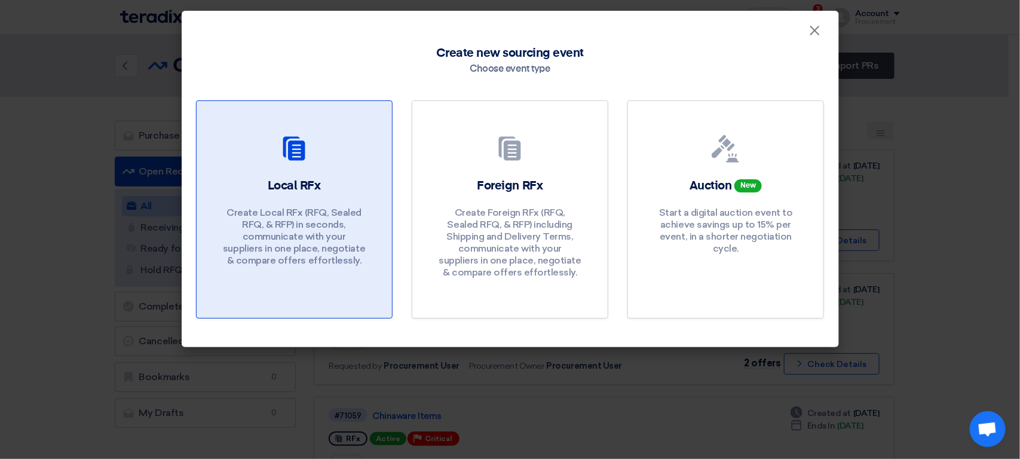
click at [247, 213] on p "Create Local RFx (RFQ, Sealed RFQ, & RFP) in seconds, communicate with your sup…" at bounding box center [293, 237] width 143 height 60
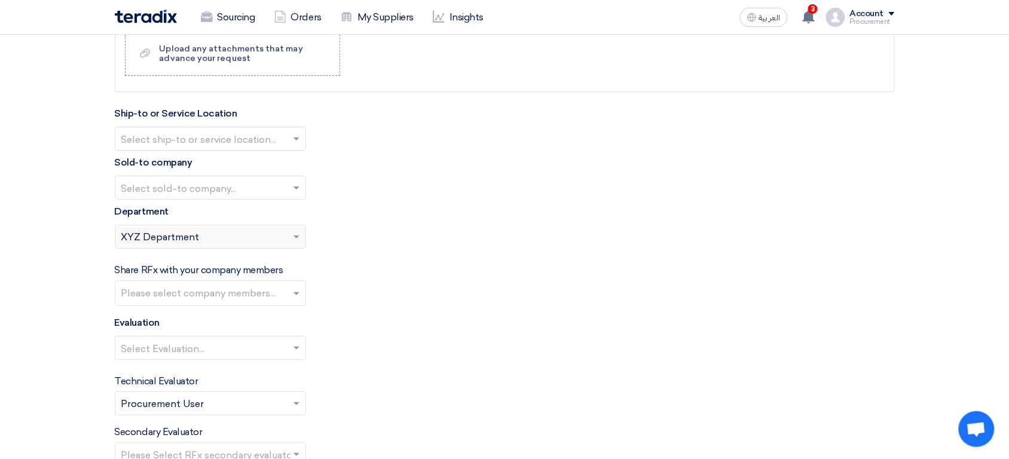
scroll to position [1250, 0]
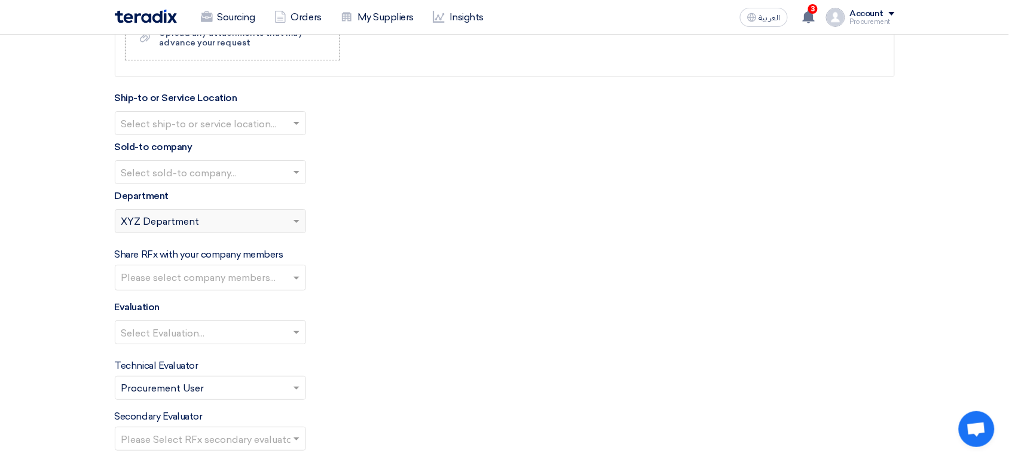
click at [249, 222] on div "Please select department... × XYZ Department" at bounding box center [202, 221] width 175 height 14
click at [272, 330] on input "text" at bounding box center [204, 334] width 166 height 20
click at [217, 225] on div "Please select department... × XYZ Department" at bounding box center [202, 221] width 175 height 14
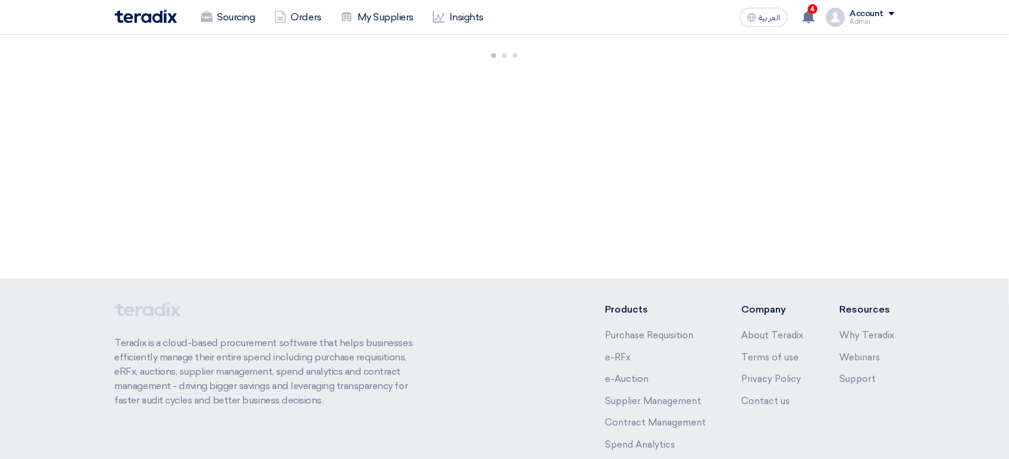
click at [859, 13] on div "Account" at bounding box center [867, 14] width 34 height 10
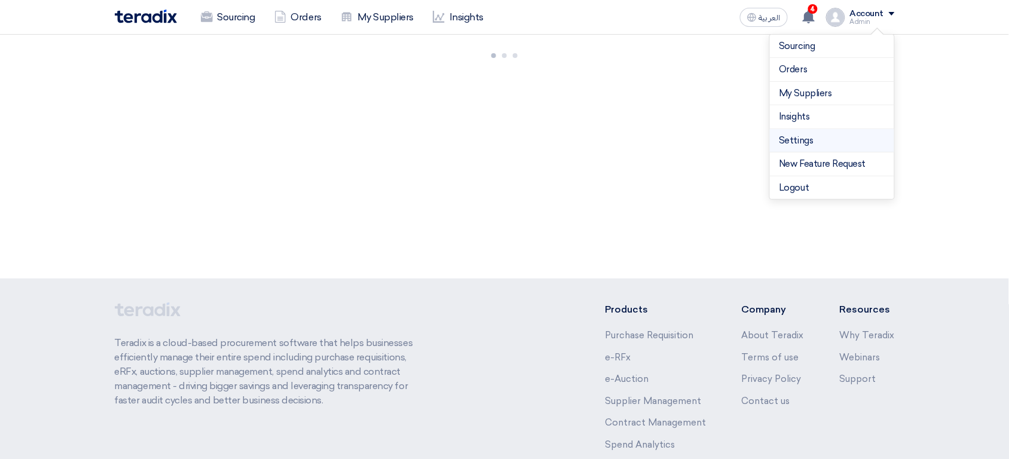
click at [820, 146] on link "Settings" at bounding box center [831, 141] width 105 height 14
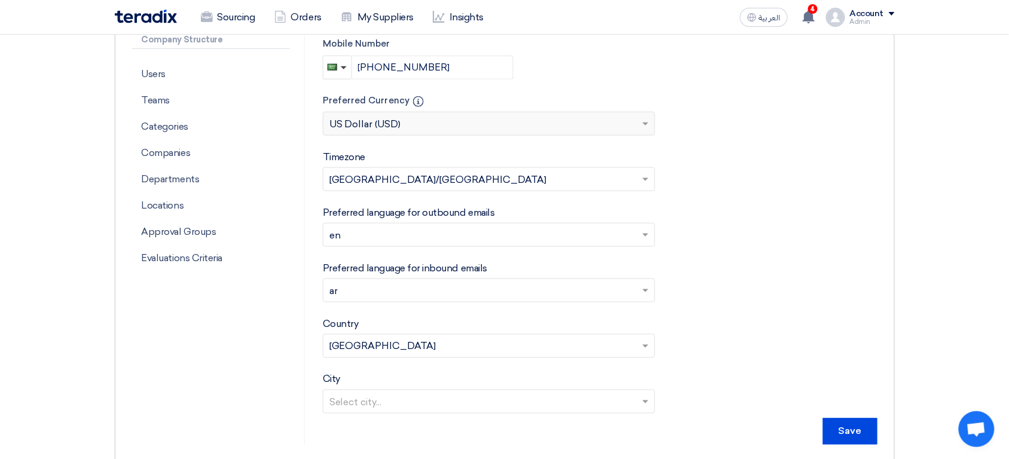
scroll to position [336, 0]
click at [195, 179] on p "Departments" at bounding box center [211, 180] width 158 height 26
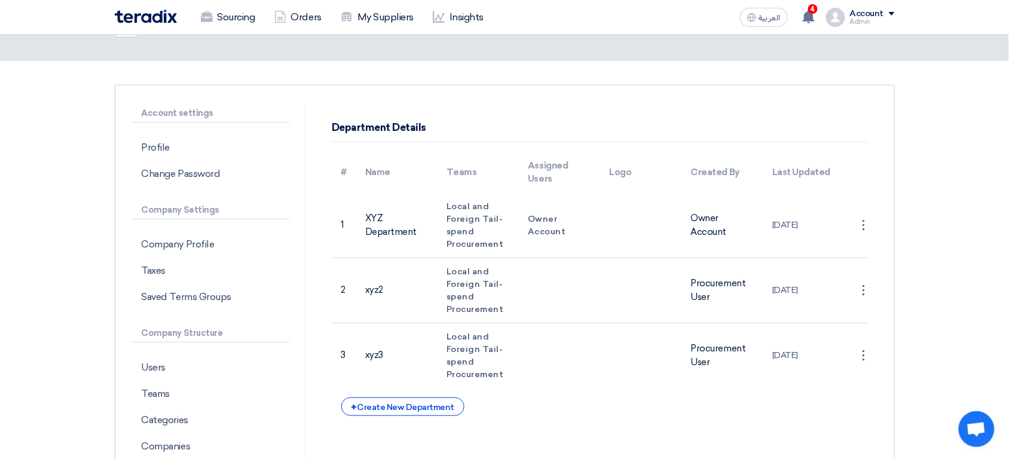
scroll to position [42, 0]
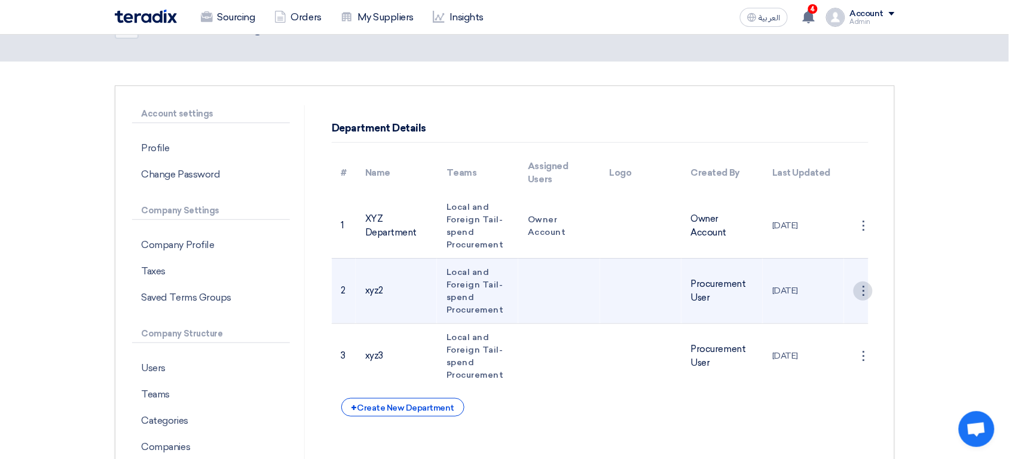
click at [867, 235] on div "⋮" at bounding box center [862, 225] width 19 height 19
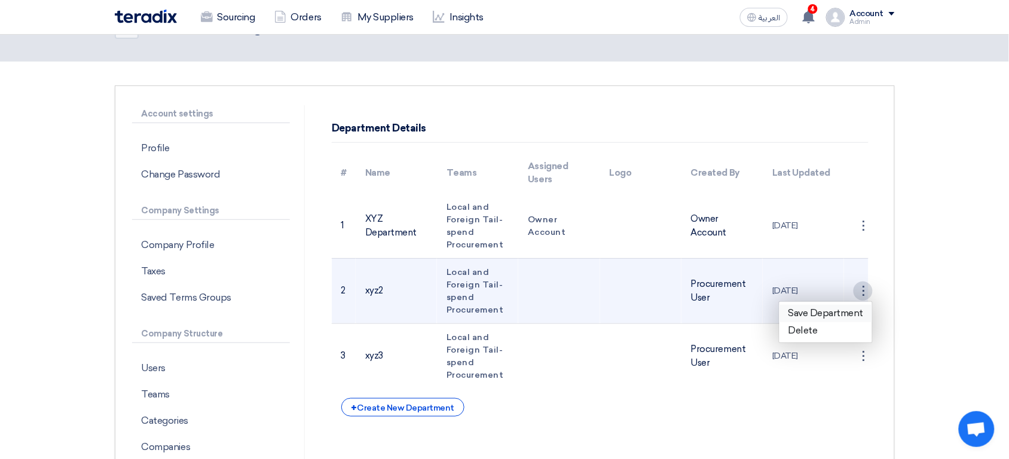
click at [847, 308] on link "Save Department" at bounding box center [825, 313] width 93 height 17
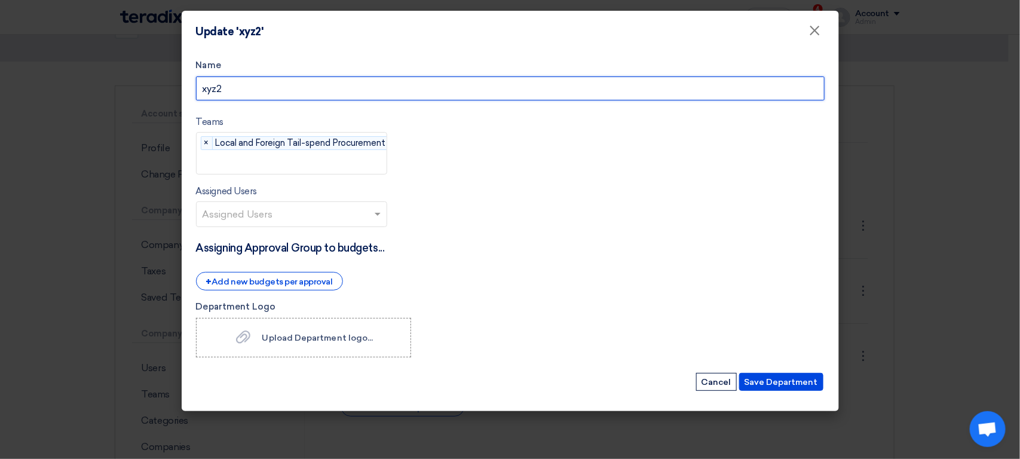
click at [406, 97] on input "xyz2" at bounding box center [510, 88] width 629 height 24
type input "xyz2 by proc"
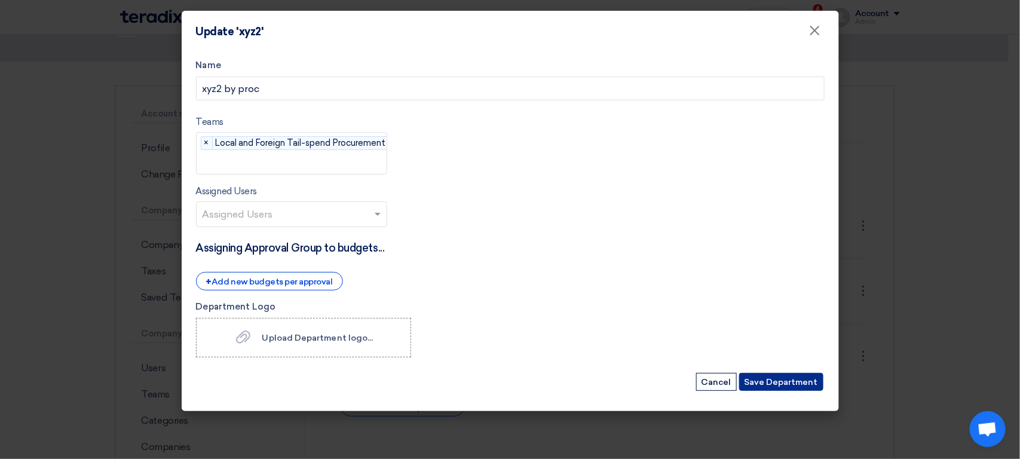
click at [789, 389] on button "Save Department" at bounding box center [781, 382] width 84 height 18
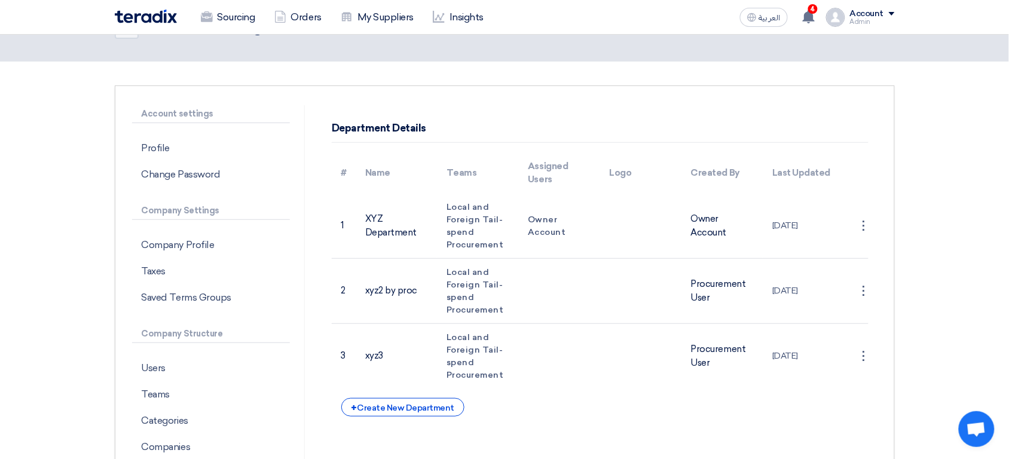
click at [862, 235] on div "⋮" at bounding box center [862, 225] width 19 height 19
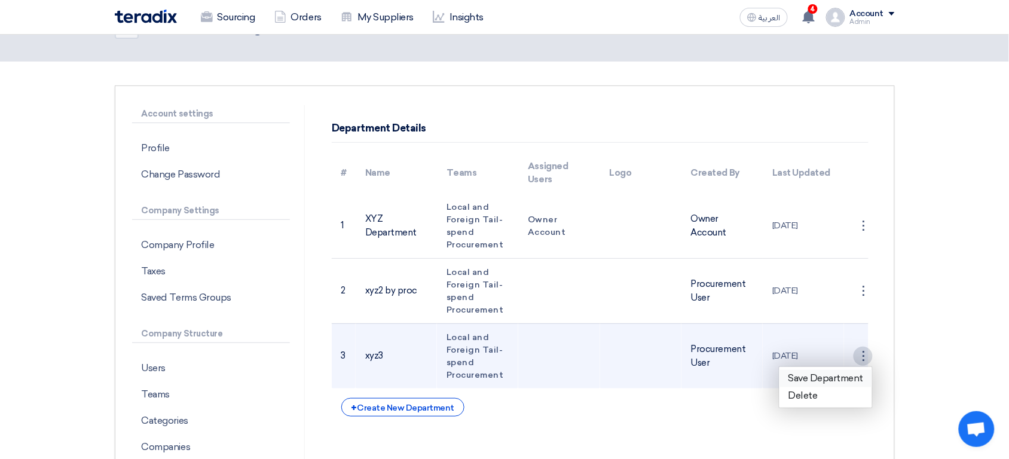
click at [817, 379] on link "Save Department" at bounding box center [825, 378] width 93 height 17
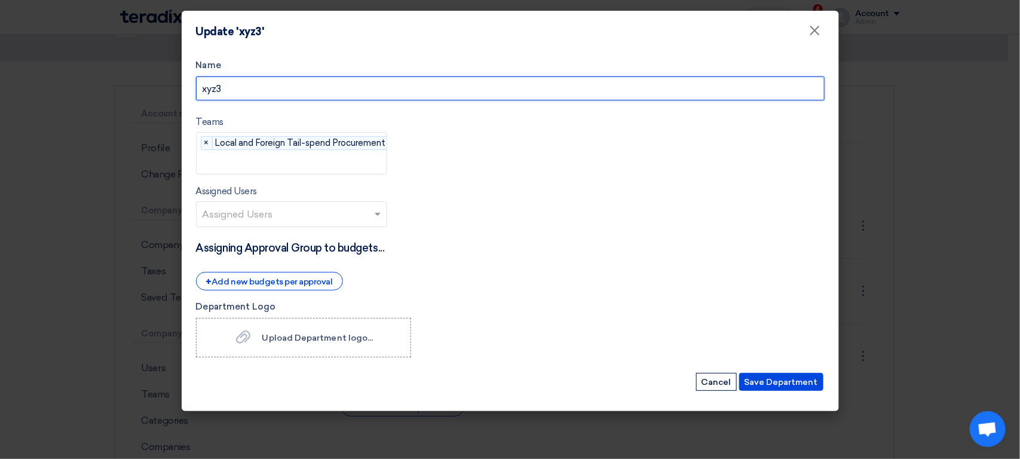
click at [438, 86] on input "xyz3" at bounding box center [510, 88] width 629 height 24
paste input "by proc"
type input "xyz3 by proc"
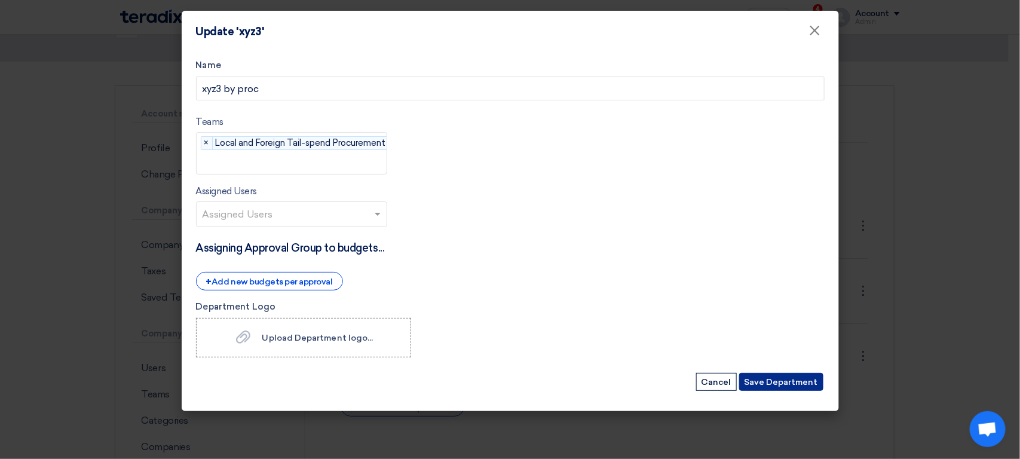
click at [771, 378] on button "Save Department" at bounding box center [781, 382] width 84 height 18
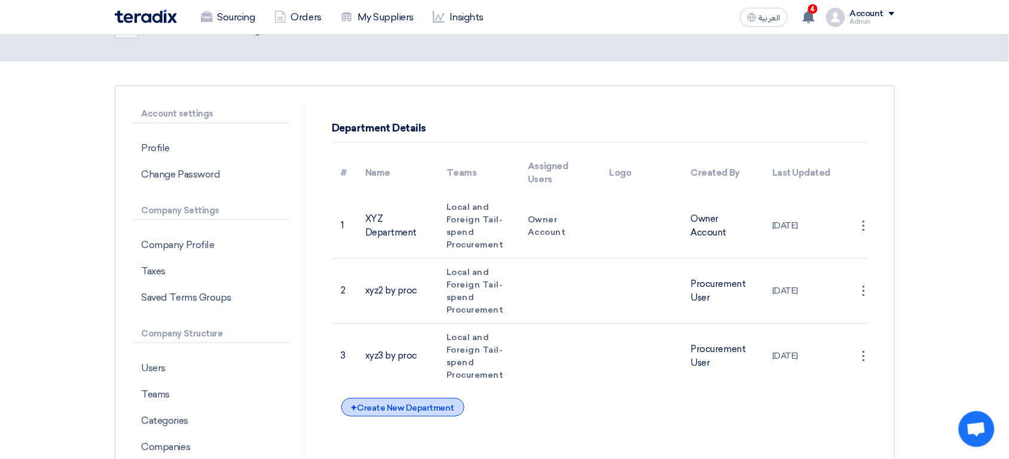
click at [430, 409] on div "+ Create New Department" at bounding box center [402, 407] width 123 height 19
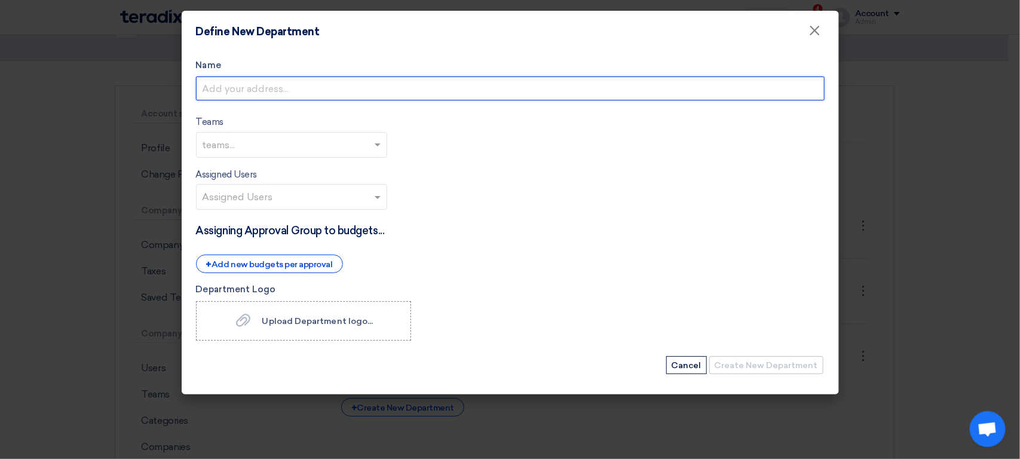
click at [362, 94] on input "Name" at bounding box center [510, 88] width 629 height 24
type input "xyz4 by admin"
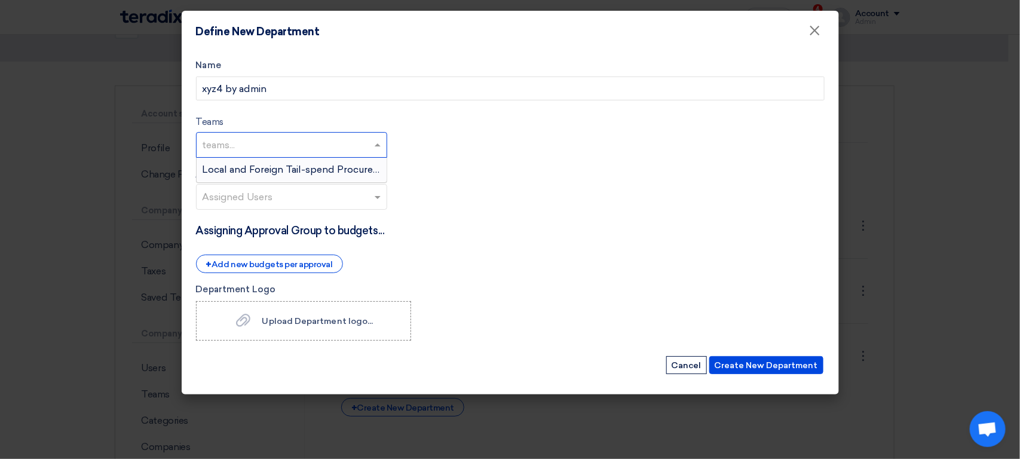
click at [347, 146] on input "text" at bounding box center [293, 146] width 181 height 20
click at [314, 172] on span "Local and Foreign Tail-spend Procurement" at bounding box center [300, 169] width 195 height 11
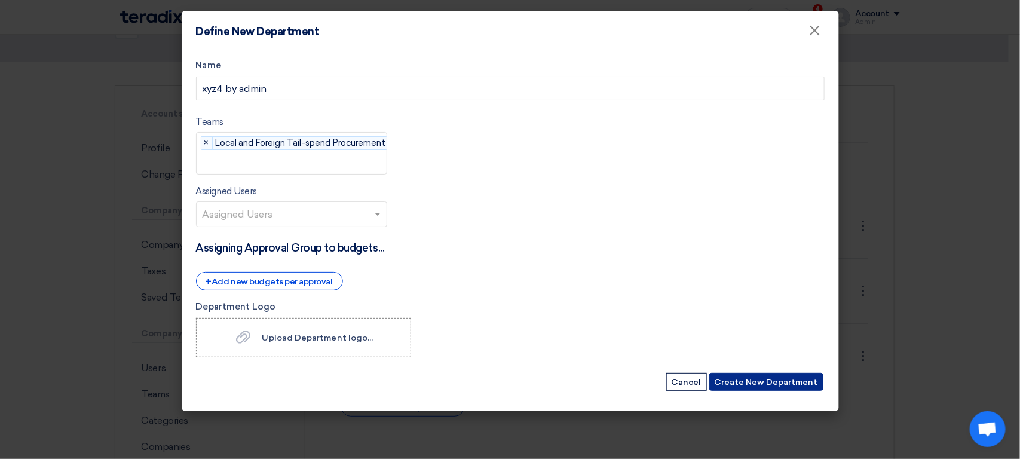
click at [759, 384] on button "Create New Department" at bounding box center [766, 382] width 114 height 18
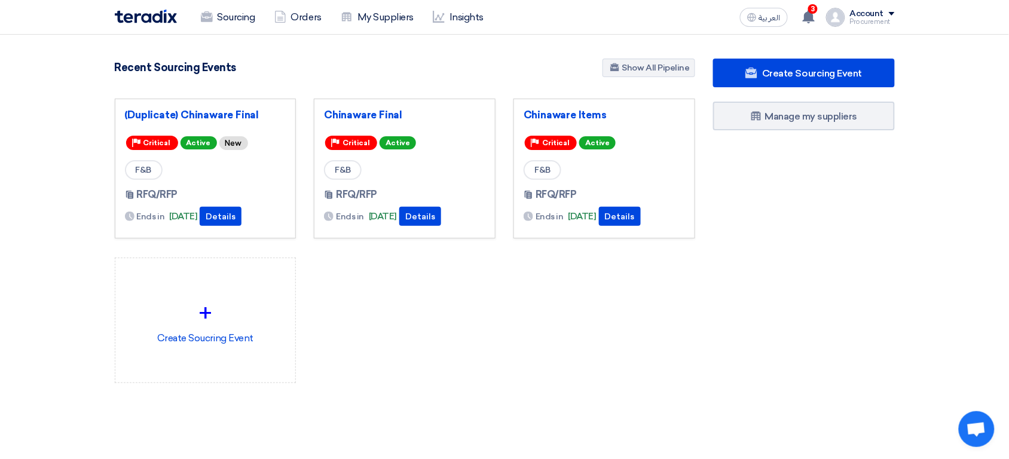
click at [888, 25] on div "Account Procurement Sourcing Orders My Suppliers Insights Settings New Feature …" at bounding box center [860, 17] width 69 height 19
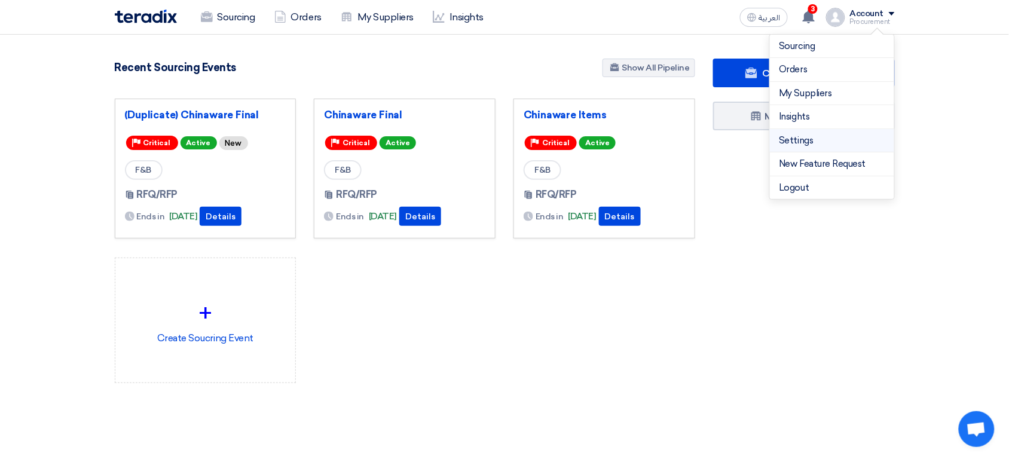
click at [832, 134] on link "Settings" at bounding box center [831, 141] width 105 height 14
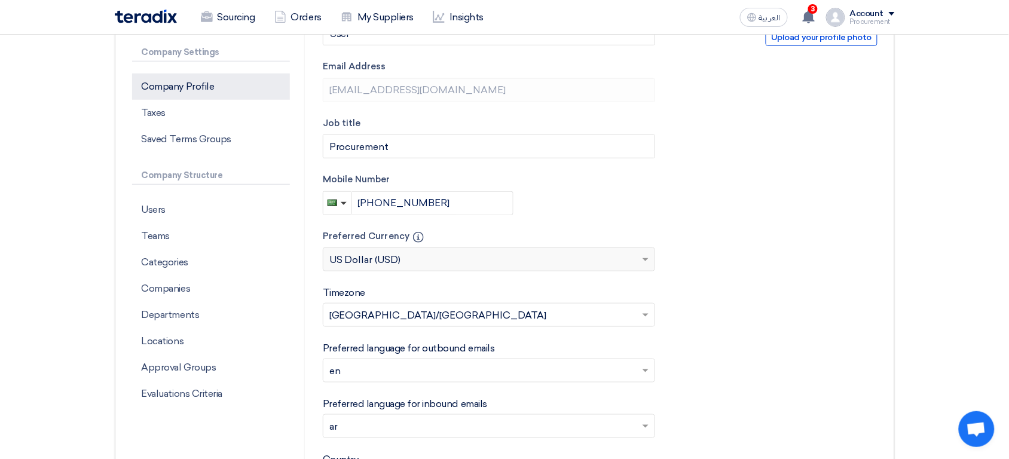
scroll to position [193, 0]
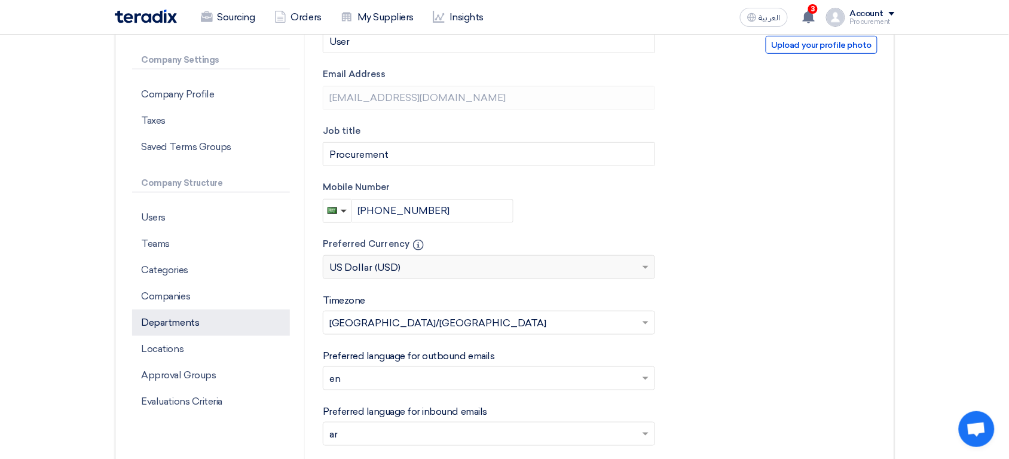
click at [183, 324] on p "Departments" at bounding box center [211, 323] width 158 height 26
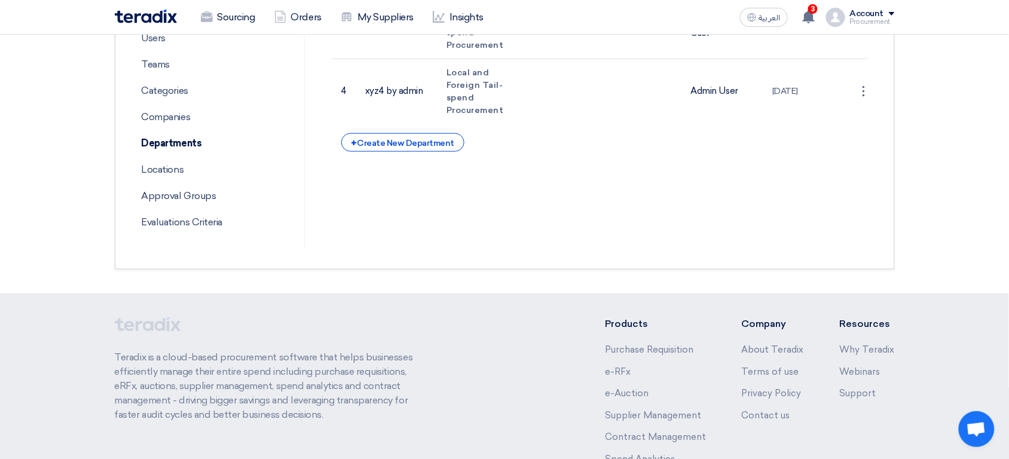
scroll to position [377, 0]
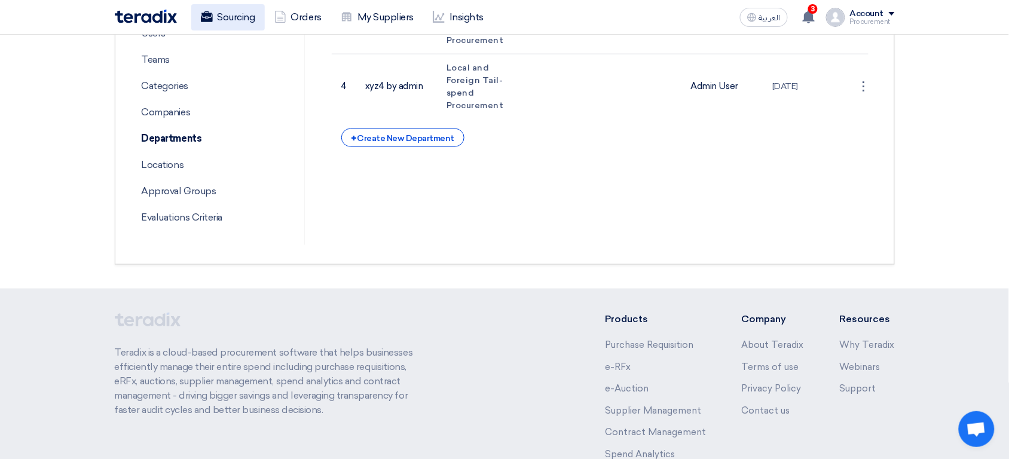
click at [241, 24] on link "Sourcing" at bounding box center [228, 17] width 74 height 26
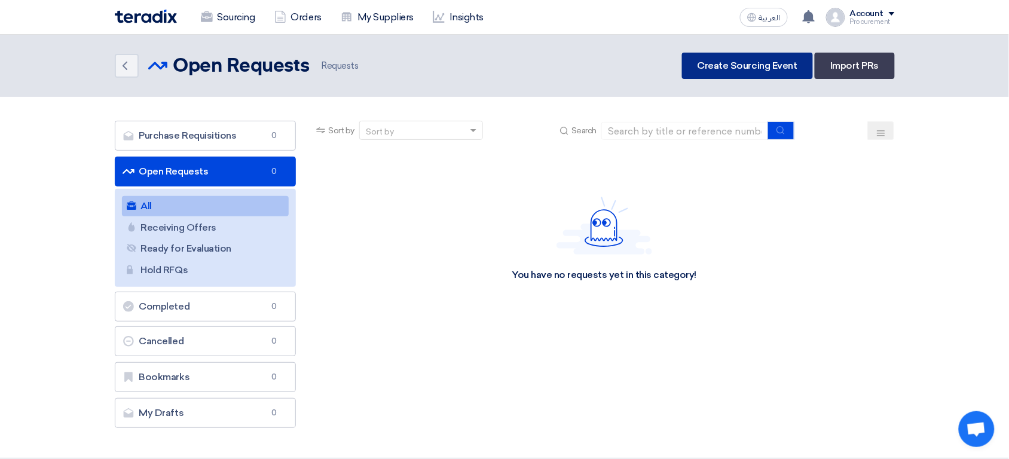
click at [728, 63] on link "Create Sourcing Event" at bounding box center [747, 66] width 131 height 26
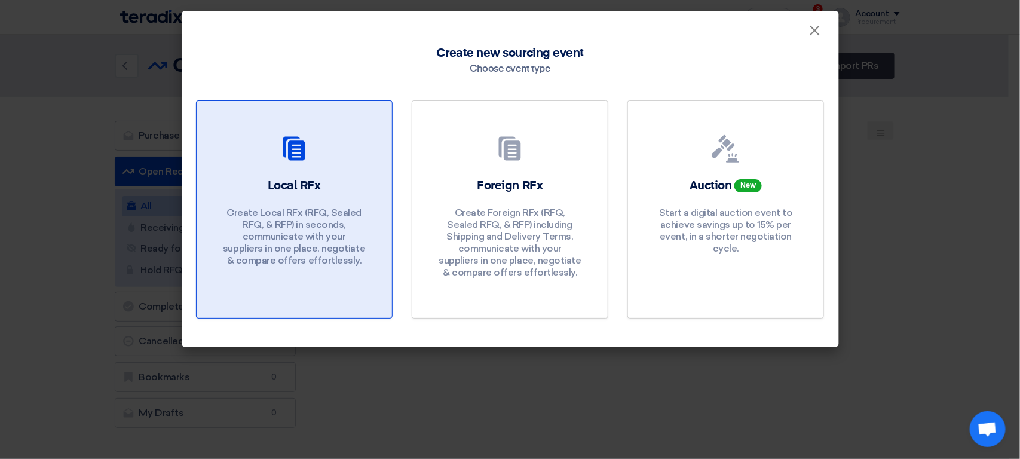
click at [321, 195] on div "Local RFx Create Local RFx (RFQ, Sealed RFQ, & RFP) in seconds, communicate wit…" at bounding box center [294, 224] width 167 height 95
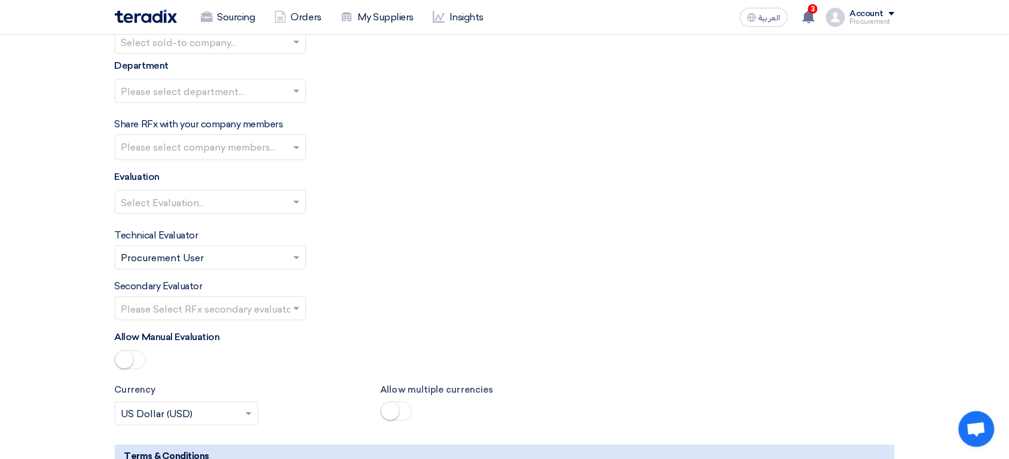
scroll to position [1358, 0]
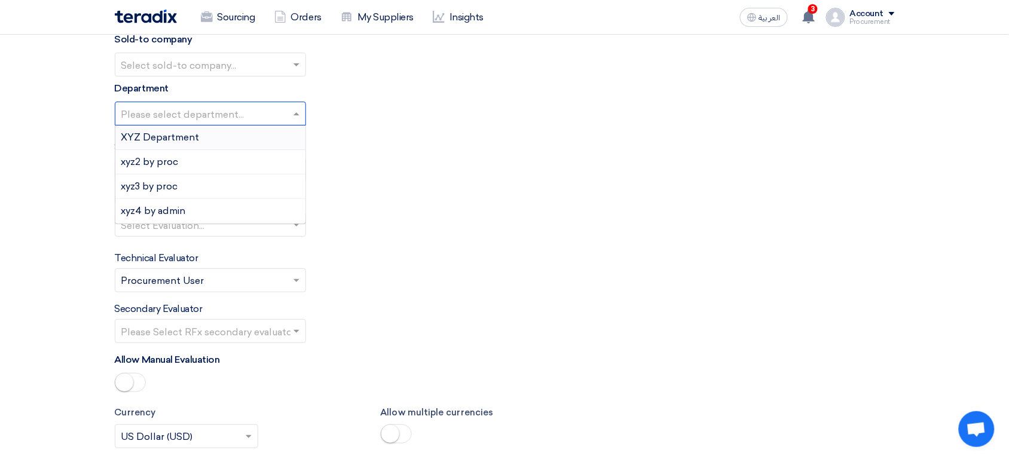
click at [223, 118] on input "text" at bounding box center [204, 115] width 166 height 20
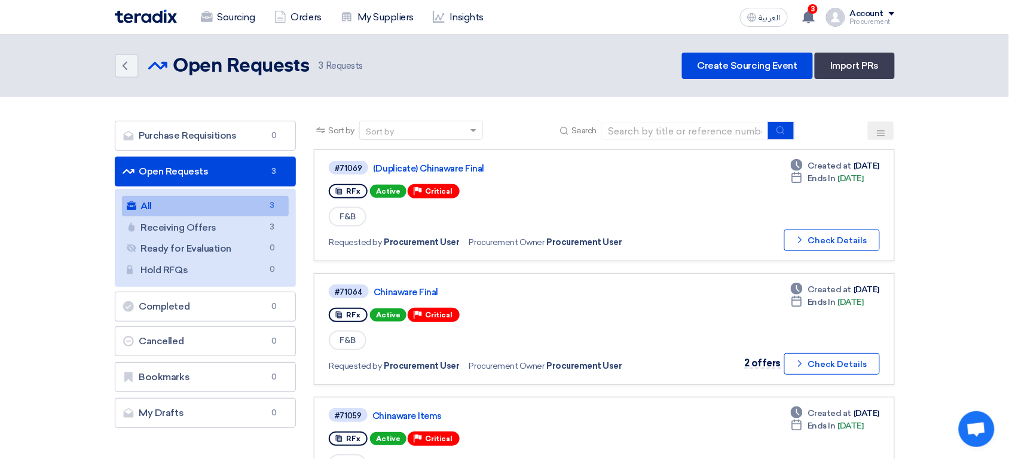
click at [866, 23] on div "Procurement" at bounding box center [872, 22] width 45 height 7
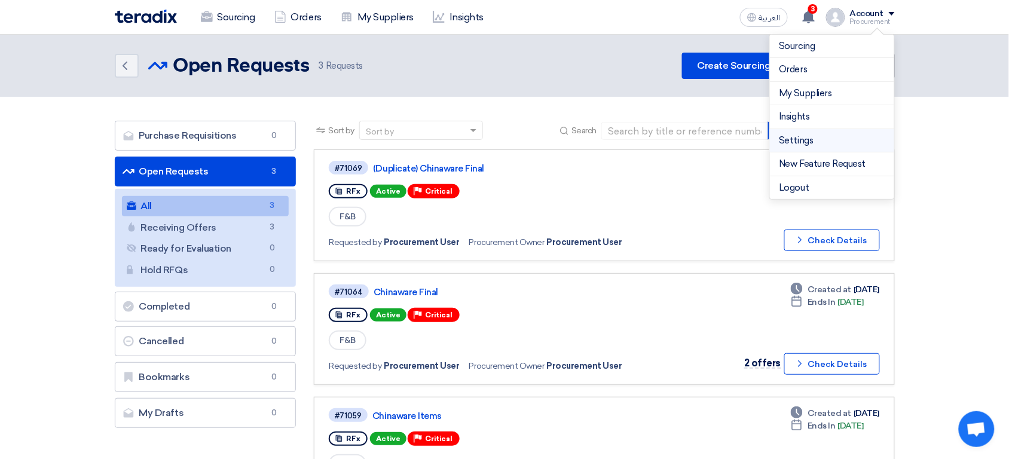
click at [808, 146] on link "Settings" at bounding box center [831, 141] width 105 height 14
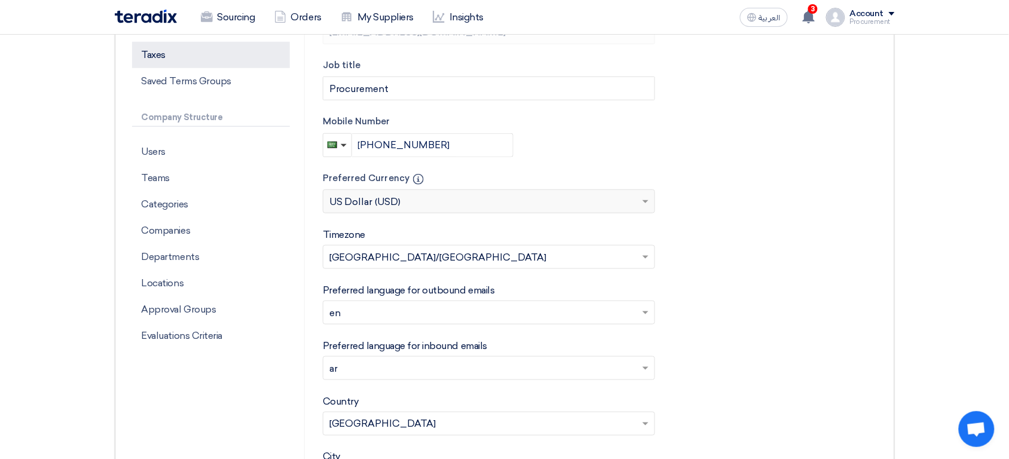
scroll to position [265, 0]
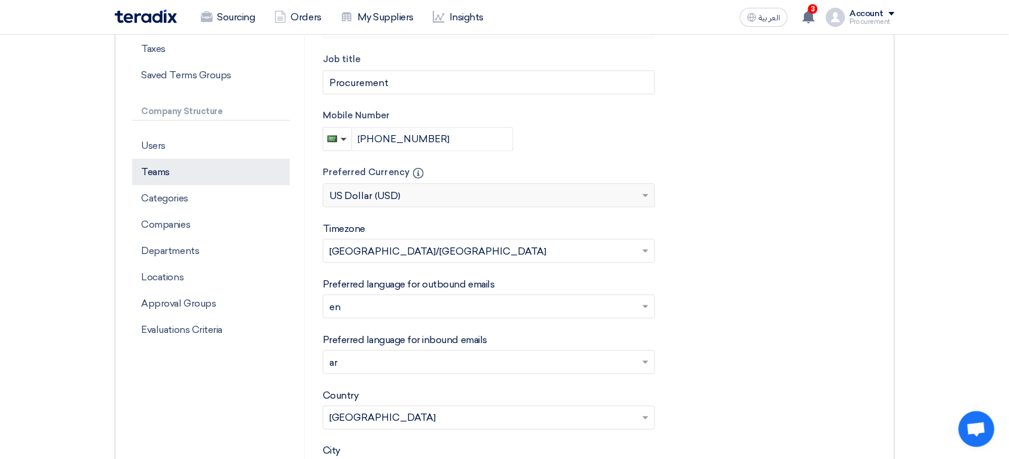
click at [177, 182] on p "Teams" at bounding box center [211, 172] width 158 height 26
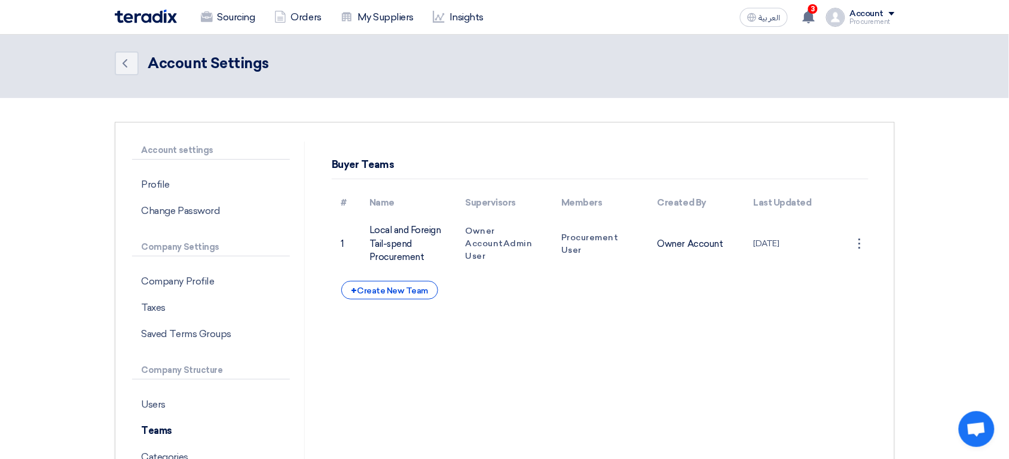
scroll to position [8, 0]
click at [413, 298] on div "Buyer Teams # Name Supervisors Members Created By Last Updated 1 Local and Fore…" at bounding box center [600, 377] width 572 height 474
click at [394, 284] on div "+ Create New Team" at bounding box center [389, 288] width 97 height 19
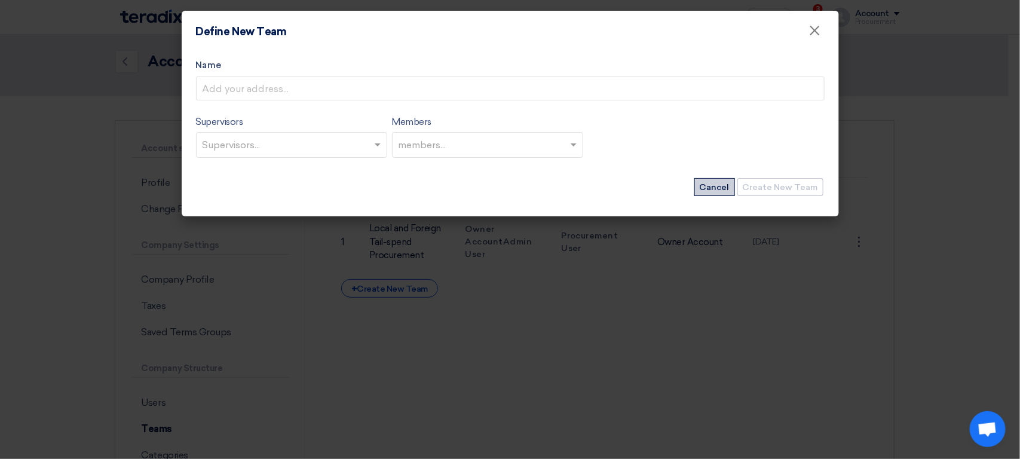
click at [730, 185] on button "Cancel" at bounding box center [714, 187] width 41 height 18
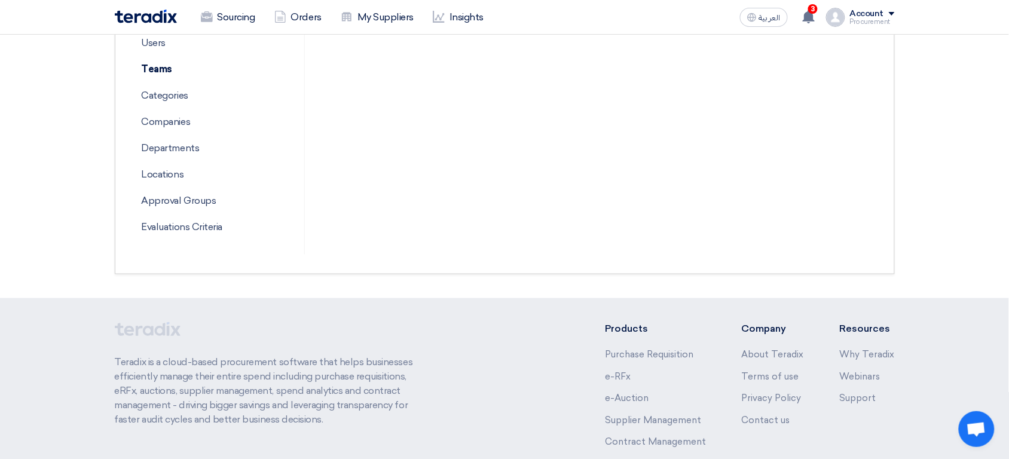
scroll to position [368, 0]
click at [182, 152] on p "Departments" at bounding box center [211, 147] width 158 height 26
